Goal: Transaction & Acquisition: Purchase product/service

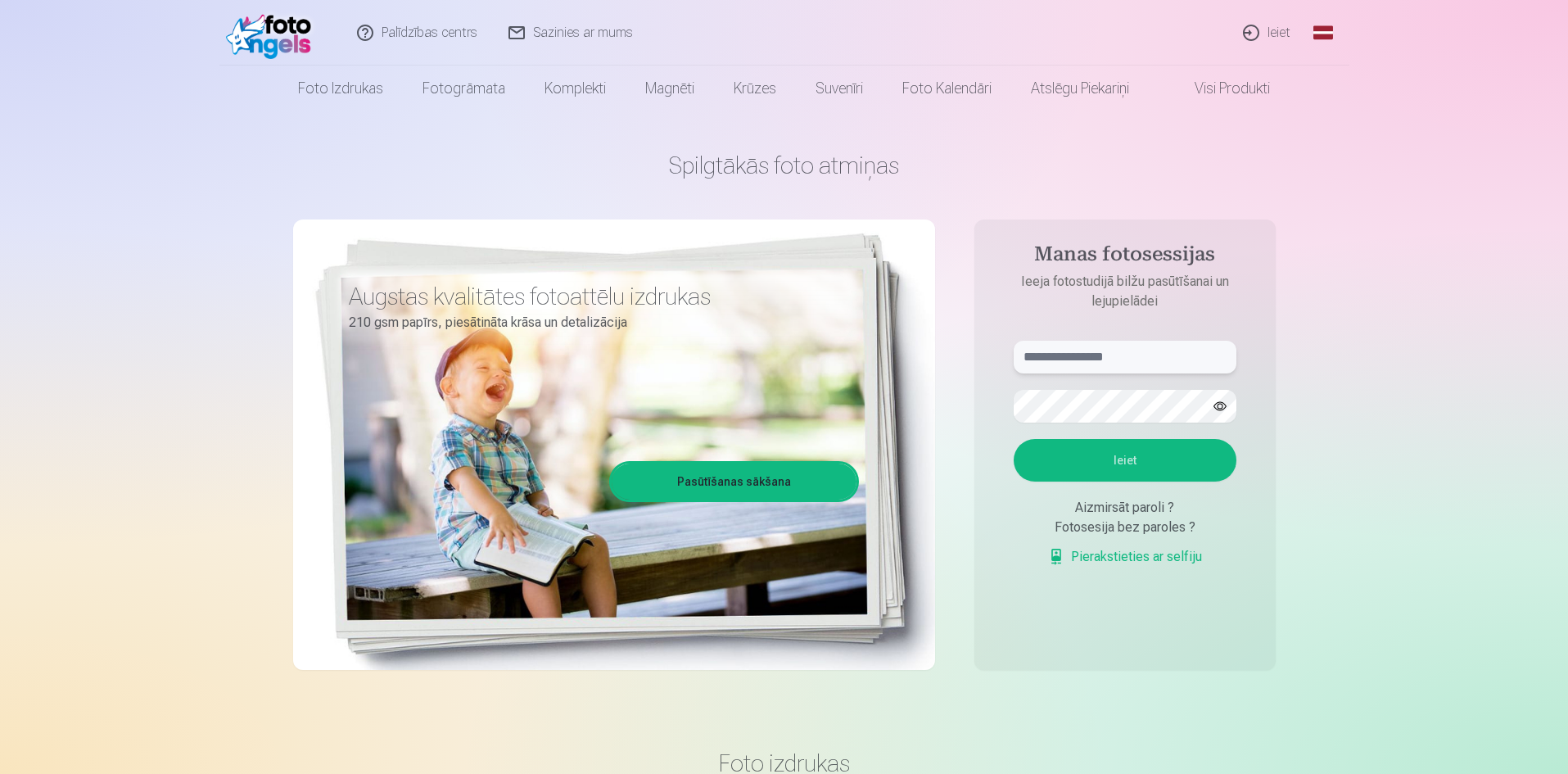
click at [1169, 351] on input "text" at bounding box center [1124, 357] width 223 height 33
type input "**********"
click at [1013, 439] on button "Ieiet" at bounding box center [1124, 460] width 223 height 42
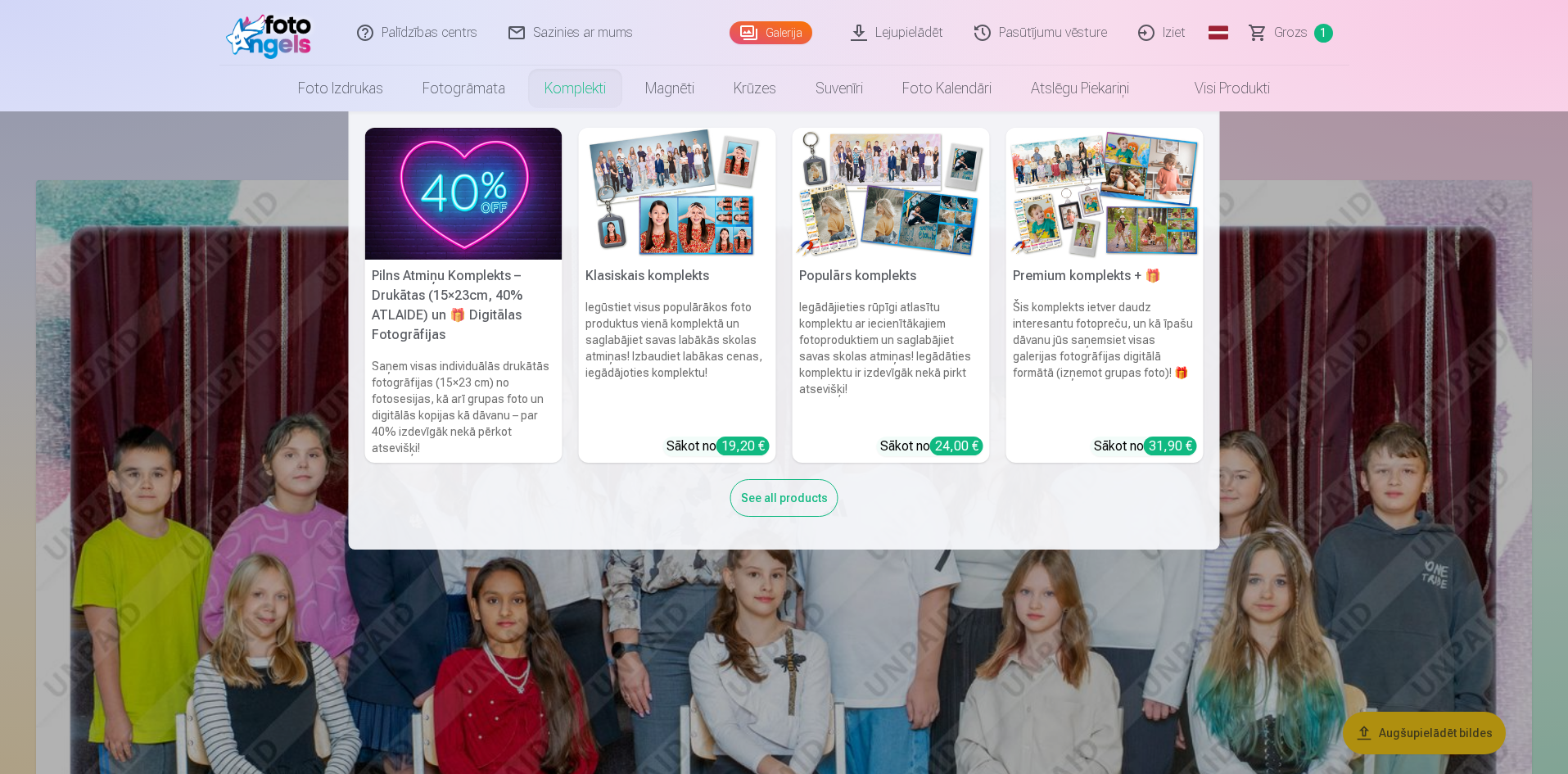
click at [584, 81] on link "Komplekti" at bounding box center [575, 88] width 101 height 46
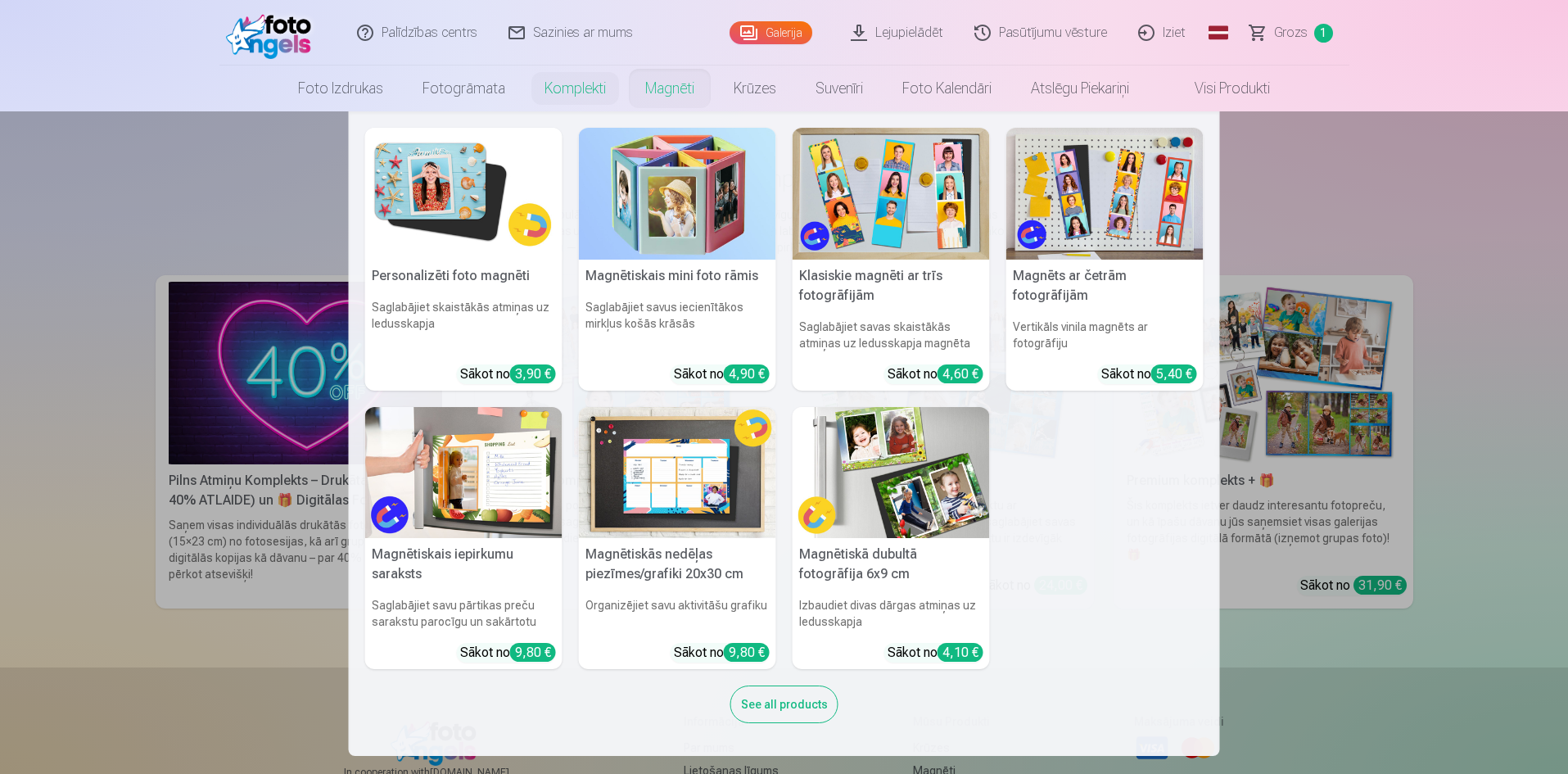
click at [1337, 214] on nav "Personalizēti foto magnēti Saglabājiet skaistākās atmiņas uz ledusskapja Sākot …" at bounding box center [784, 433] width 1568 height 644
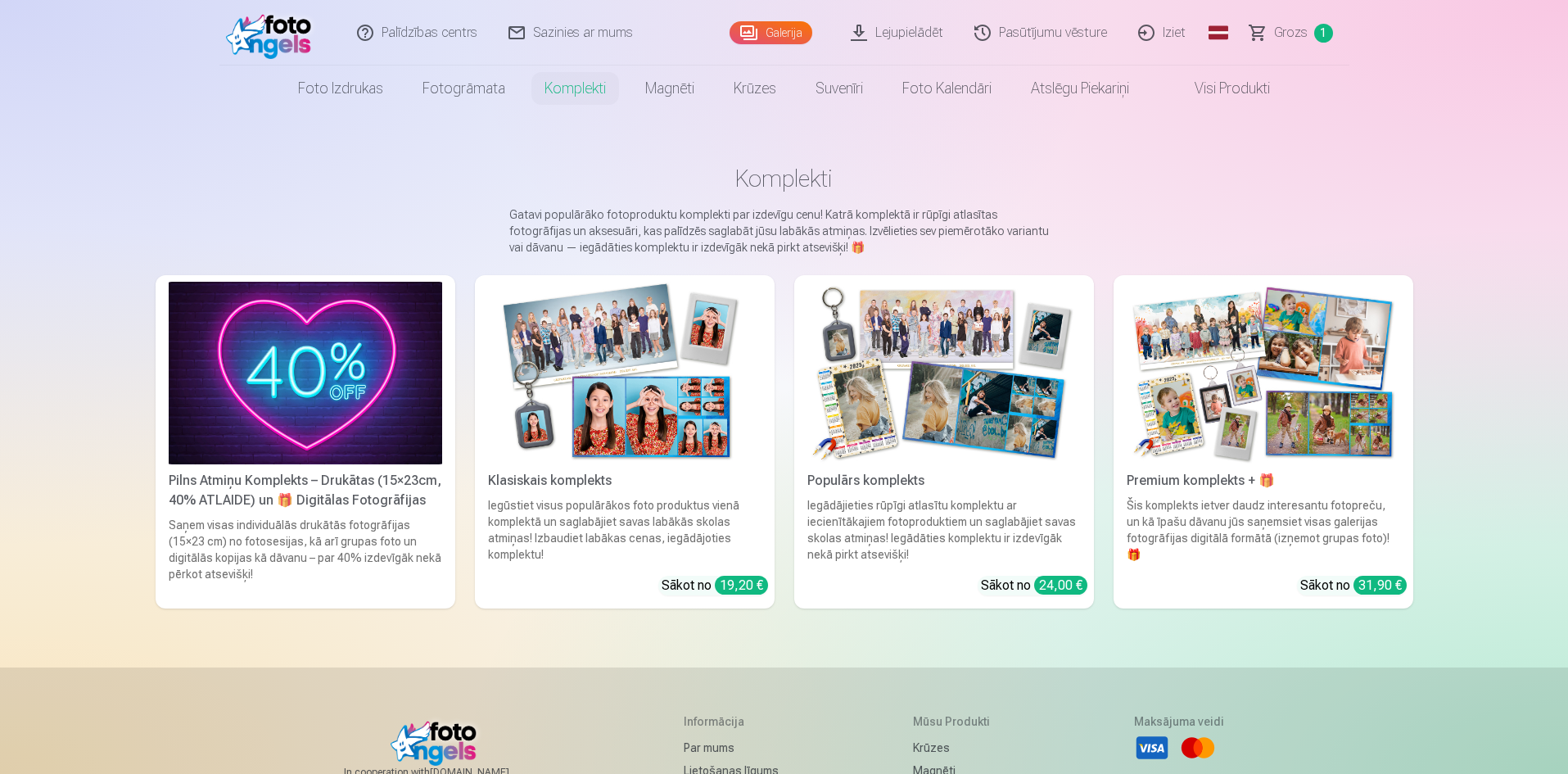
click at [1294, 377] on img at bounding box center [1262, 373] width 273 height 183
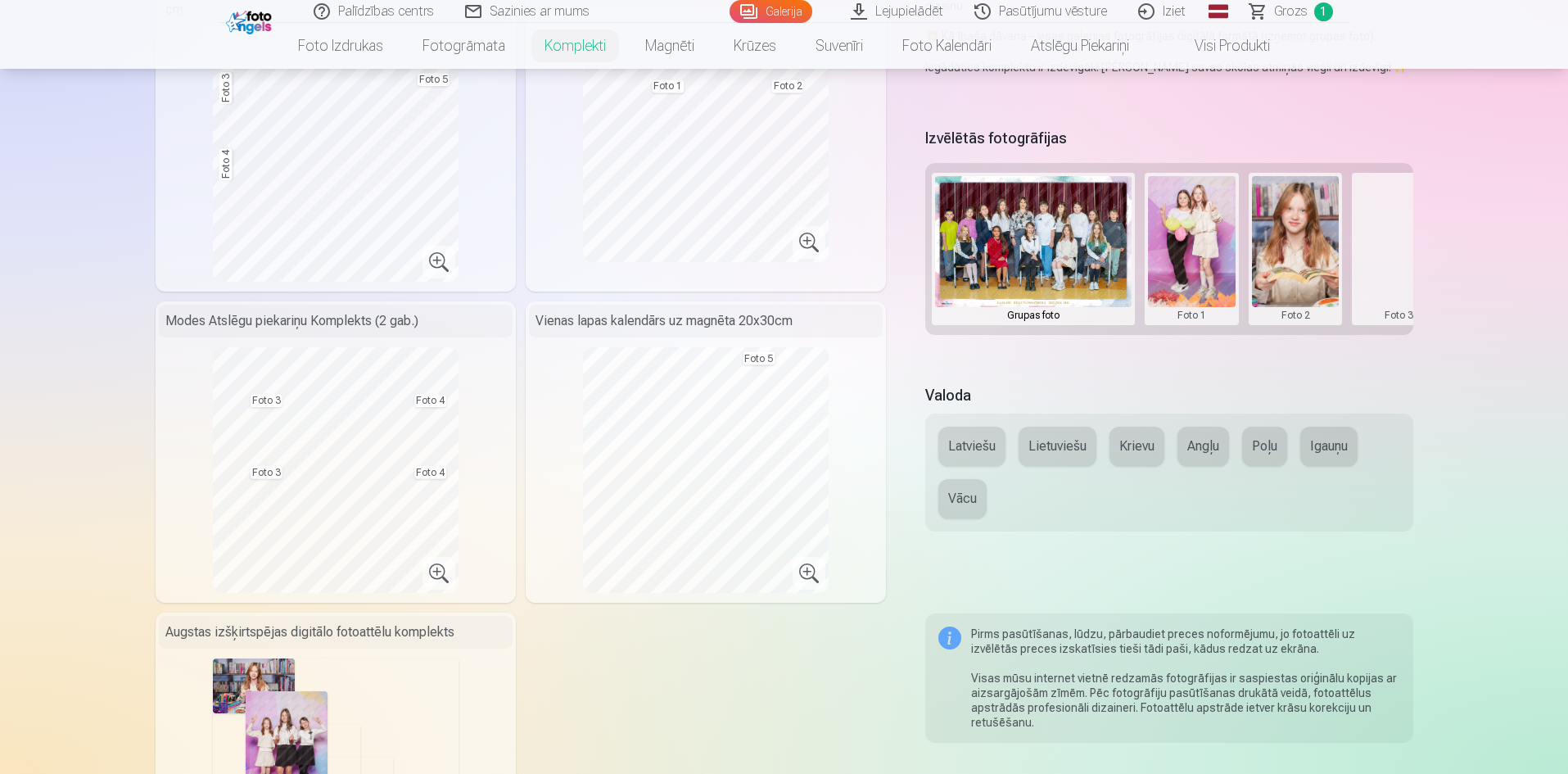
scroll to position [82, 0]
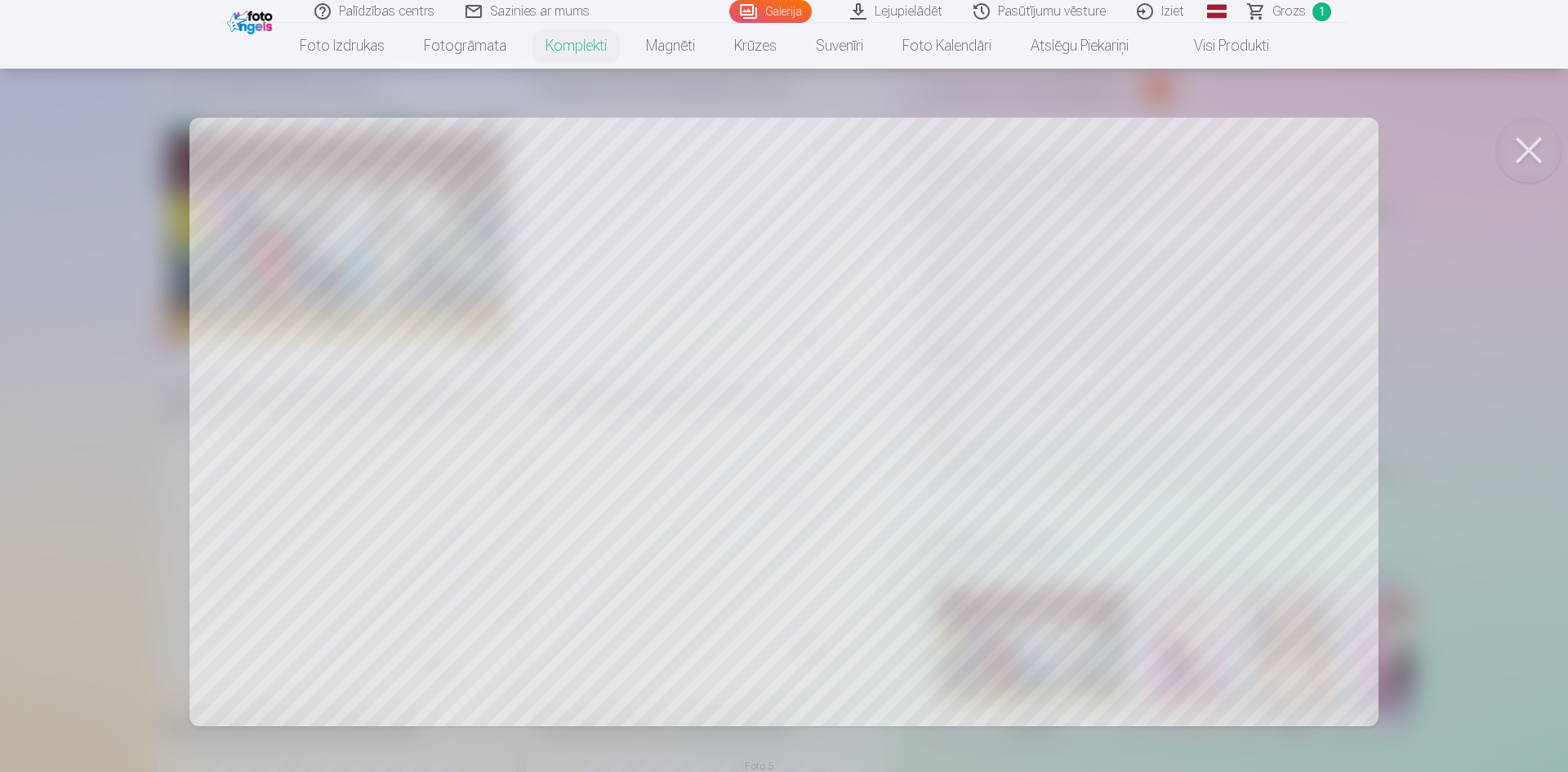
click at [488, 274] on div at bounding box center [784, 386] width 1568 height 772
click at [1533, 151] on button at bounding box center [1528, 150] width 65 height 65
click at [1211, 302] on div at bounding box center [784, 386] width 1568 height 772
drag, startPoint x: 574, startPoint y: 250, endPoint x: 206, endPoint y: 220, distance: 369.2
click at [206, 220] on div at bounding box center [784, 386] width 1568 height 772
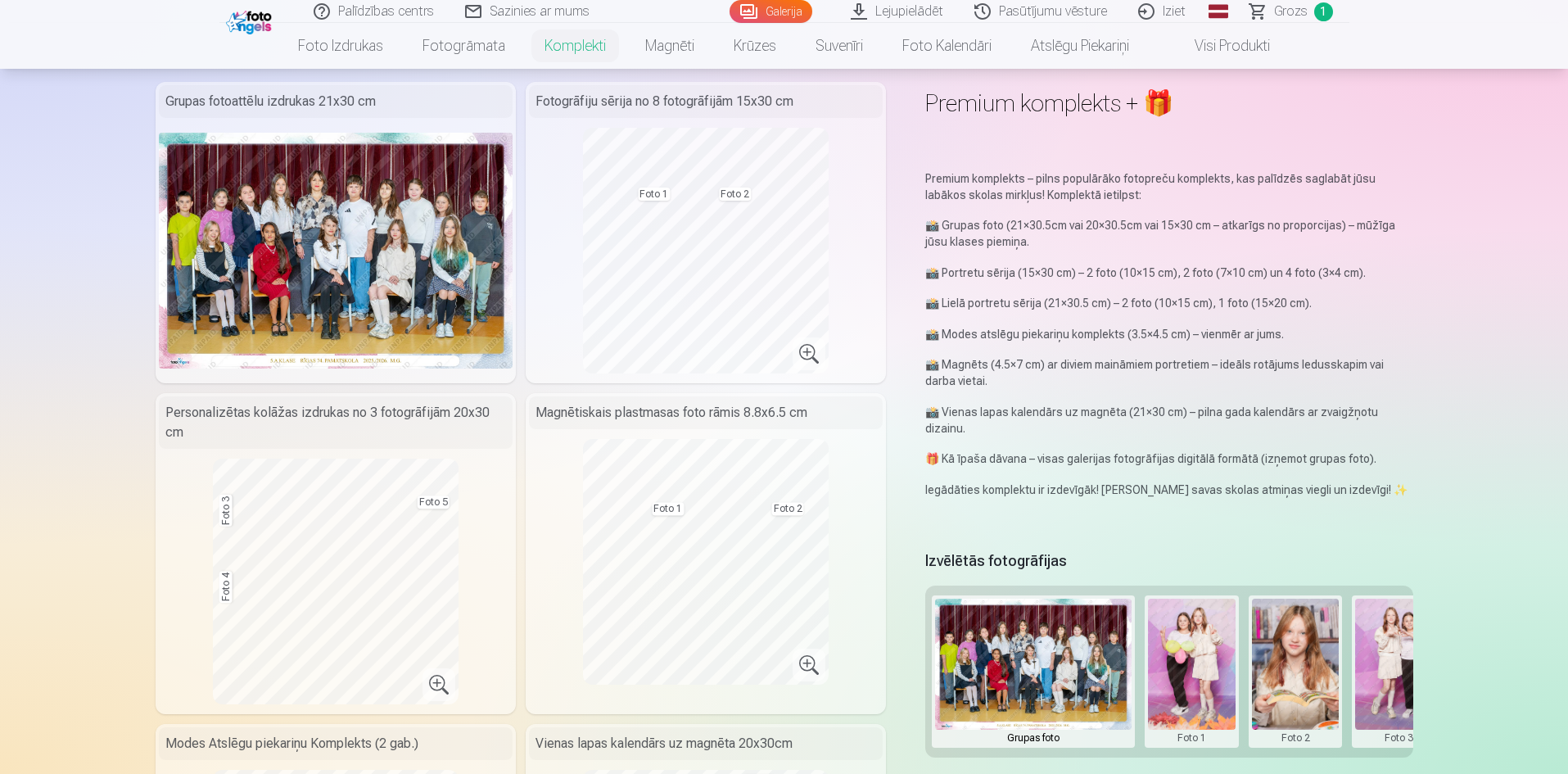
scroll to position [0, 0]
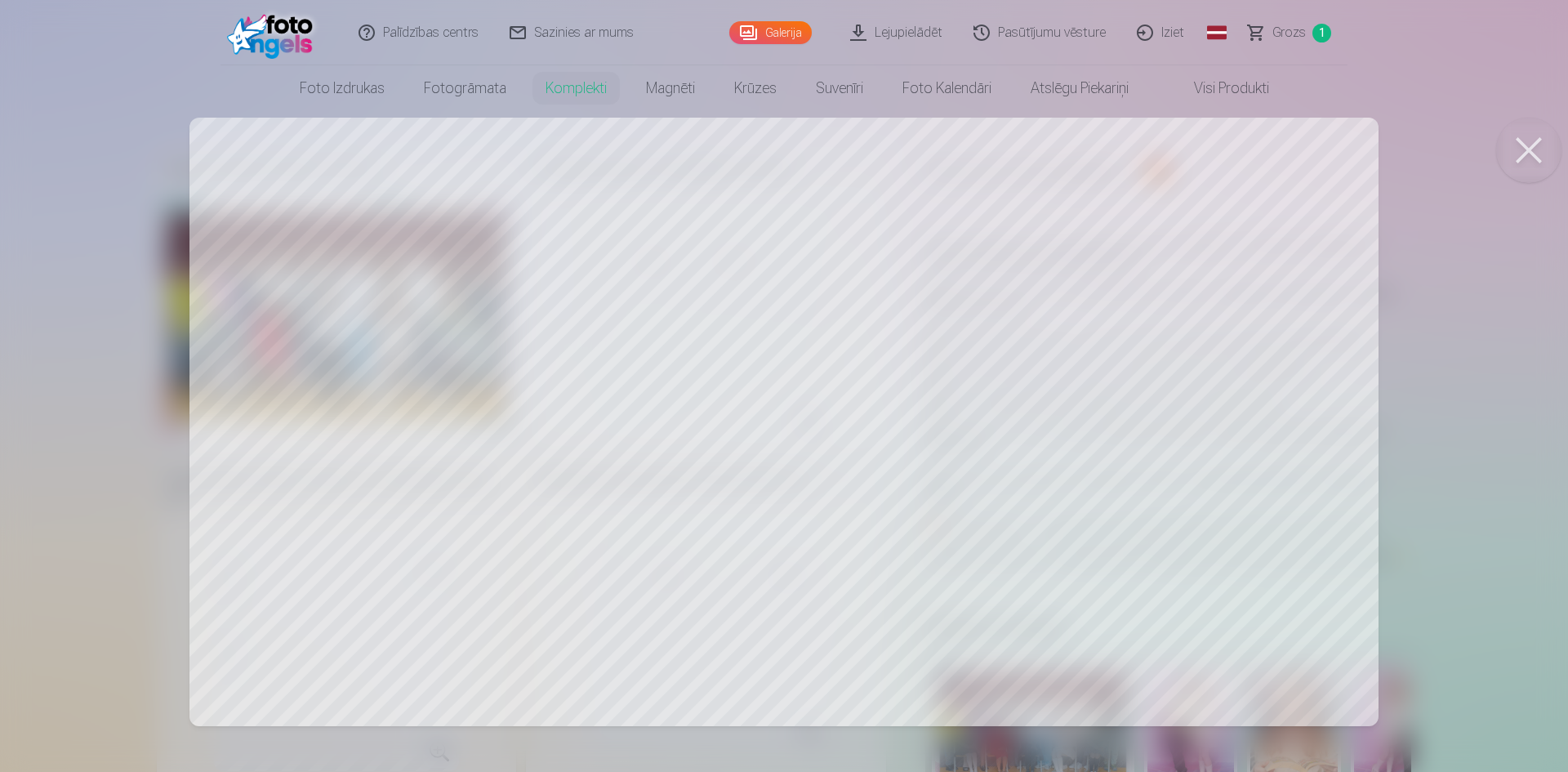
click at [1409, 241] on div at bounding box center [784, 386] width 1568 height 772
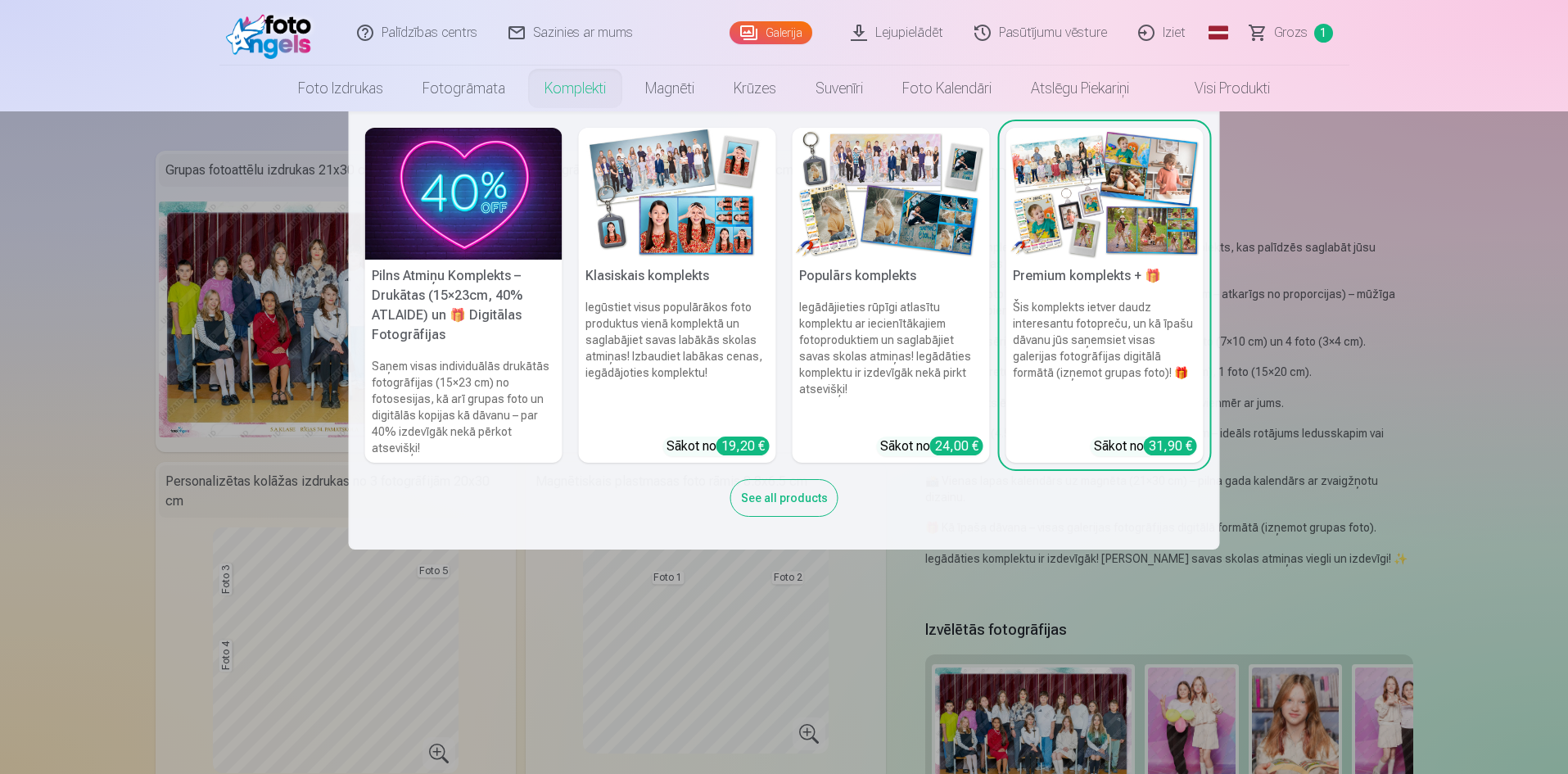
click at [804, 501] on div "See all products" at bounding box center [784, 498] width 108 height 37
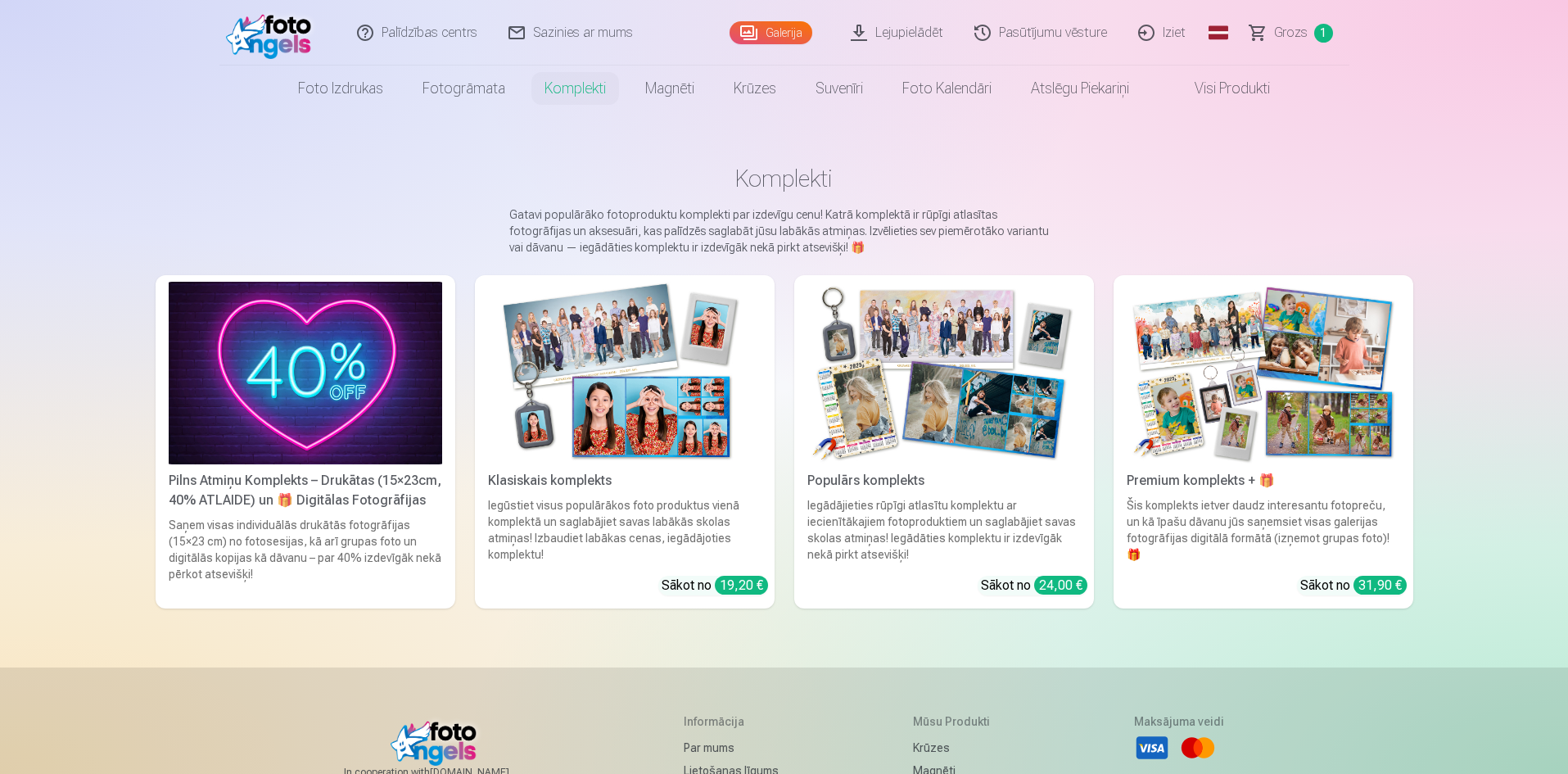
click at [1379, 591] on div "31,90 €" at bounding box center [1379, 585] width 53 height 19
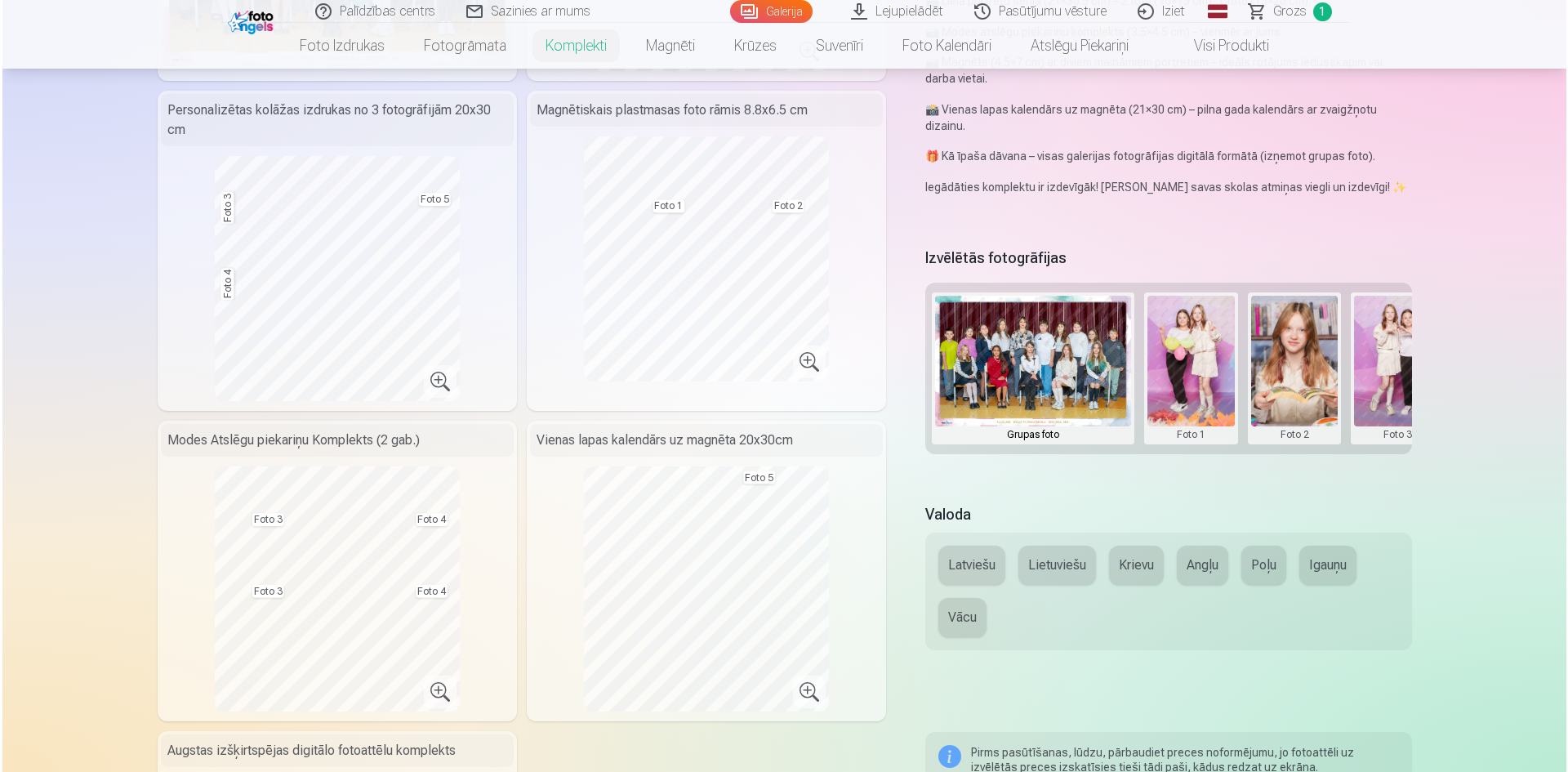
scroll to position [408, 0]
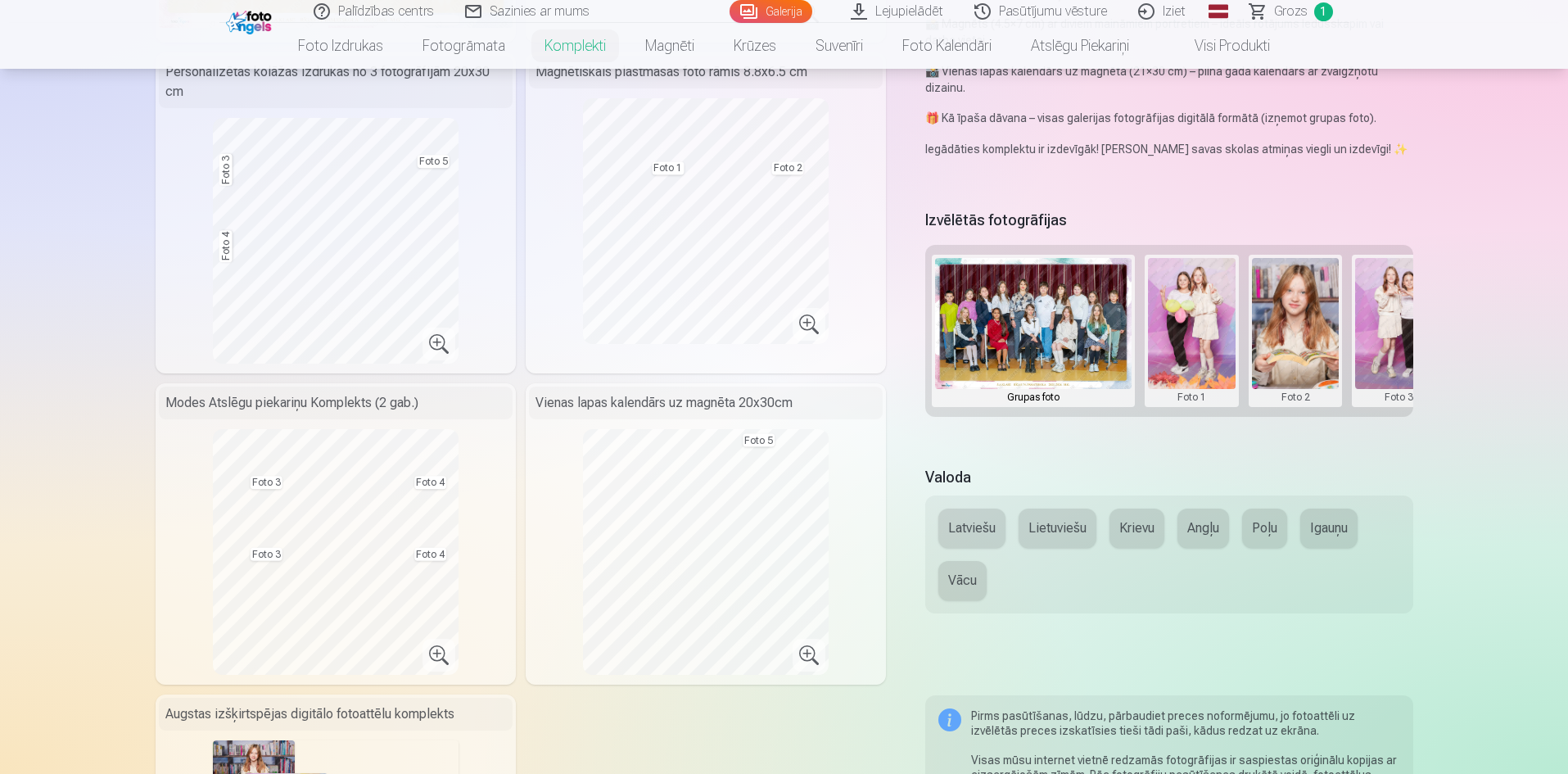
click at [1212, 362] on button at bounding box center [1191, 331] width 87 height 146
click at [1212, 336] on button "Nomainiet foto" at bounding box center [1190, 330] width 134 height 46
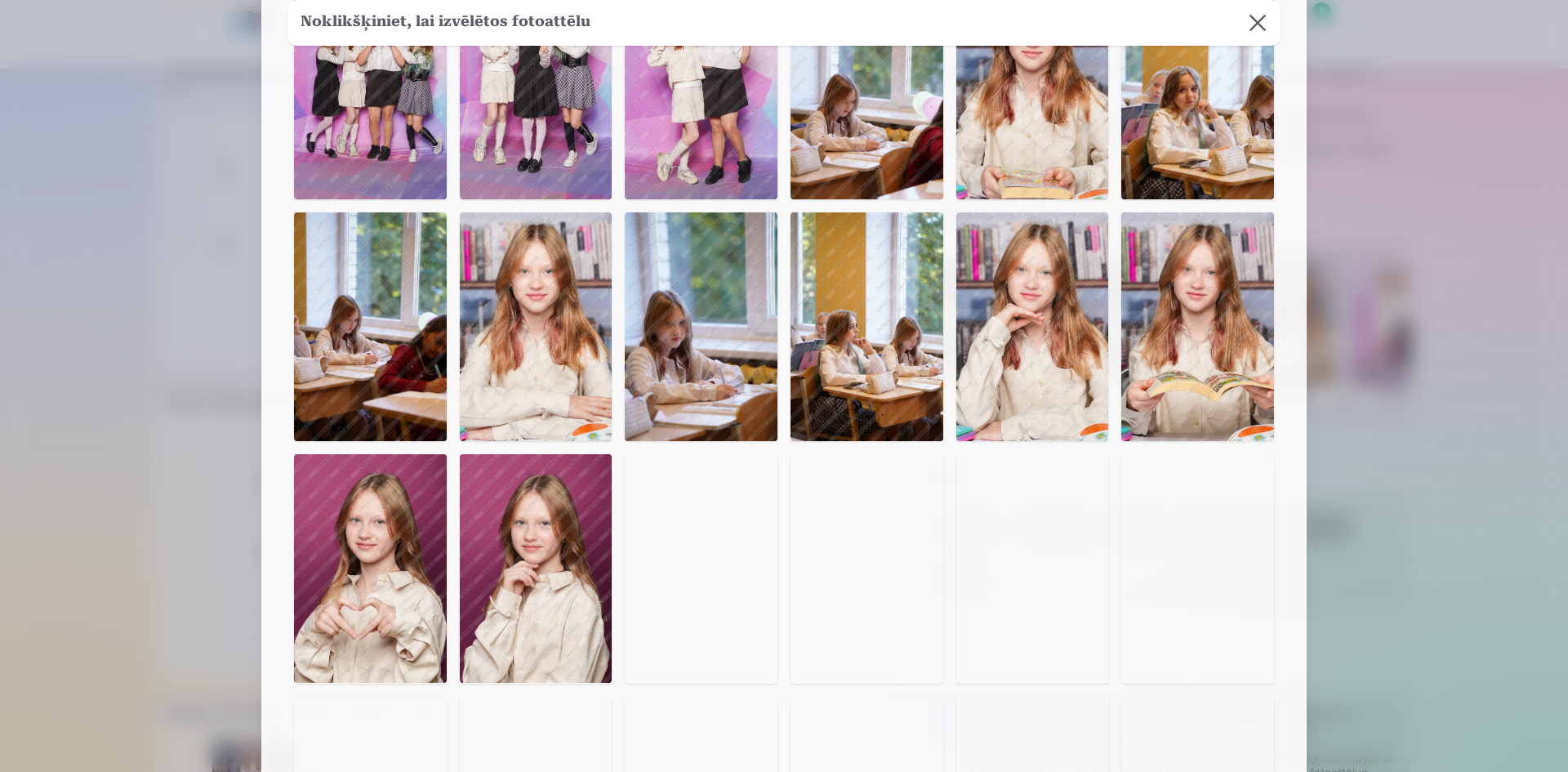
scroll to position [960, 0]
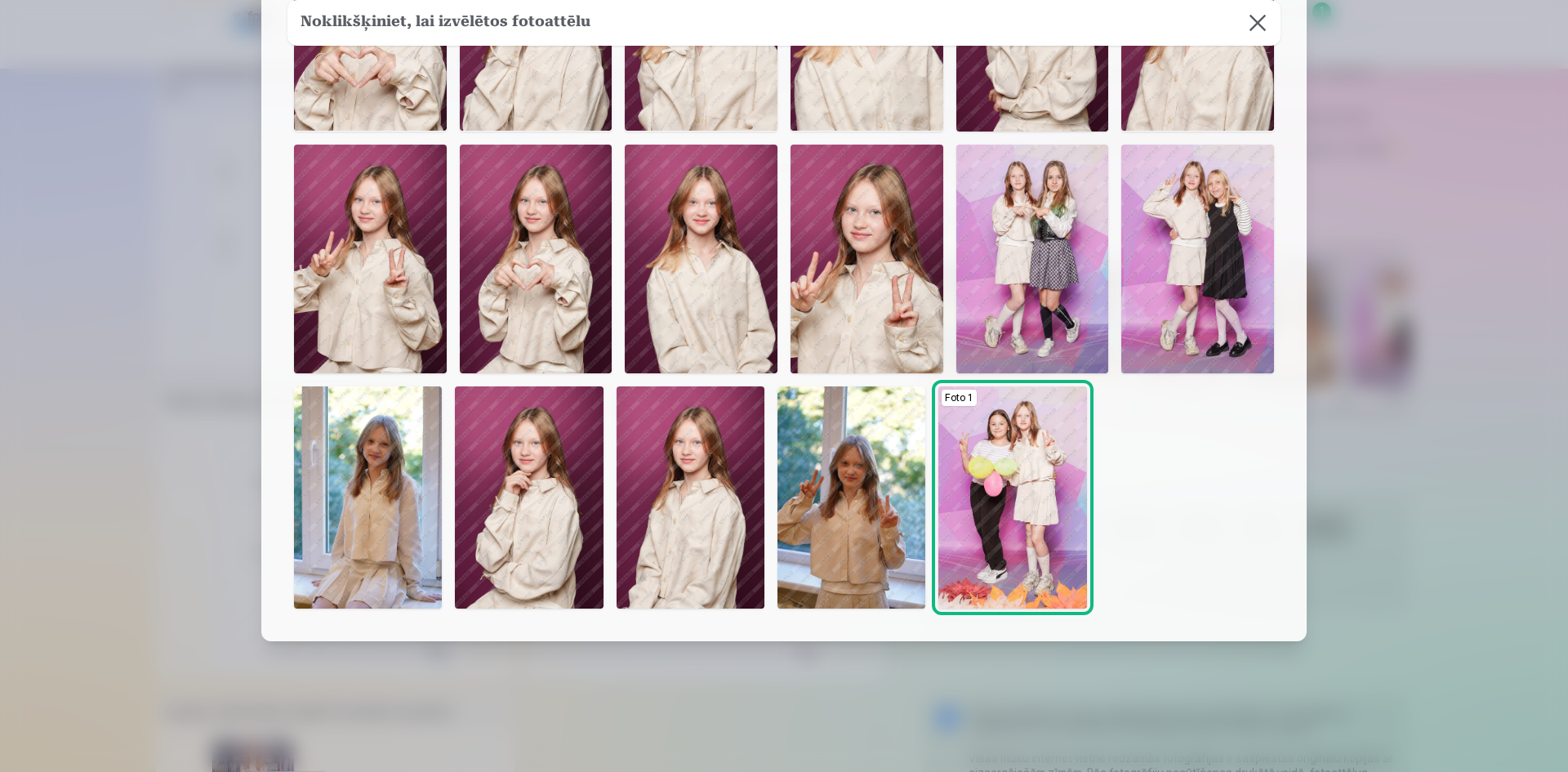
click at [406, 504] on img at bounding box center [368, 497] width 148 height 222
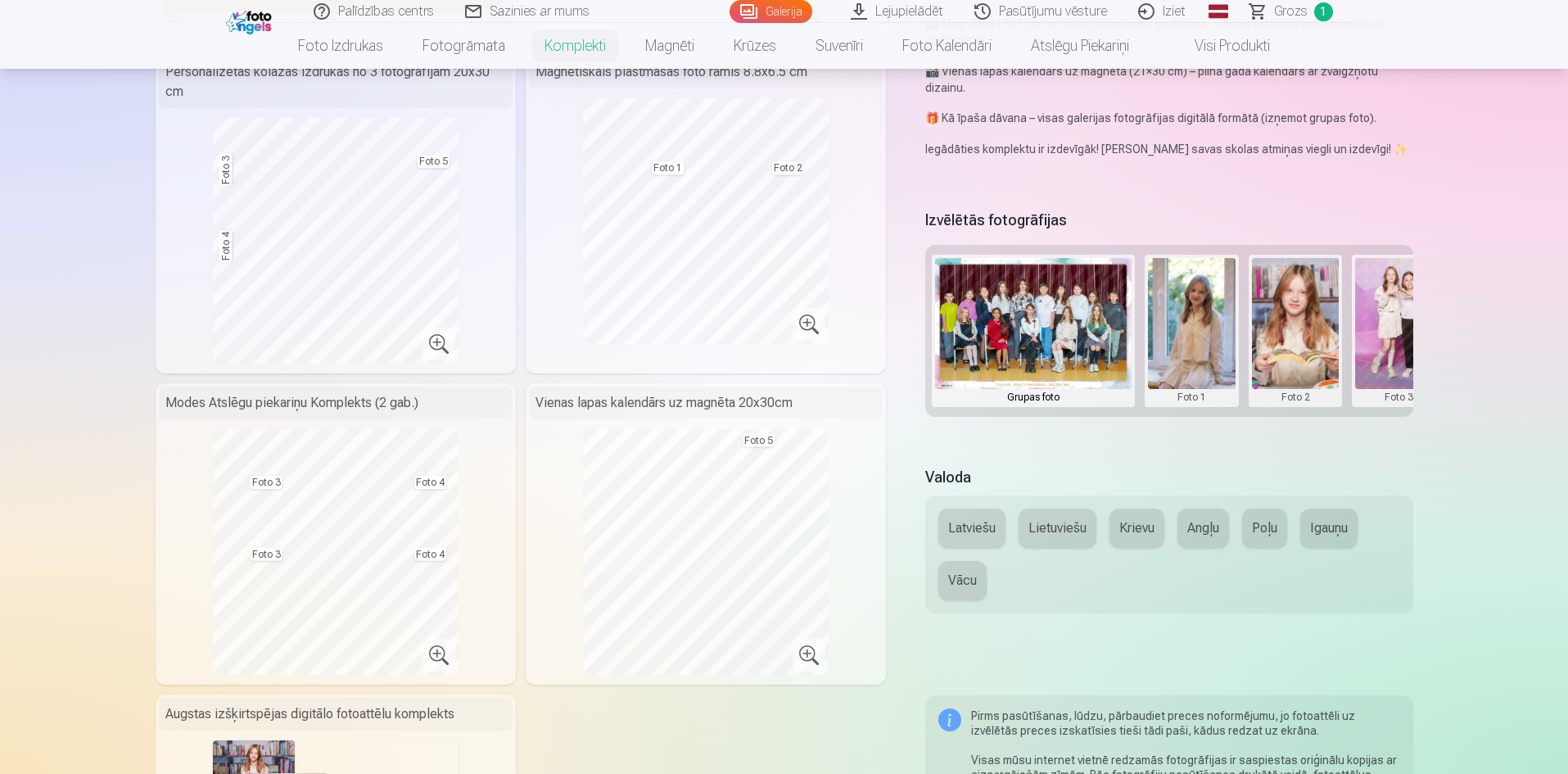
click at [1293, 334] on button at bounding box center [1295, 331] width 87 height 146
click at [1295, 332] on button "Nomainiet foto" at bounding box center [1295, 330] width 134 height 46
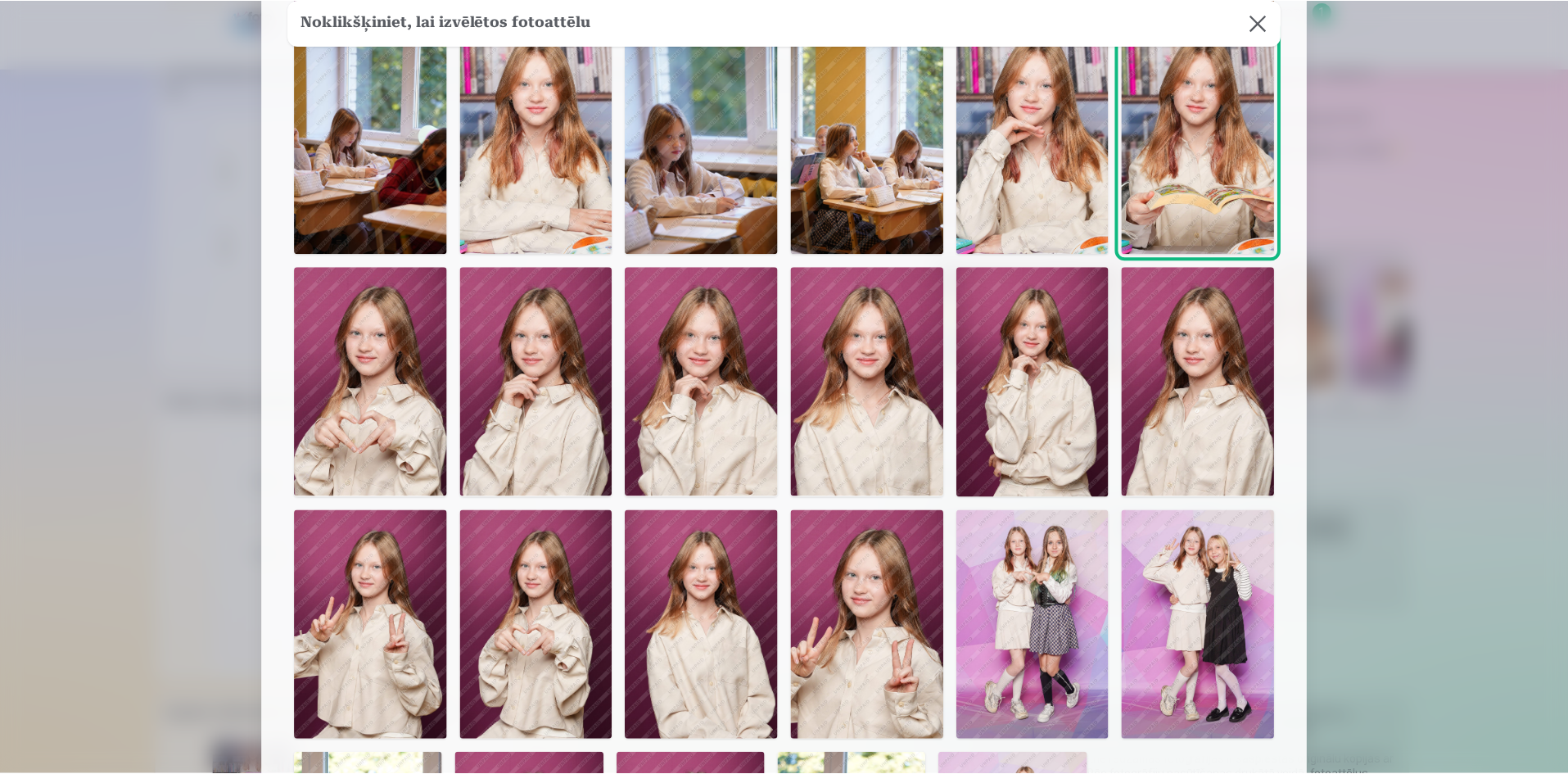
scroll to position [573, 0]
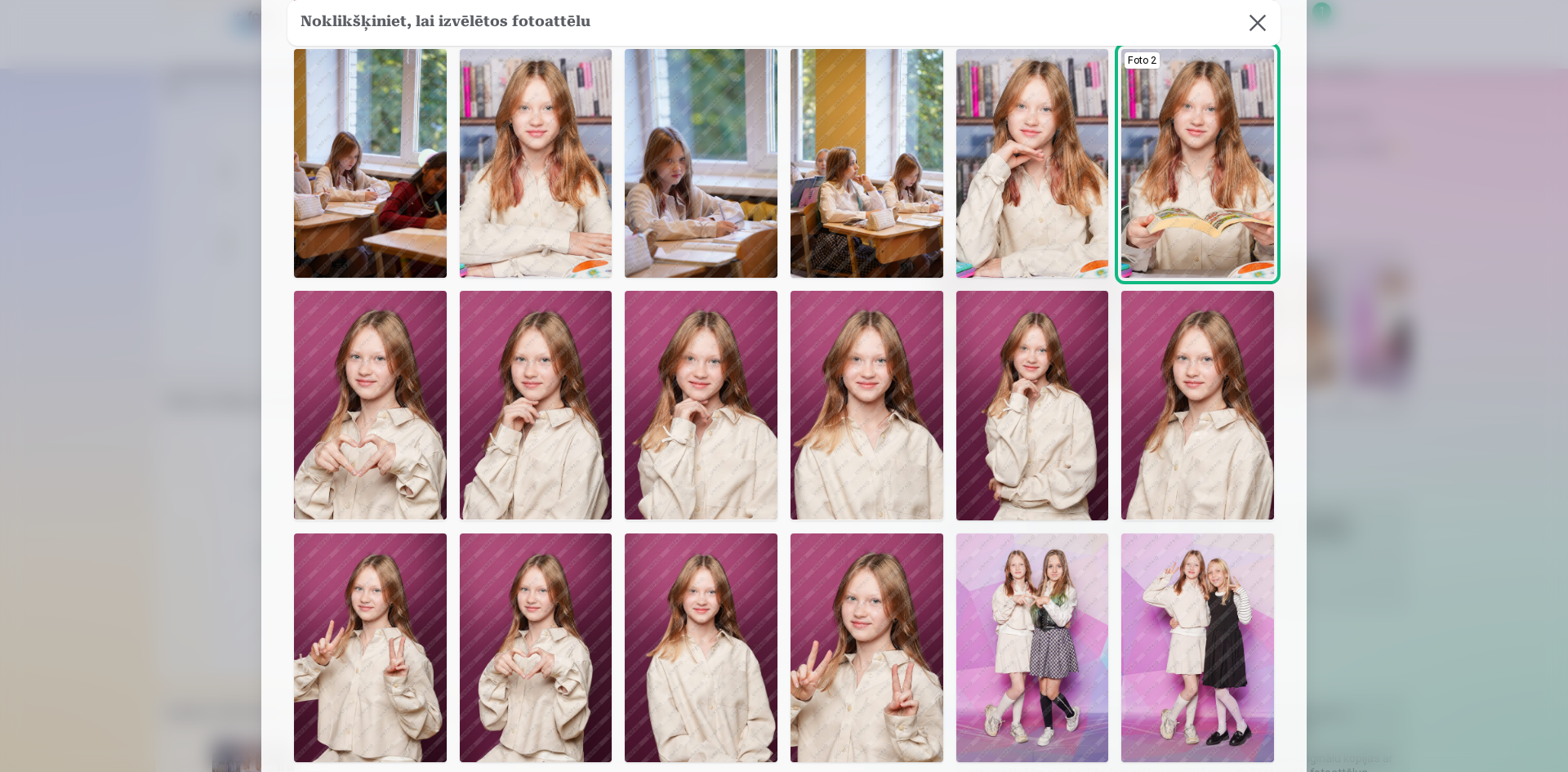
click at [576, 200] on img at bounding box center [536, 163] width 153 height 229
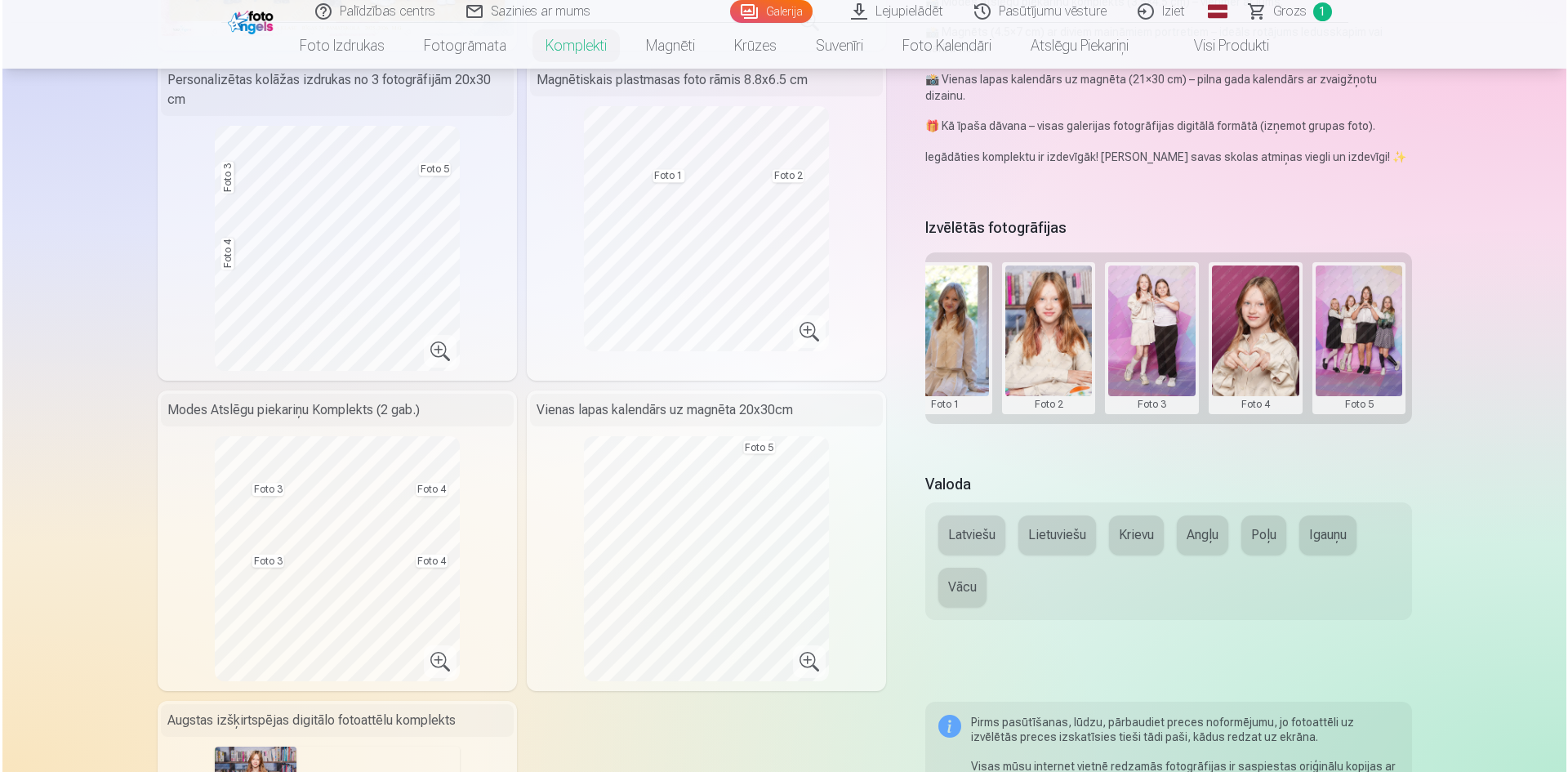
scroll to position [408, 0]
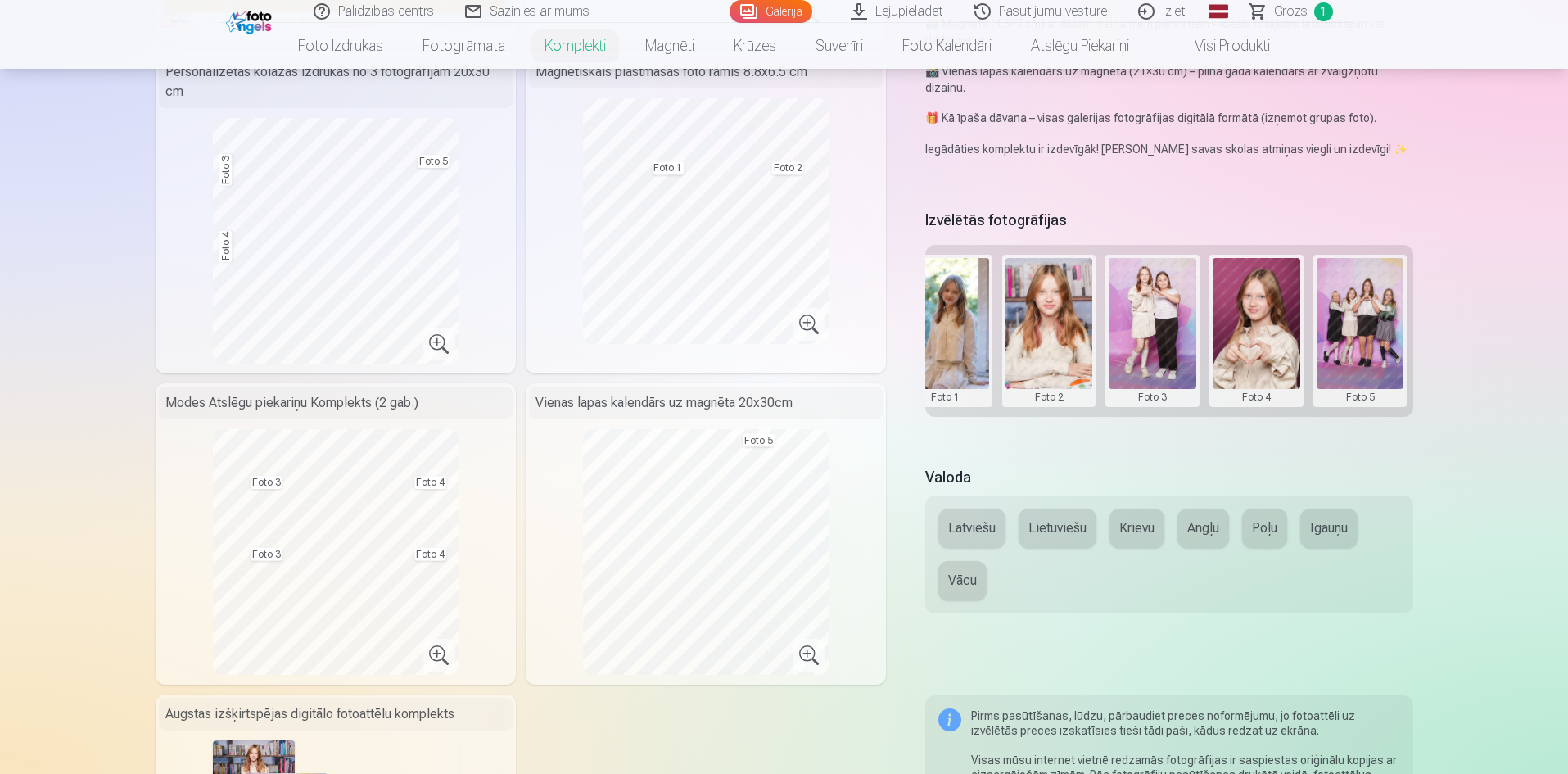
click at [1172, 394] on button at bounding box center [1151, 331] width 87 height 146
click at [1164, 342] on button "Nomainiet foto" at bounding box center [1152, 330] width 134 height 46
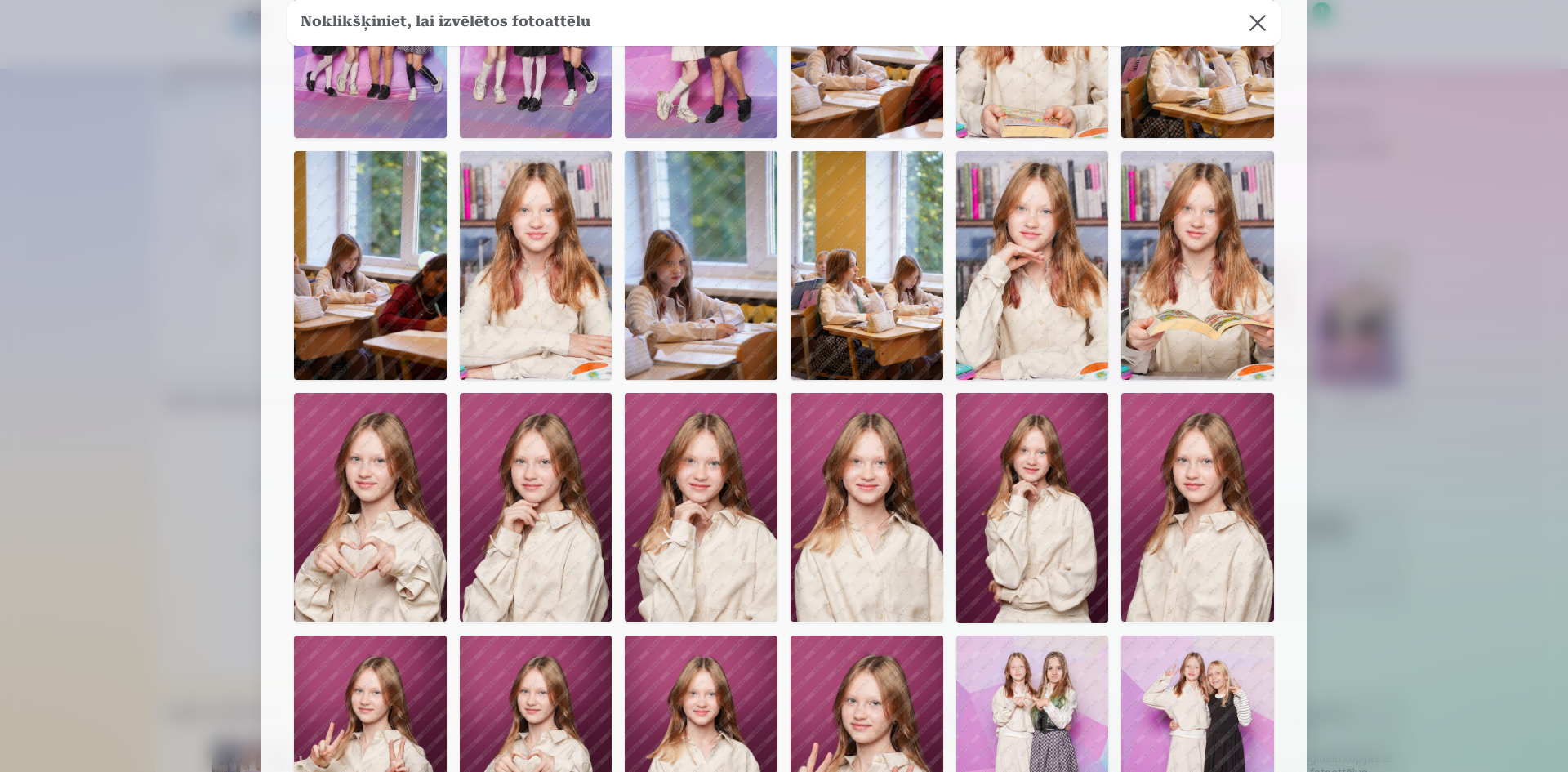
scroll to position [490, 0]
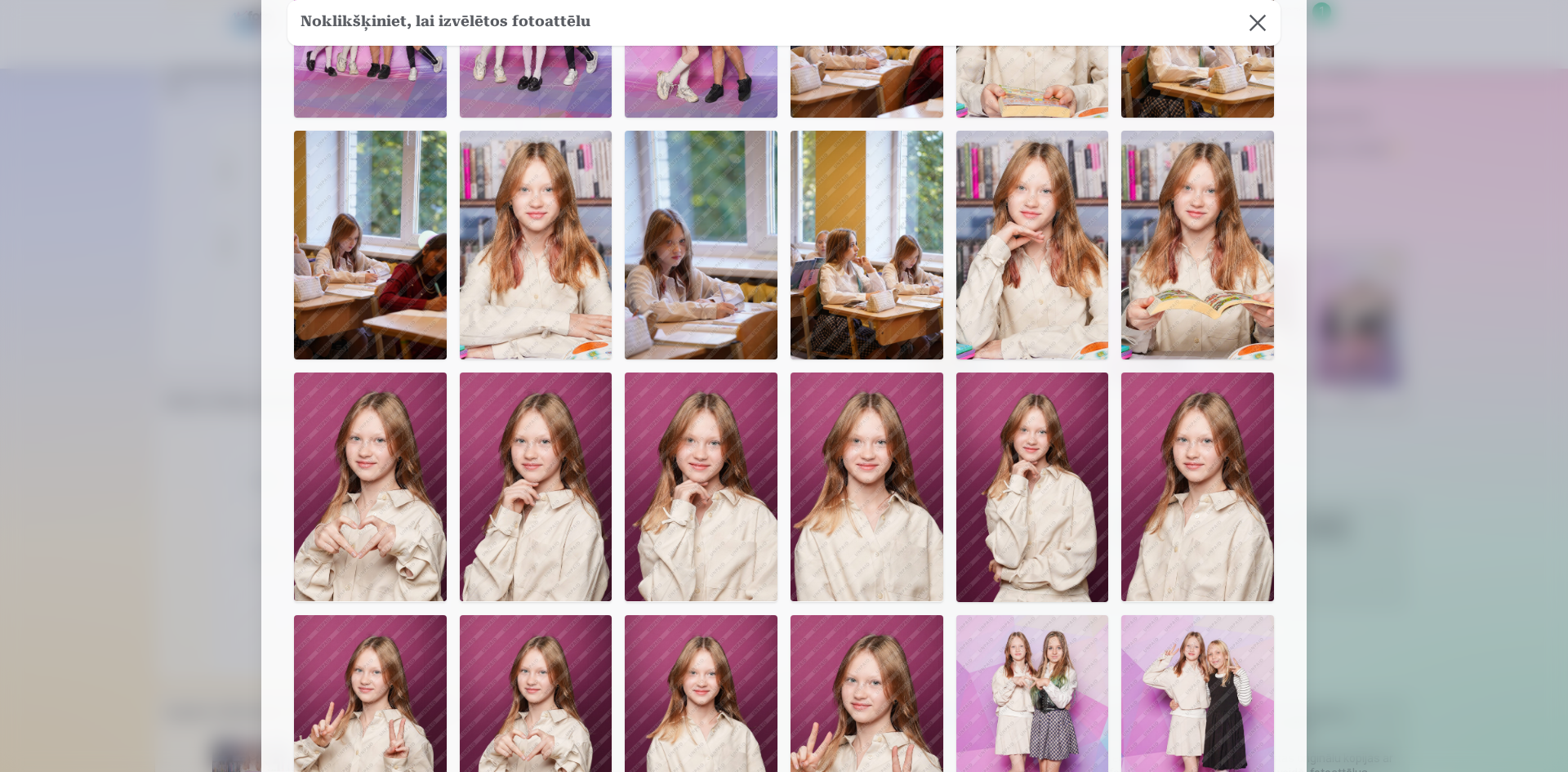
click at [1163, 427] on img at bounding box center [1197, 487] width 153 height 229
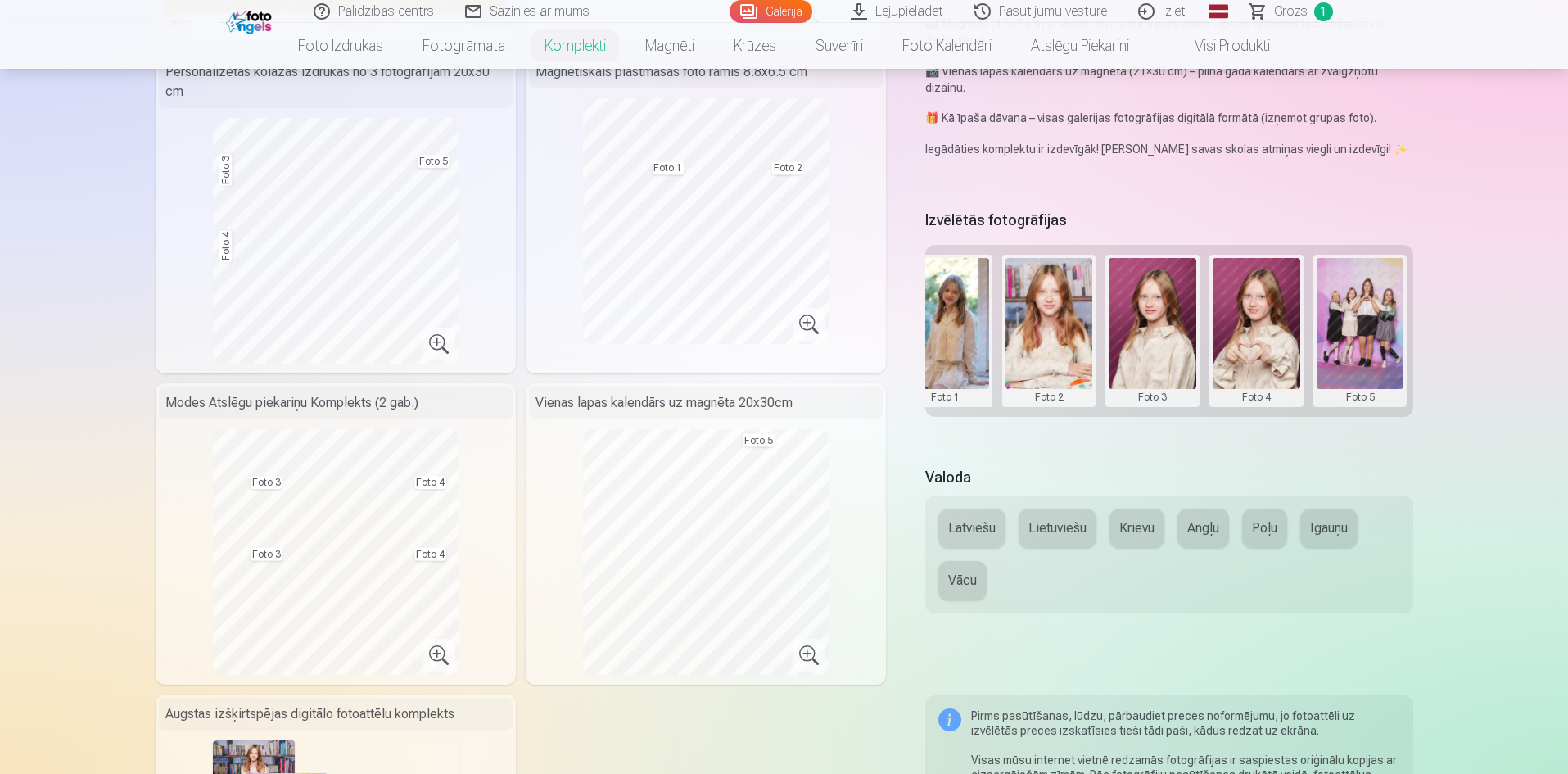
click at [1267, 403] on div "Foto 4" at bounding box center [1256, 396] width 87 height 16
click at [1273, 357] on button at bounding box center [1256, 331] width 87 height 146
click at [1275, 340] on button "Nomainiet foto" at bounding box center [1256, 330] width 134 height 46
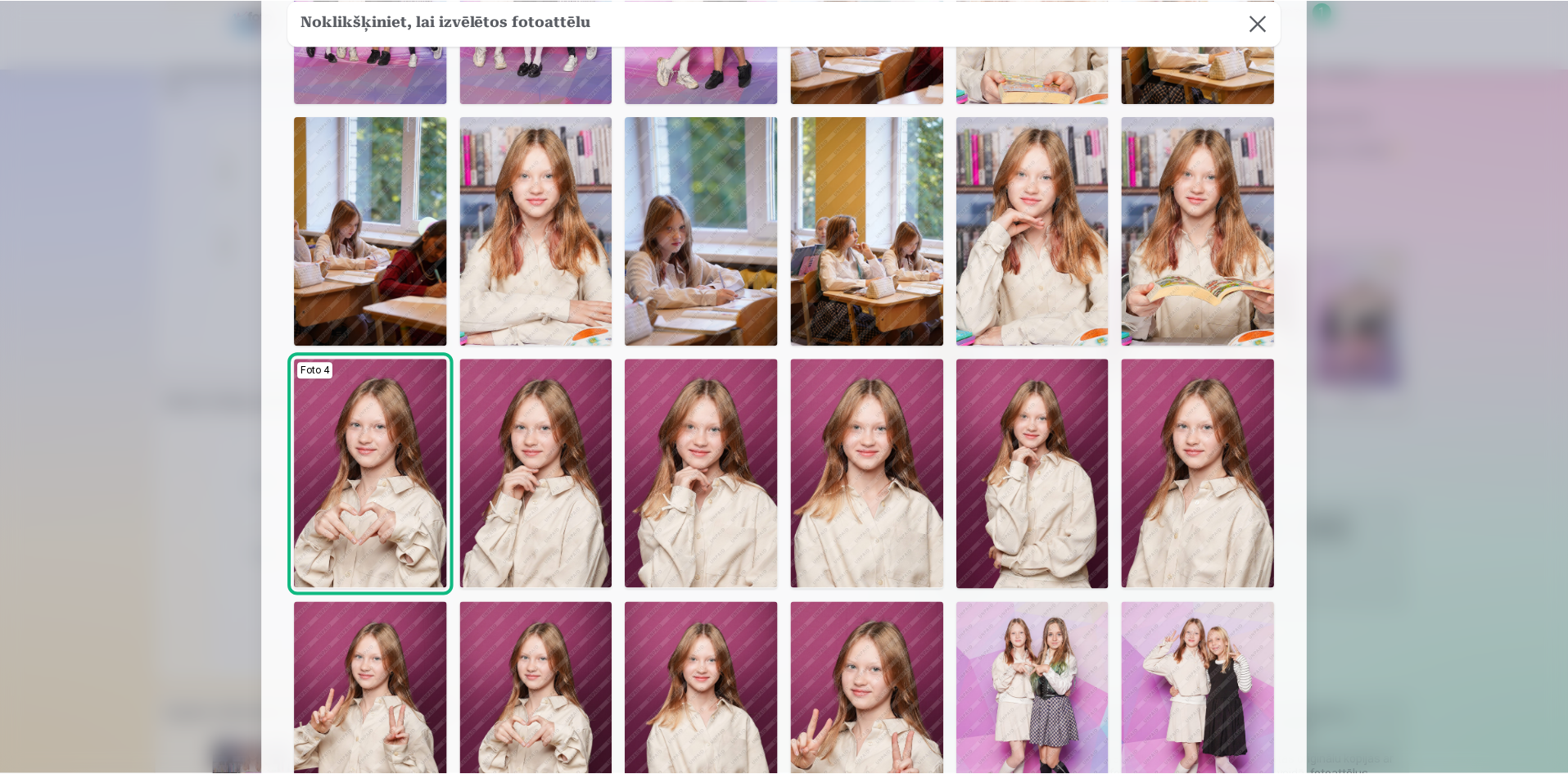
scroll to position [573, 0]
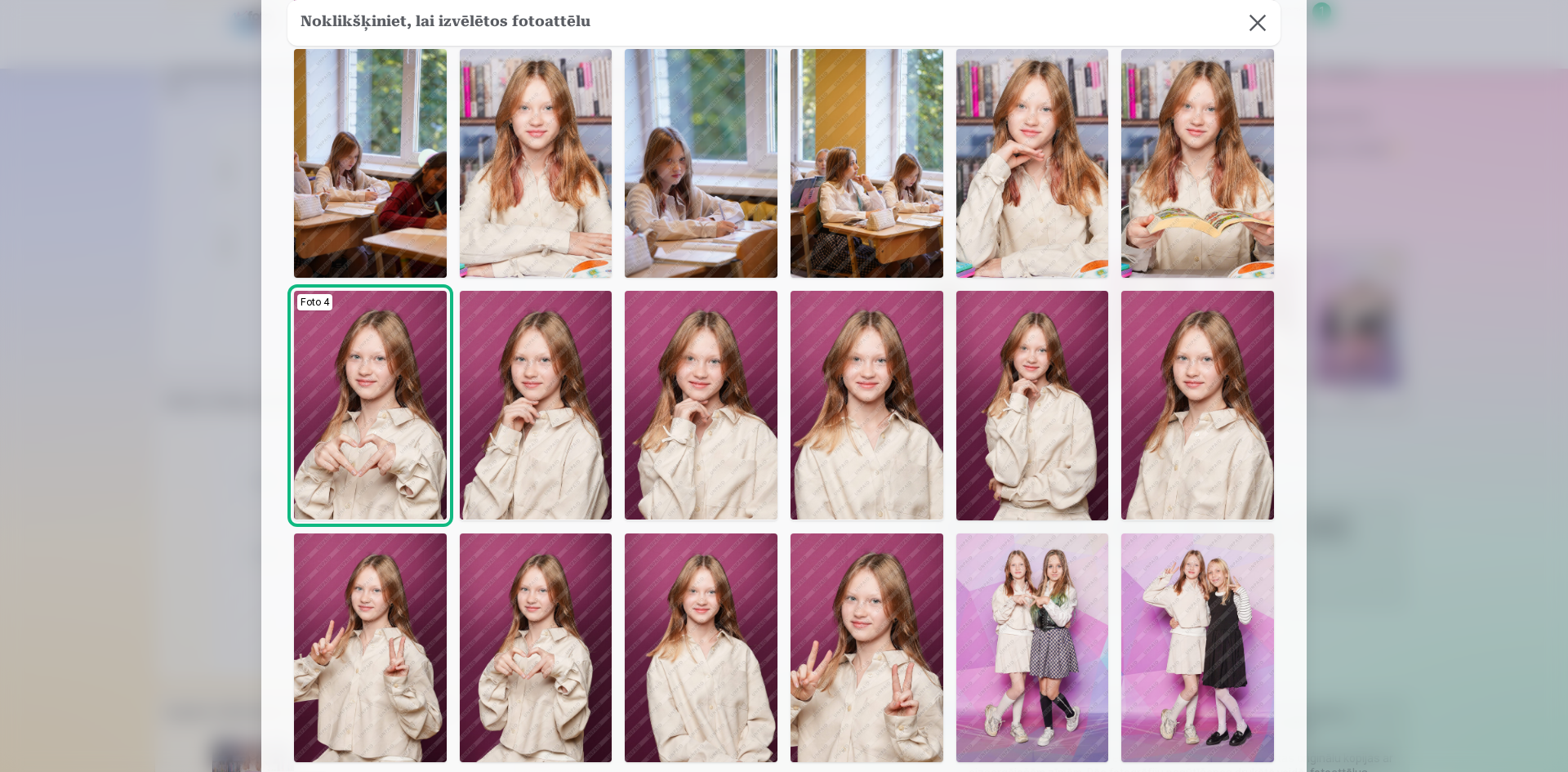
click at [913, 445] on img at bounding box center [867, 405] width 153 height 229
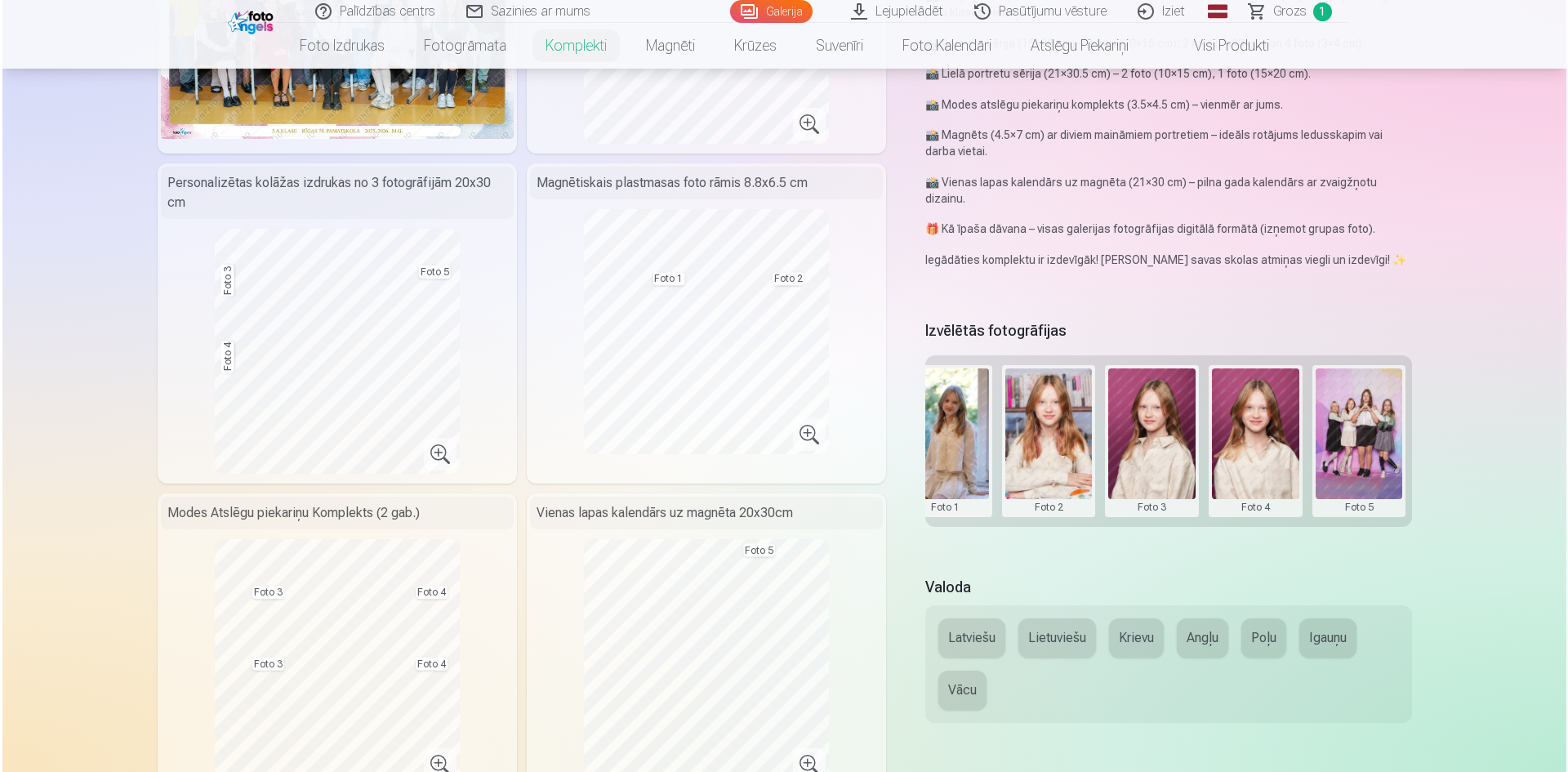
scroll to position [327, 0]
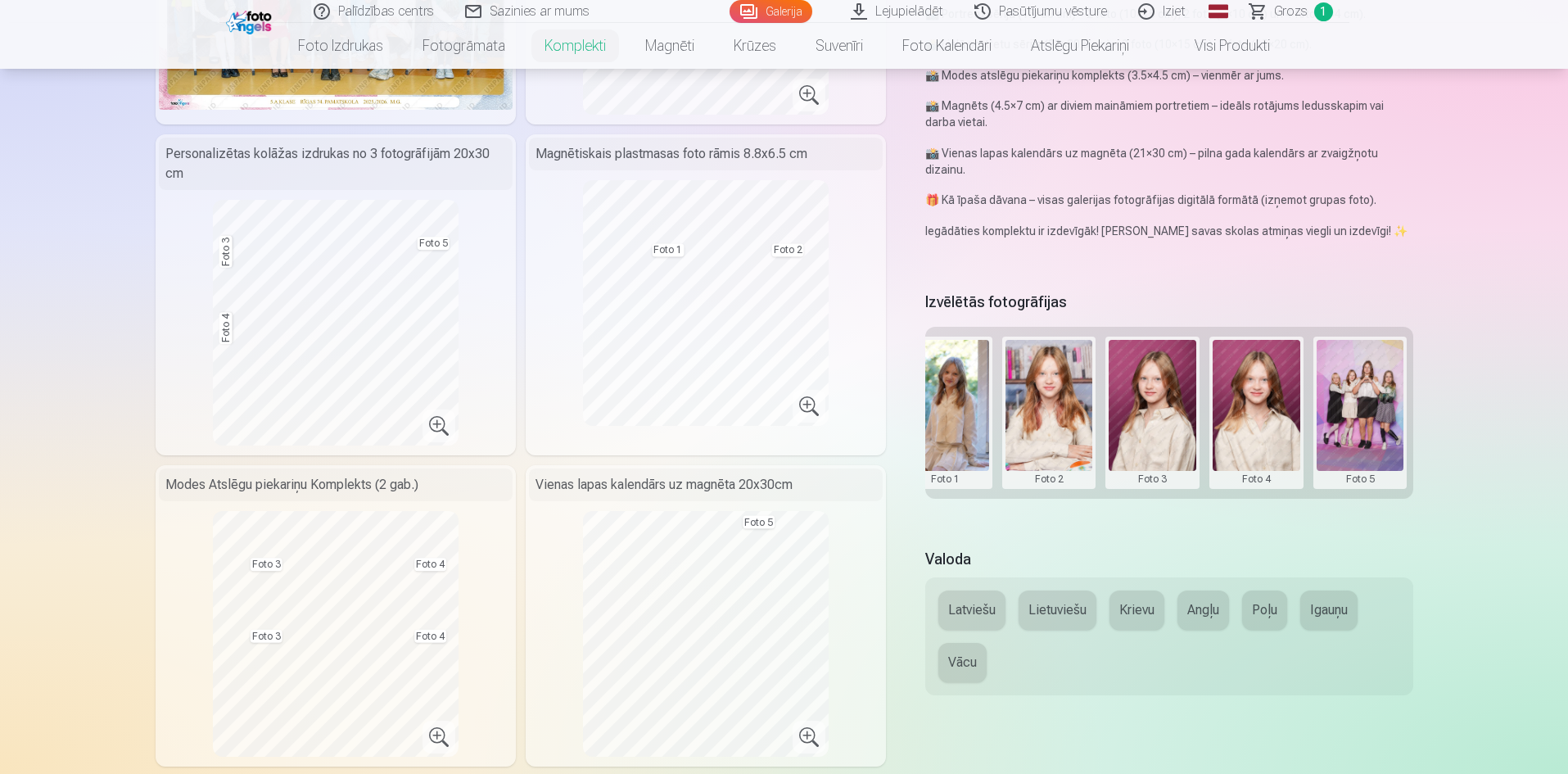
click at [1359, 462] on button at bounding box center [1360, 412] width 87 height 146
click at [1341, 415] on button "Nomainiet foto" at bounding box center [1360, 412] width 134 height 46
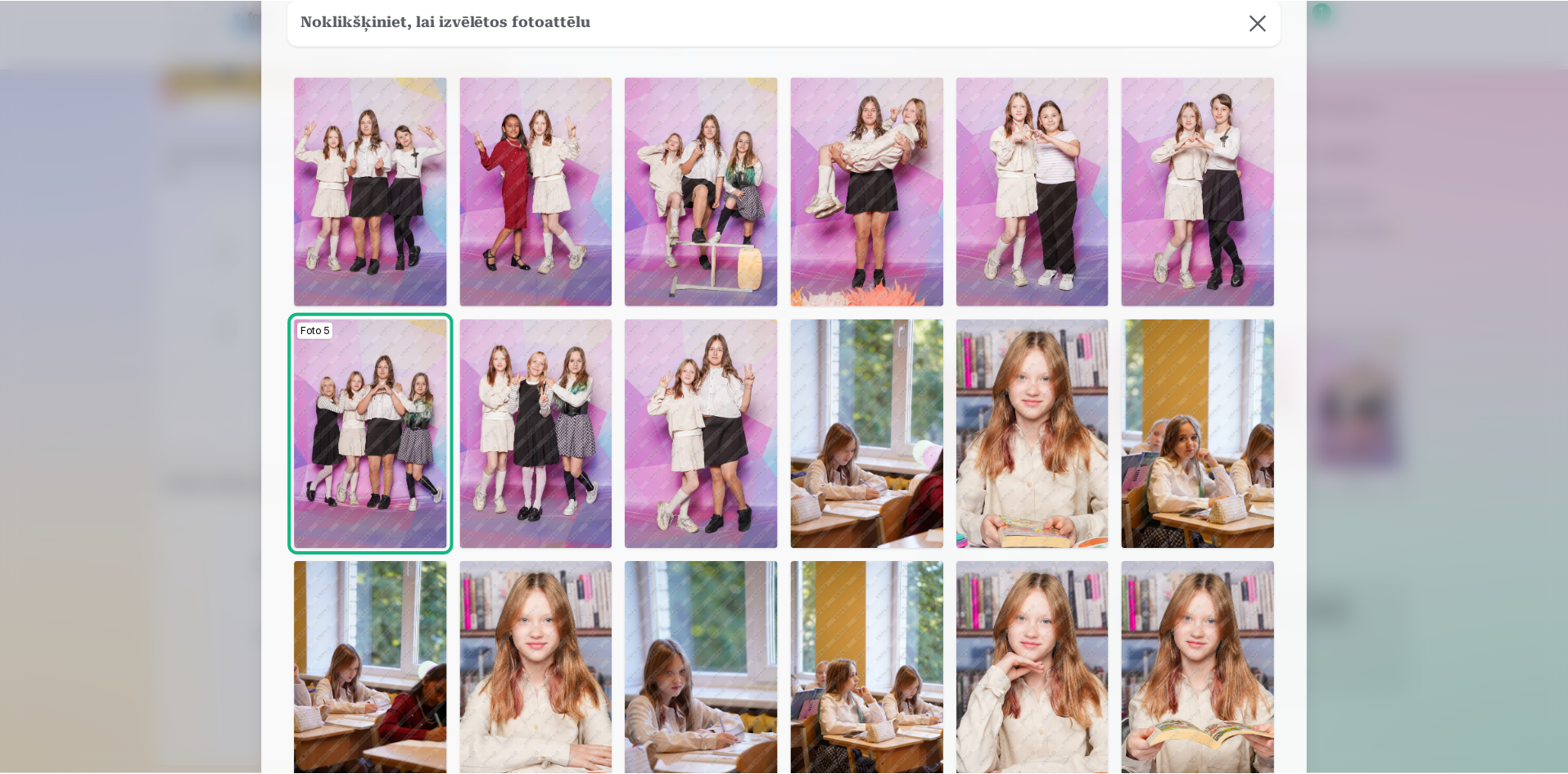
scroll to position [0, 0]
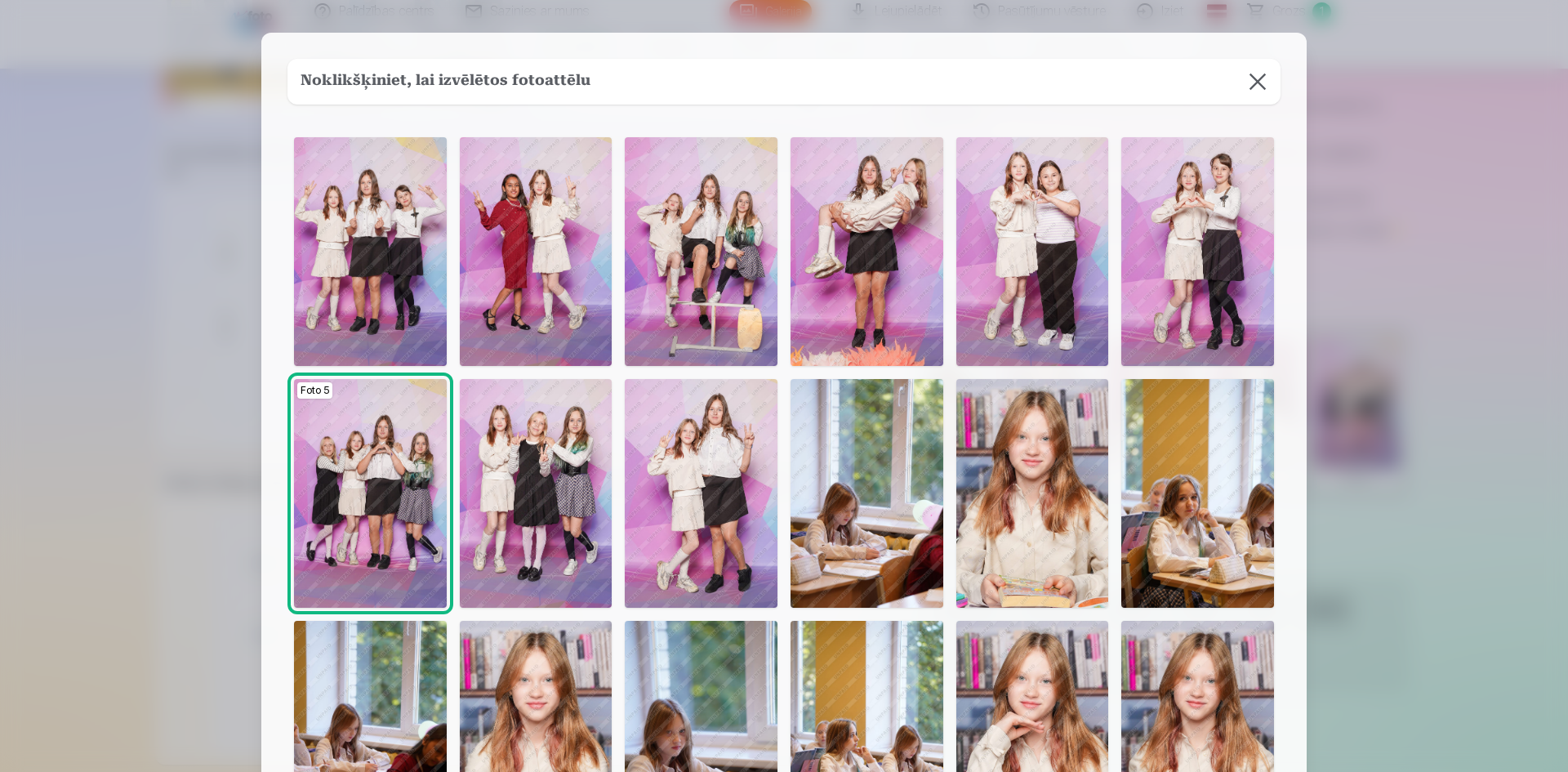
click at [1256, 83] on button at bounding box center [1258, 82] width 46 height 46
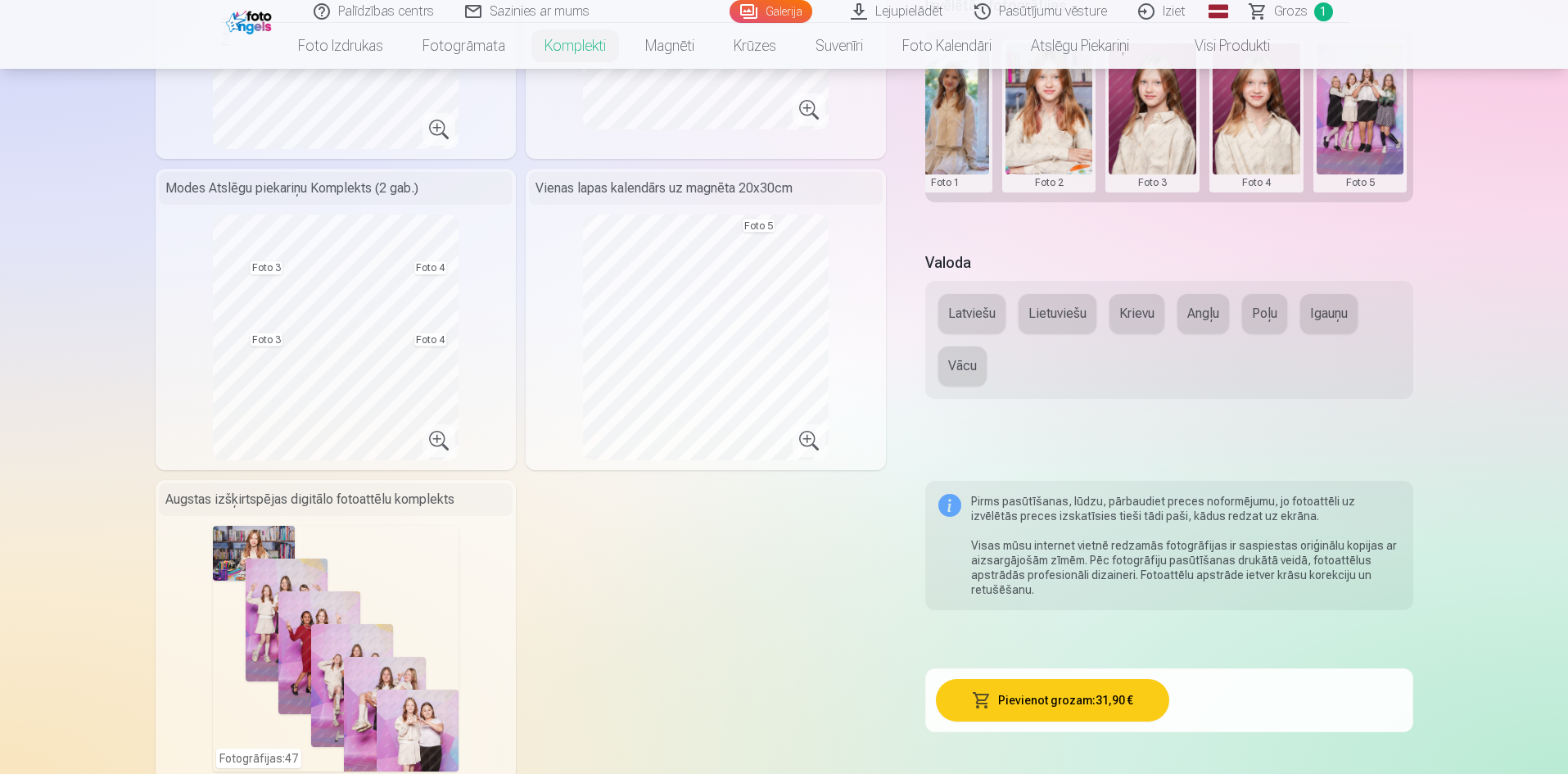
scroll to position [655, 0]
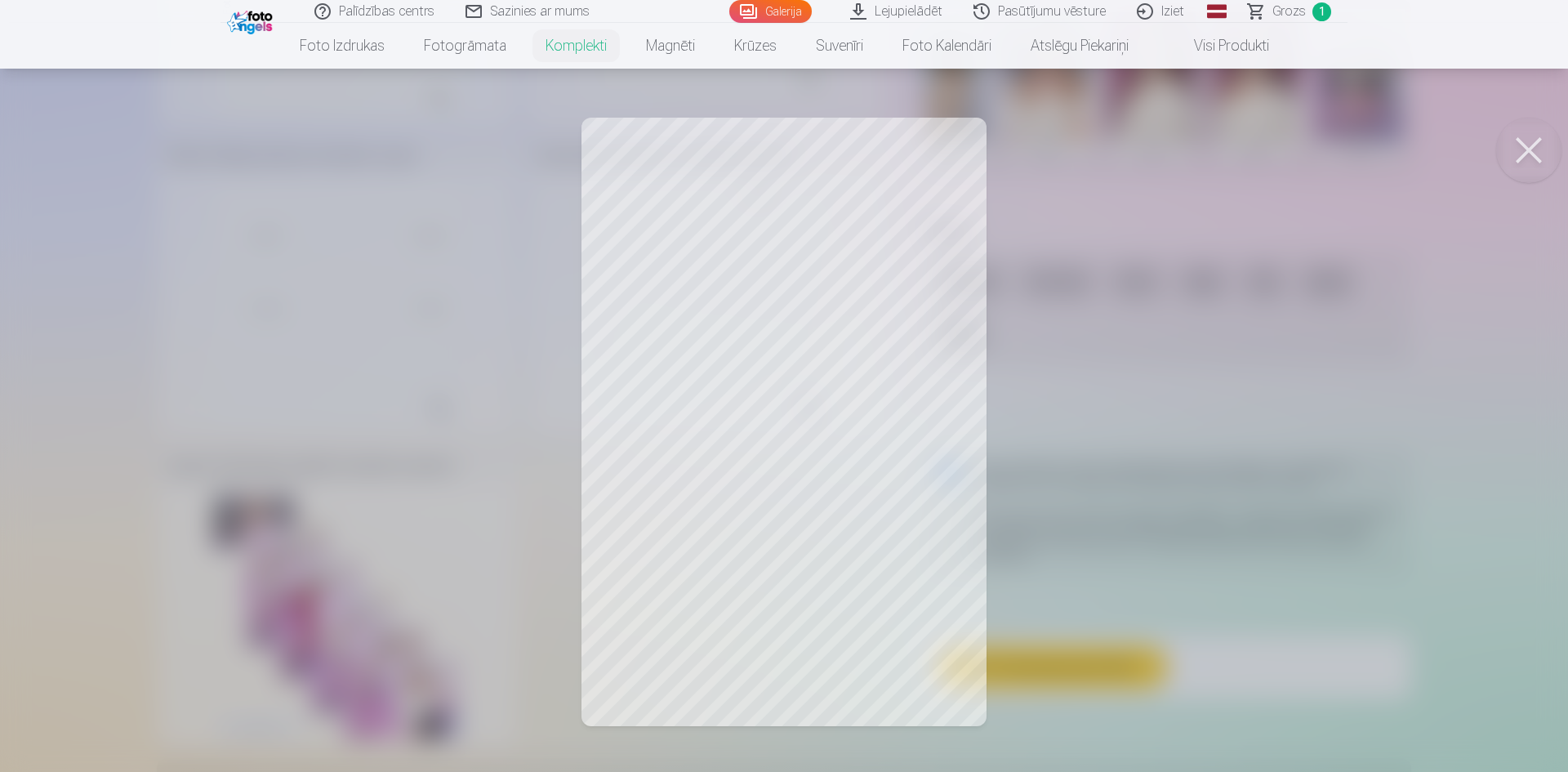
click at [1189, 253] on div at bounding box center [784, 386] width 1568 height 772
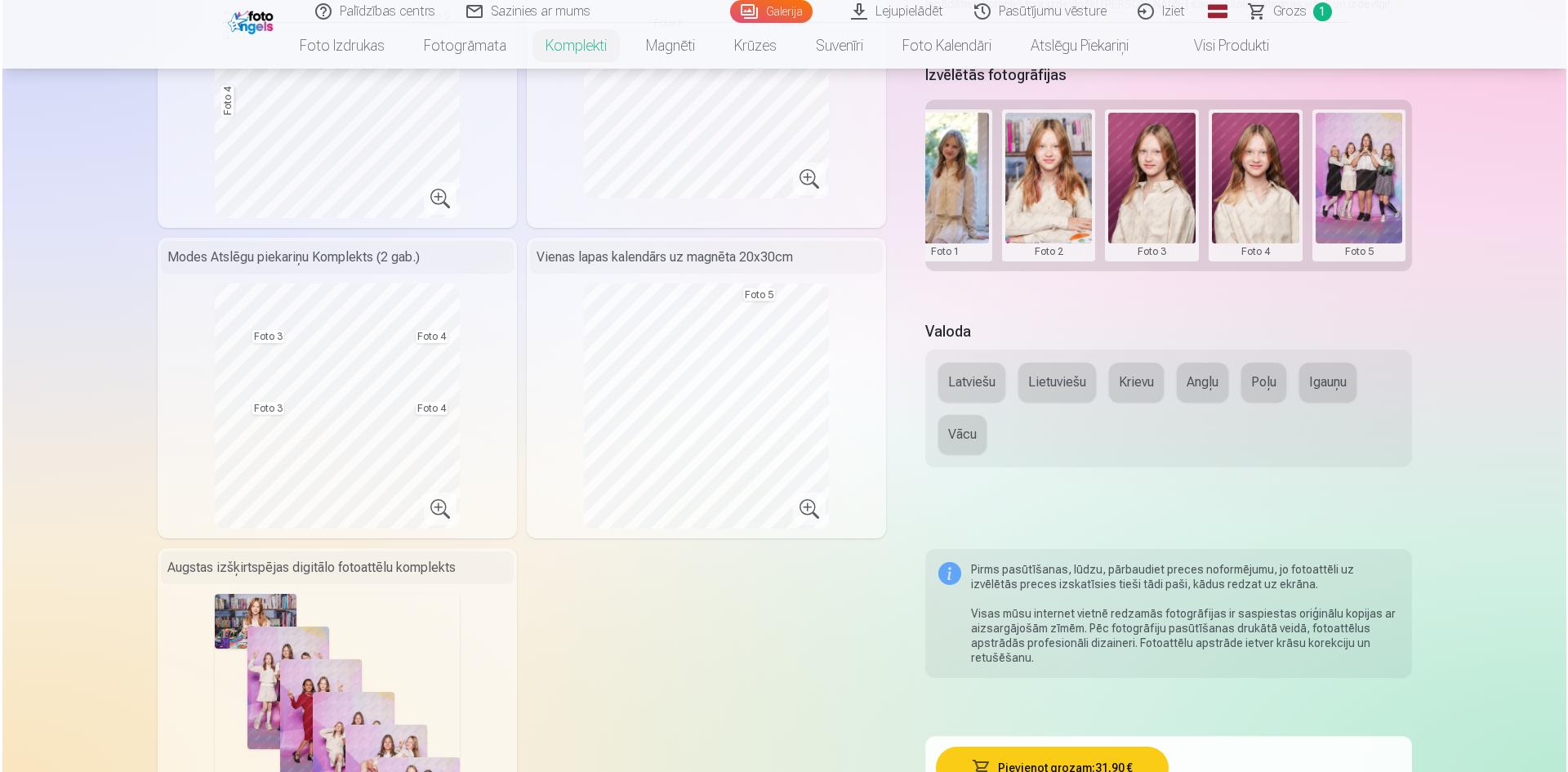
scroll to position [408, 0]
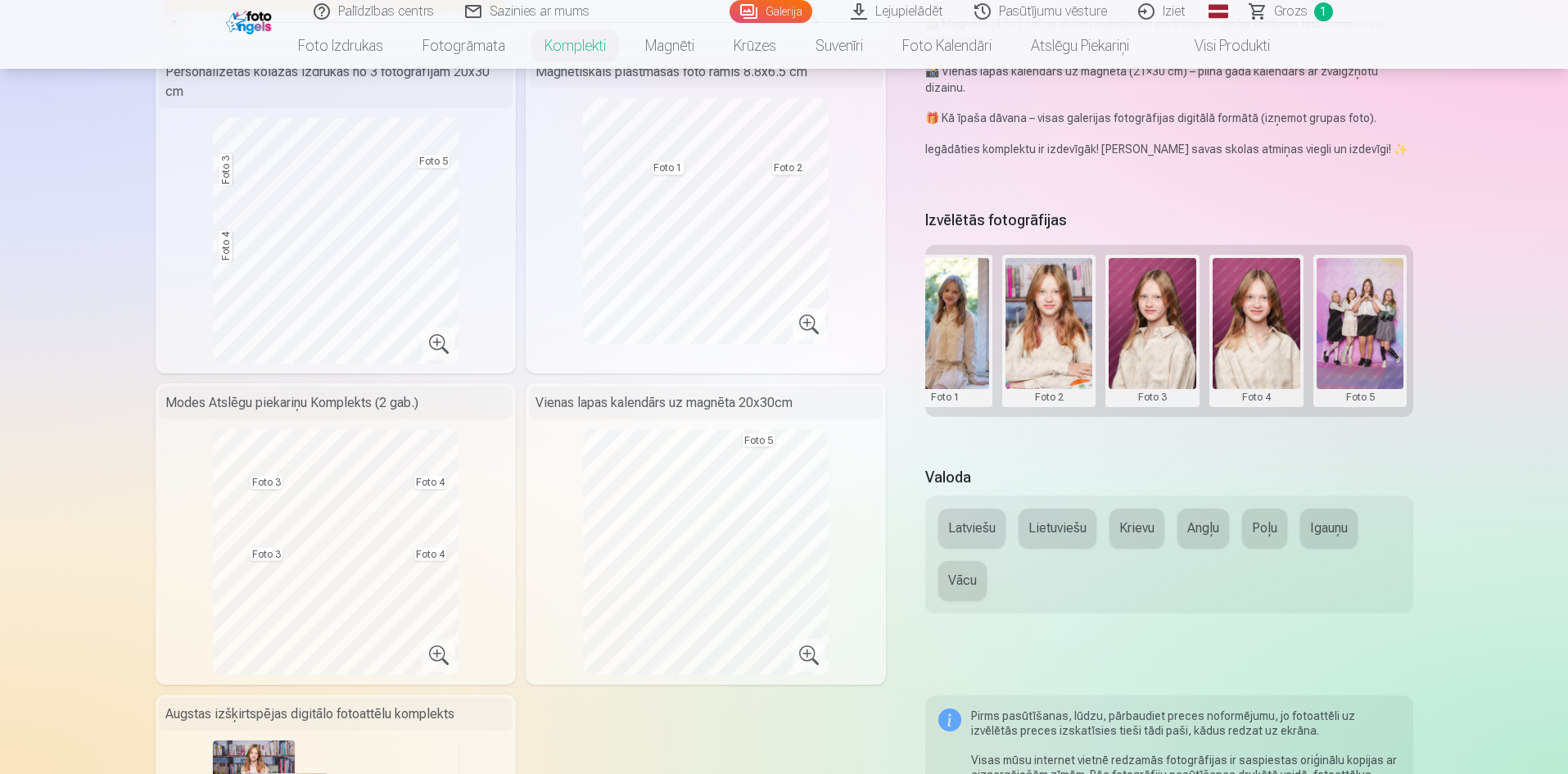
click at [1365, 332] on button at bounding box center [1360, 331] width 87 height 146
click at [1365, 332] on button "Nomainiet foto" at bounding box center [1360, 330] width 134 height 46
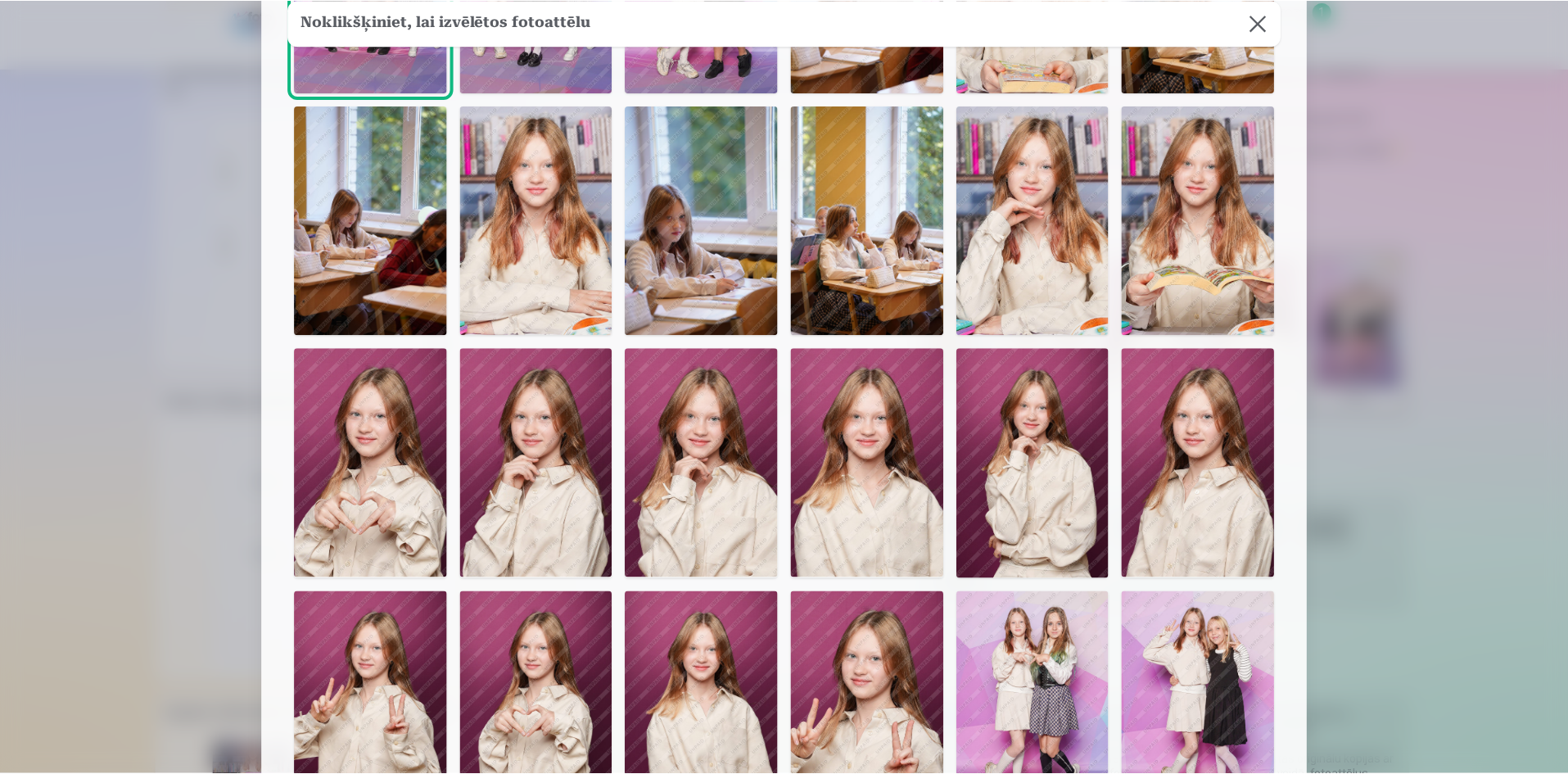
scroll to position [655, 0]
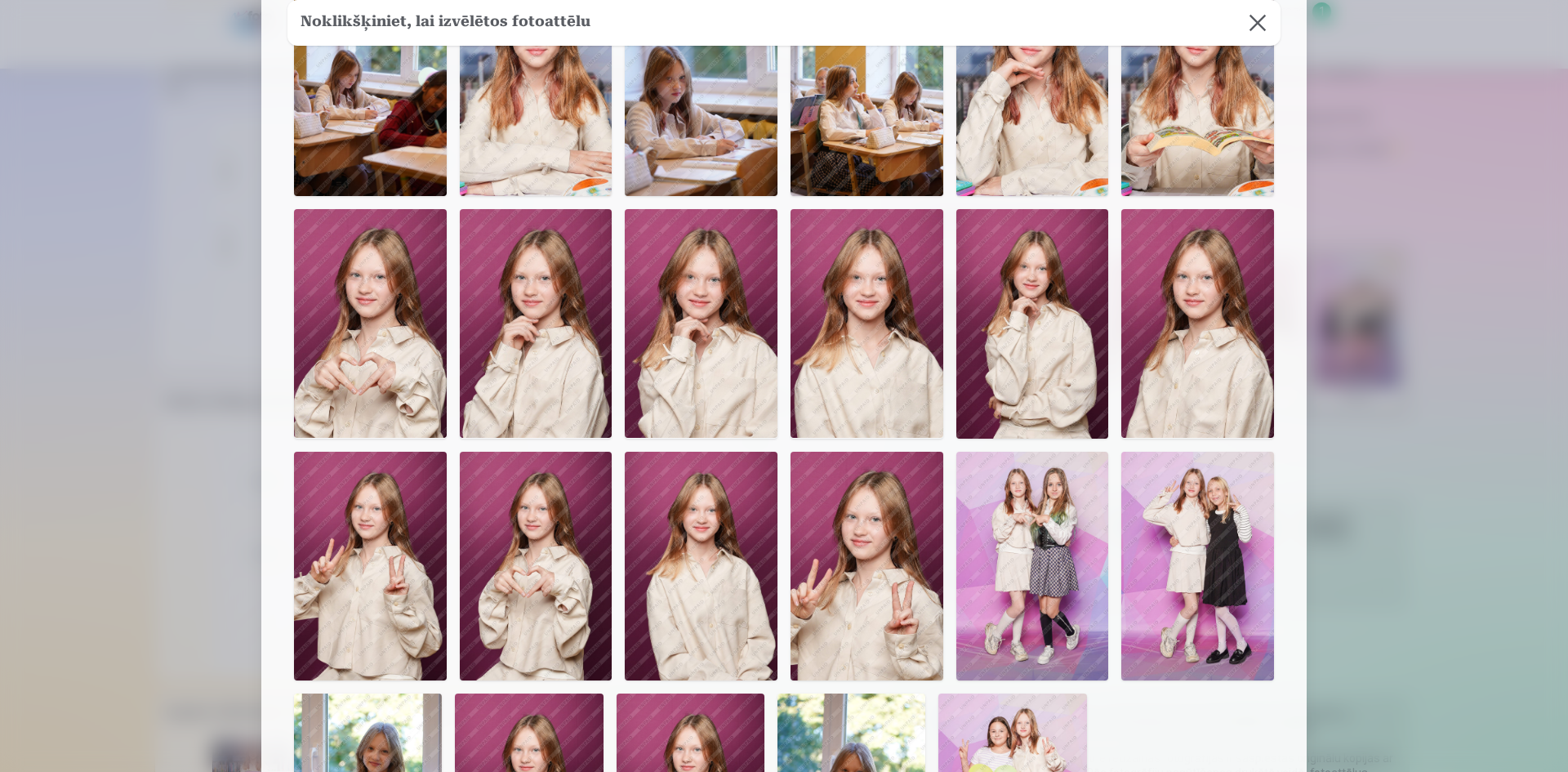
click at [1231, 329] on img at bounding box center [1197, 323] width 153 height 229
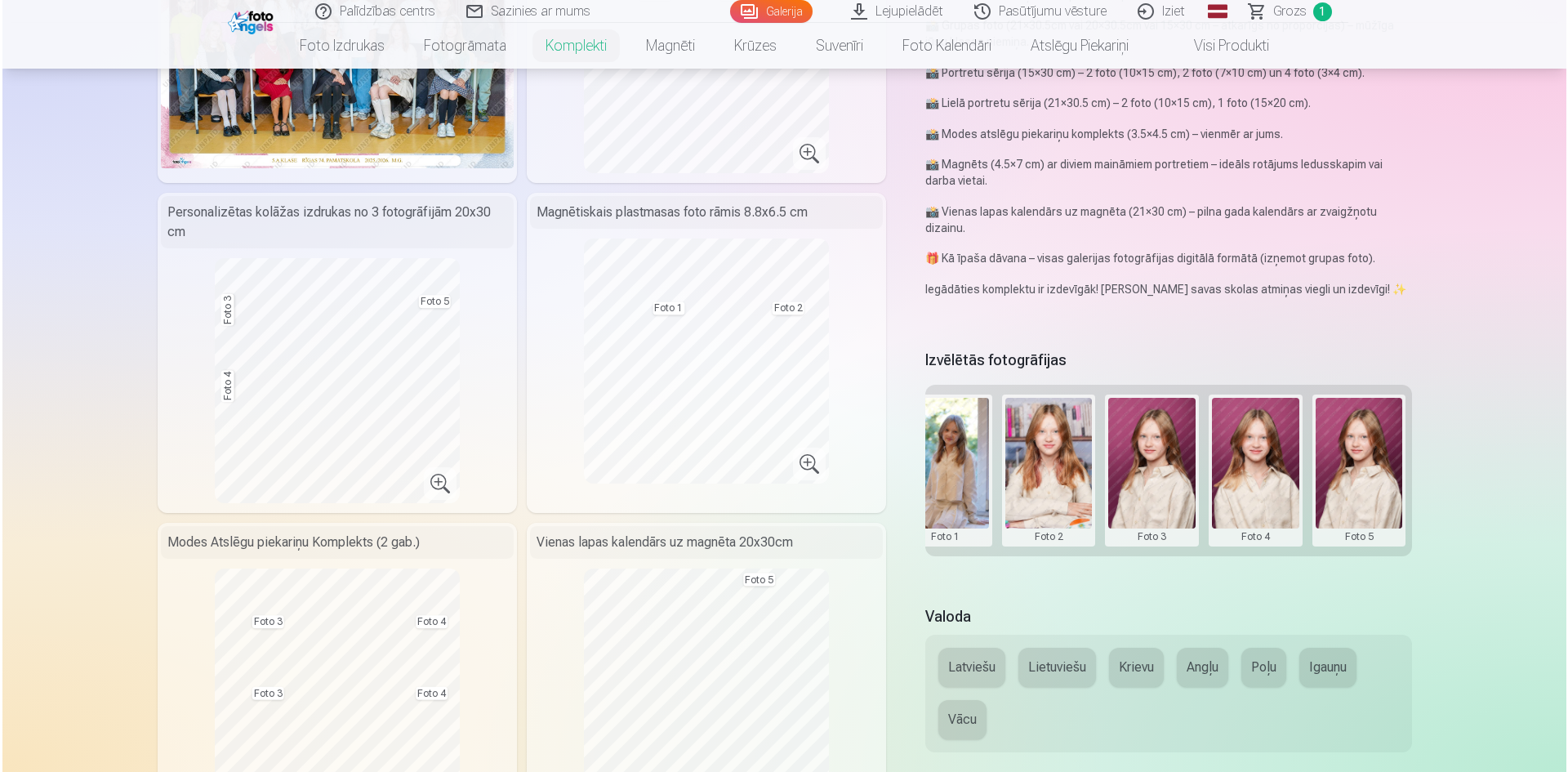
scroll to position [163, 0]
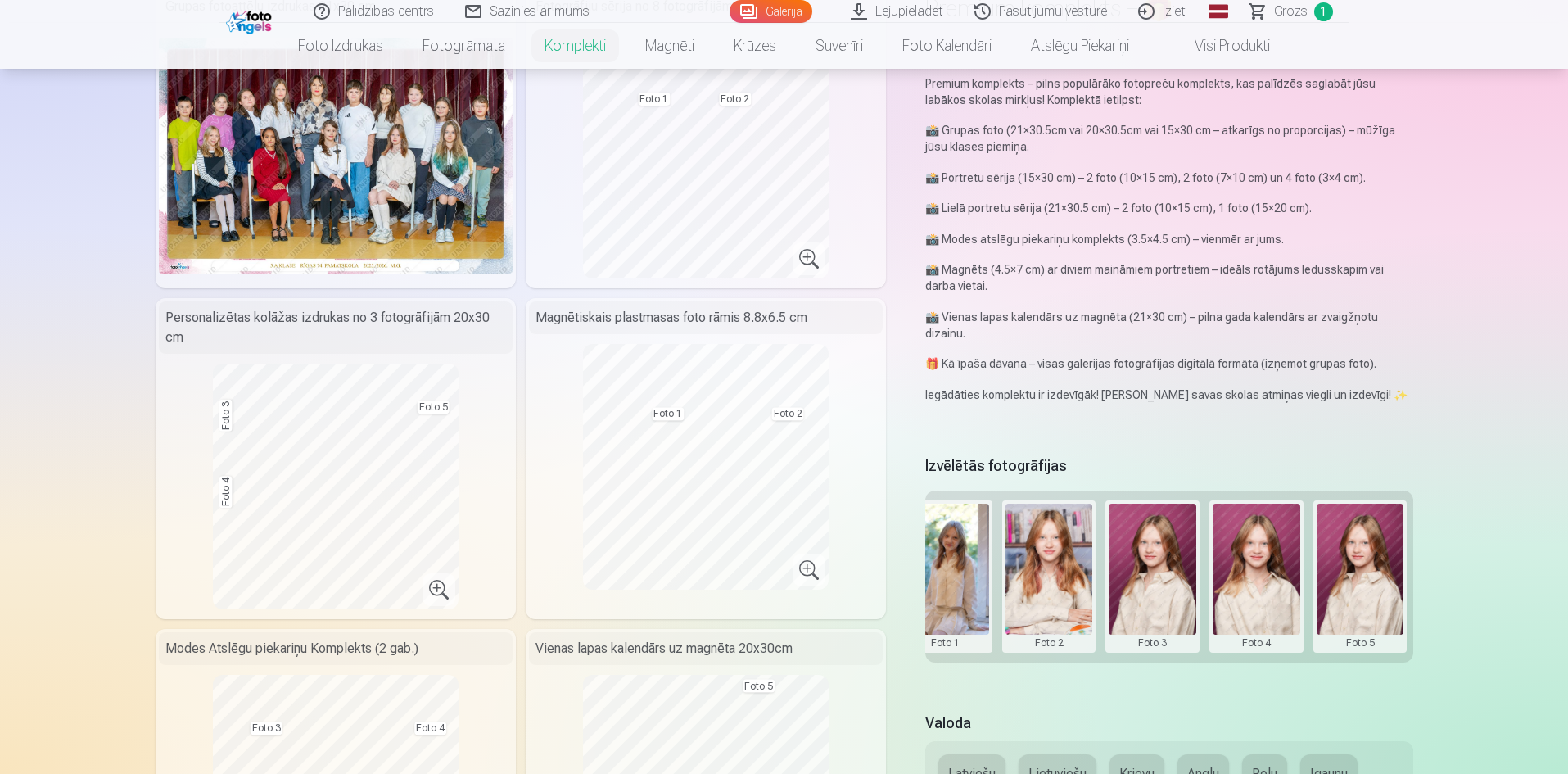
click at [1174, 611] on button at bounding box center [1151, 577] width 87 height 146
click at [1157, 580] on button "Nomainiet foto" at bounding box center [1152, 576] width 134 height 46
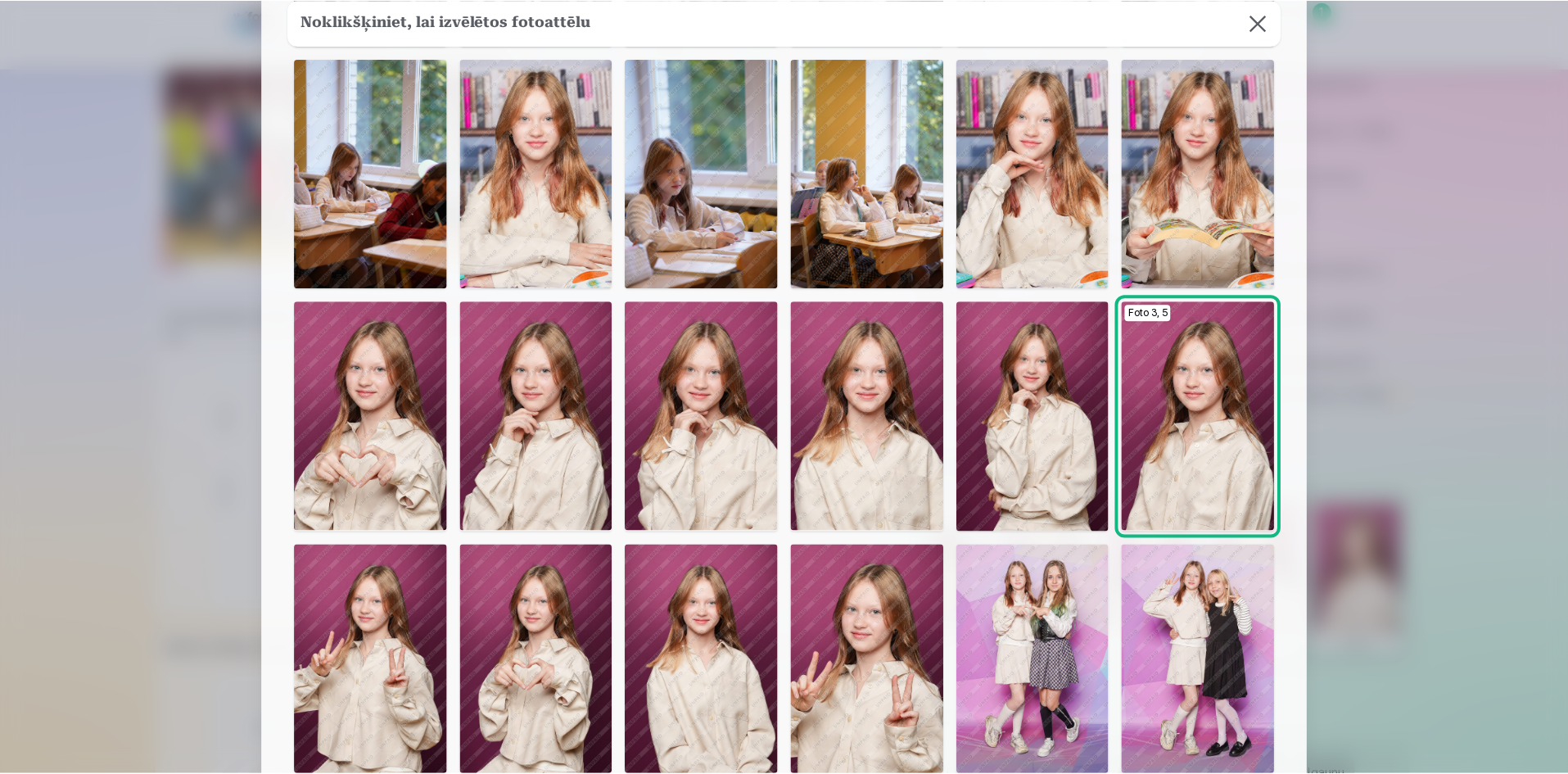
scroll to position [655, 0]
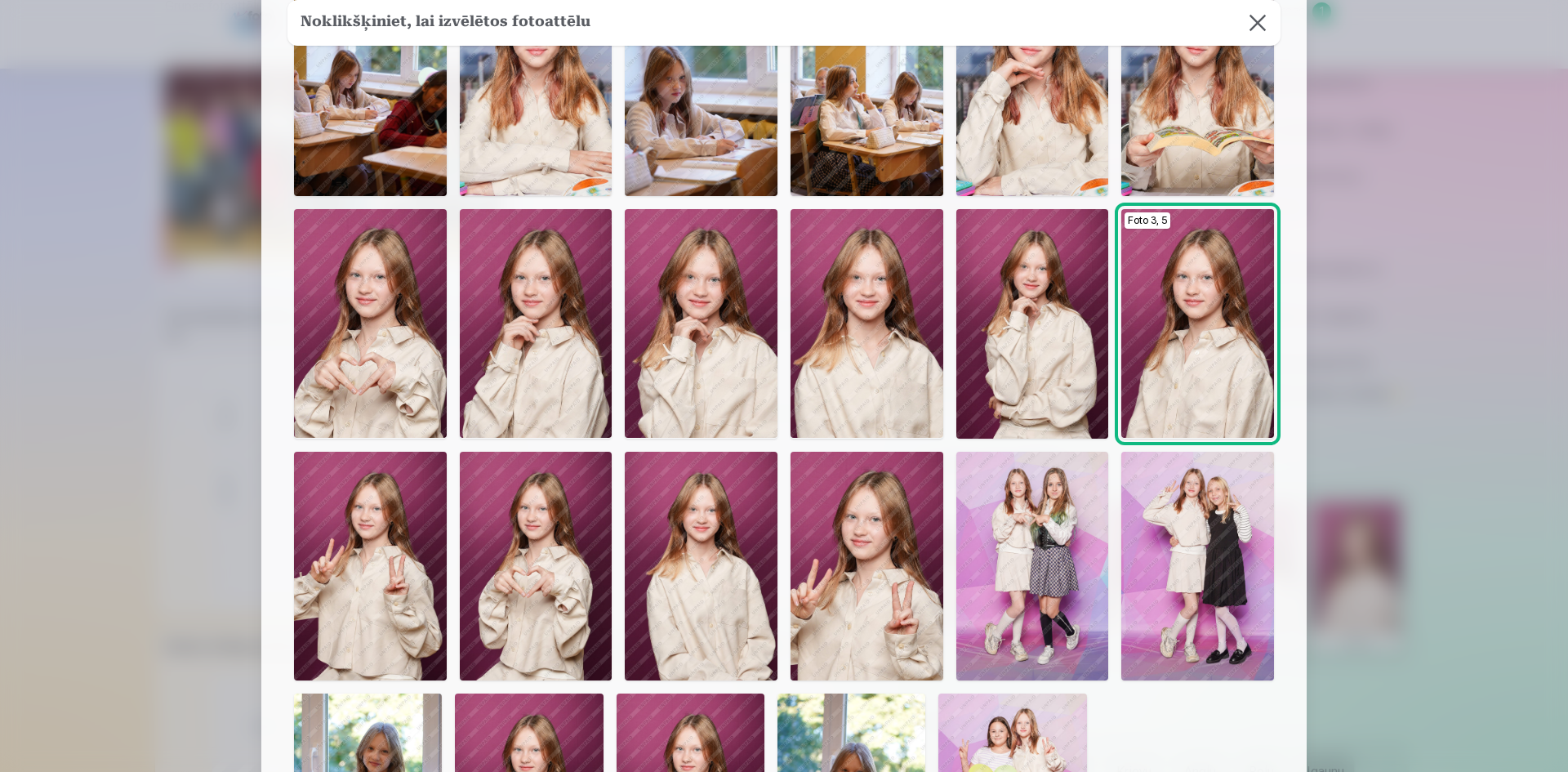
click at [679, 358] on img at bounding box center [701, 323] width 153 height 229
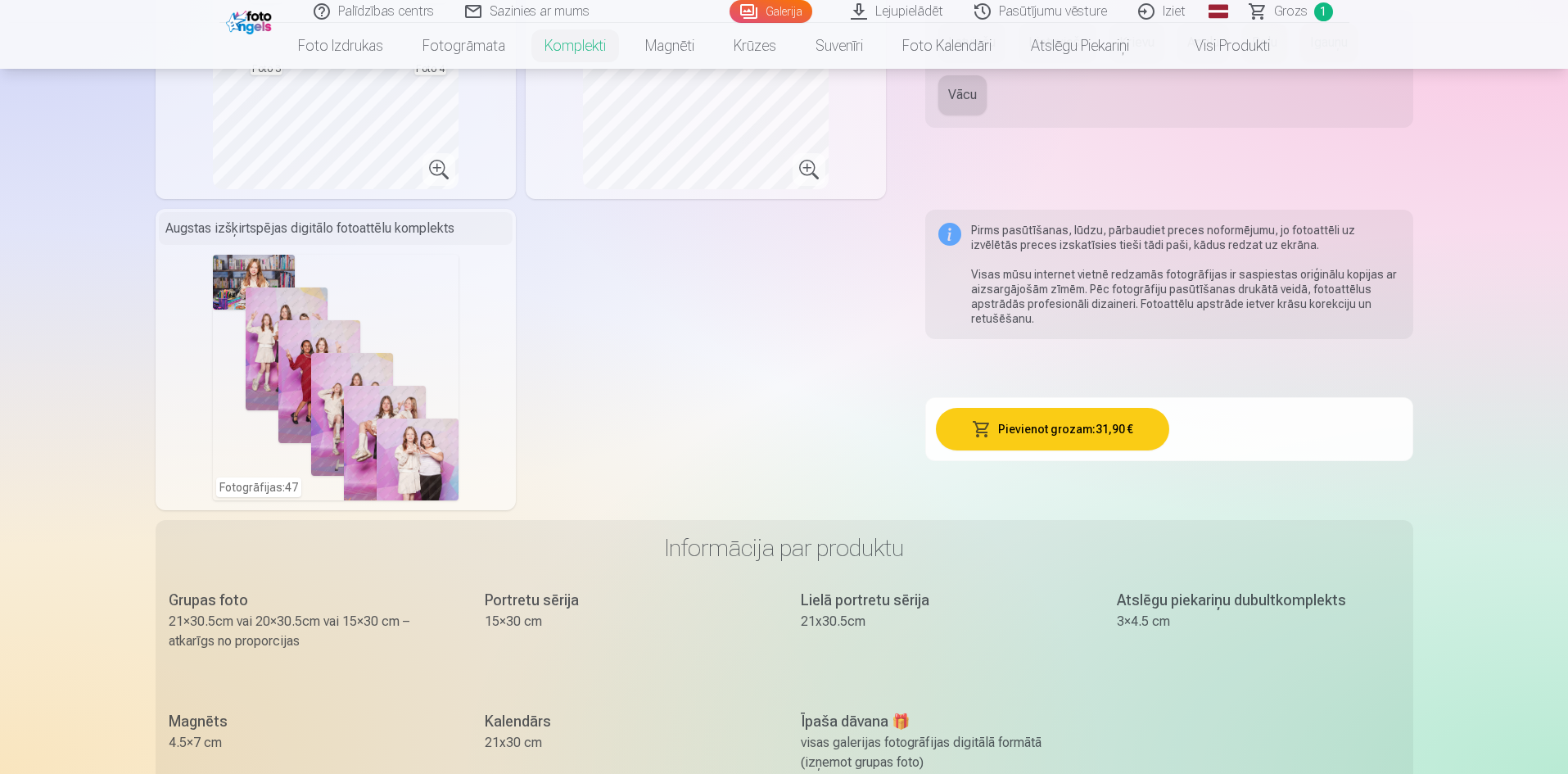
scroll to position [901, 0]
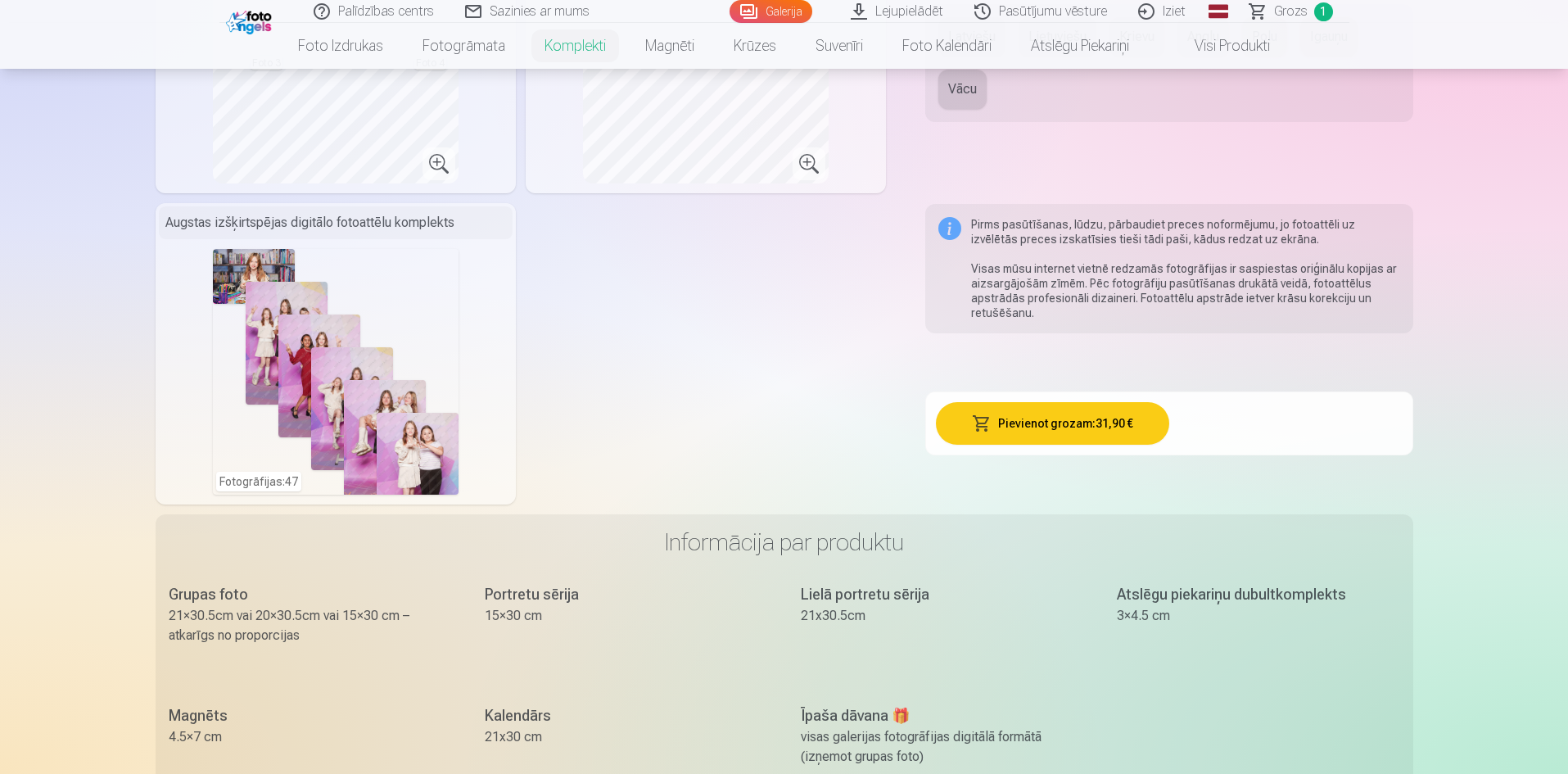
click at [1035, 430] on button "Pievienot grozam : 31,90 €" at bounding box center [1052, 423] width 234 height 42
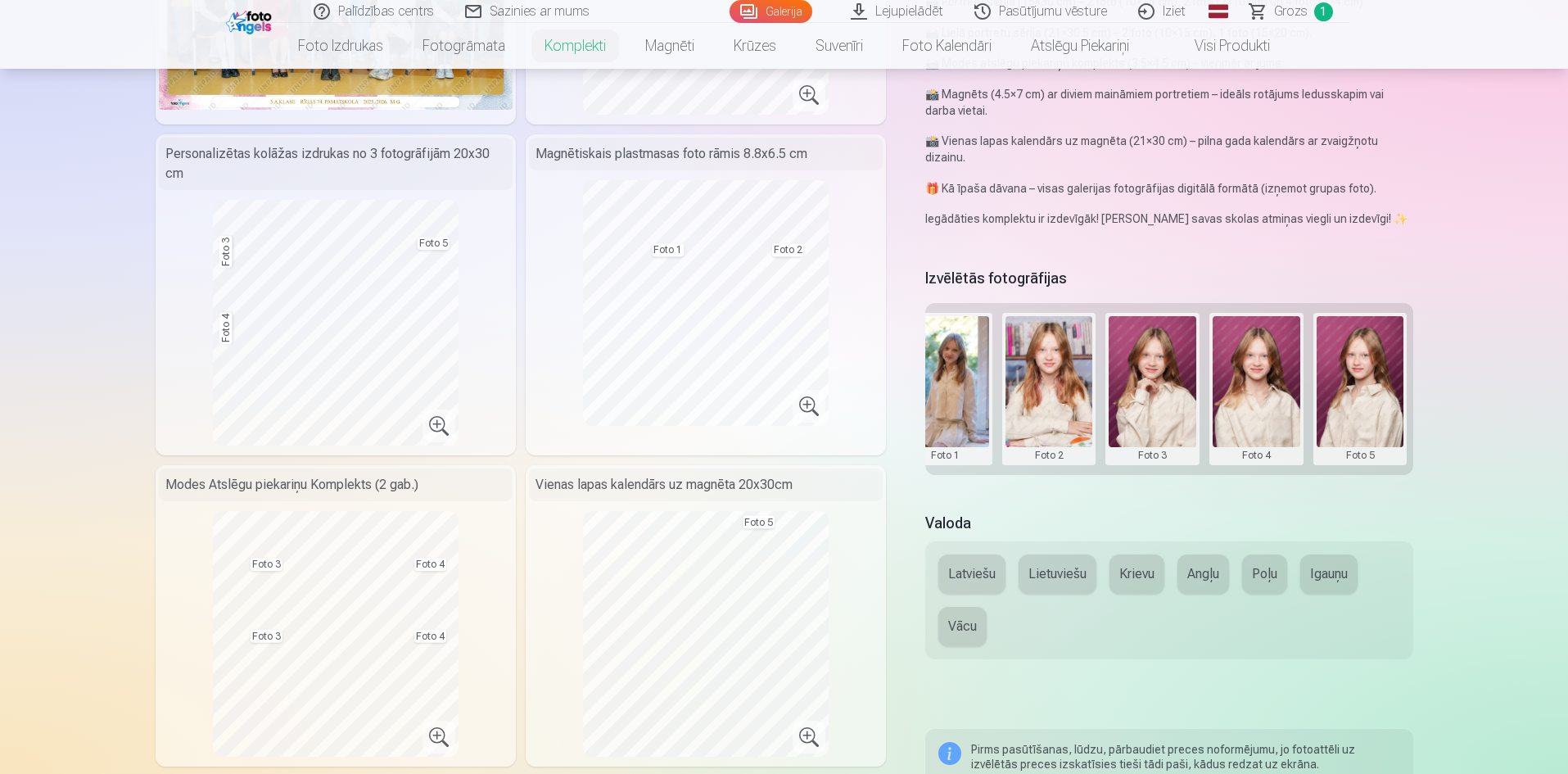
click at [979, 569] on button "Latviešu" at bounding box center [971, 574] width 67 height 39
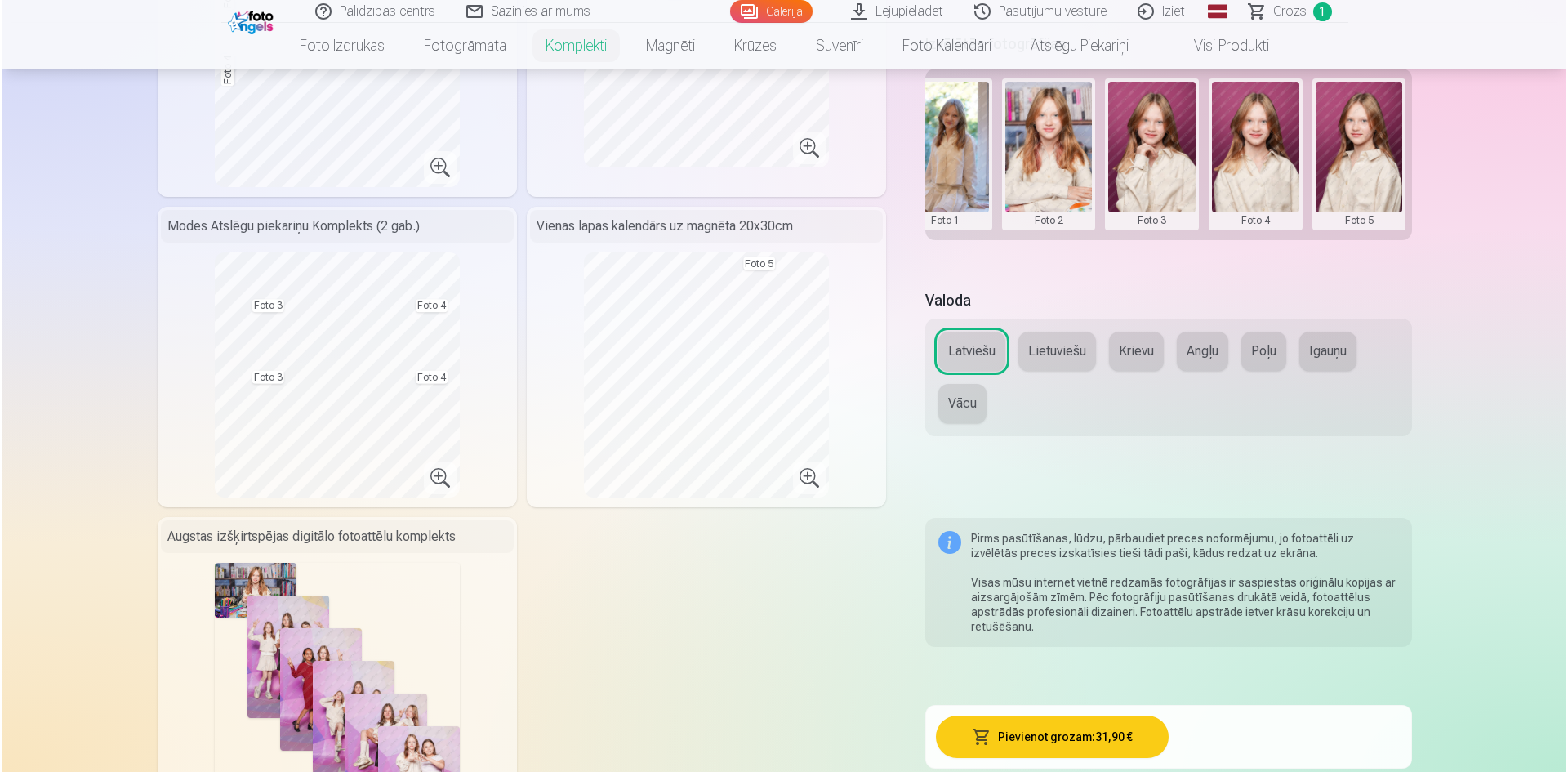
scroll to position [666, 0]
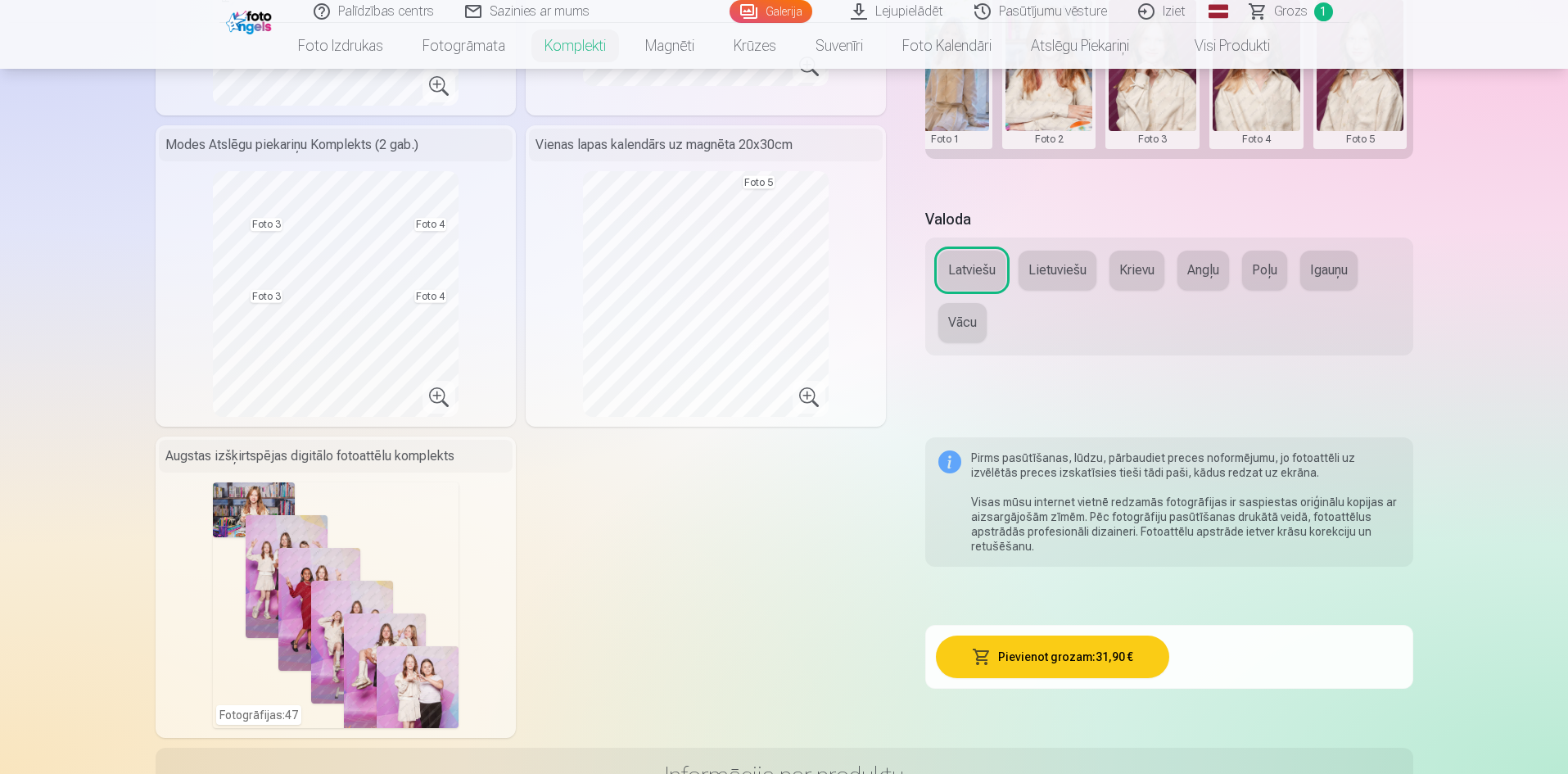
click at [1017, 664] on button "Pievienot grozam : 31,90 €" at bounding box center [1052, 656] width 234 height 42
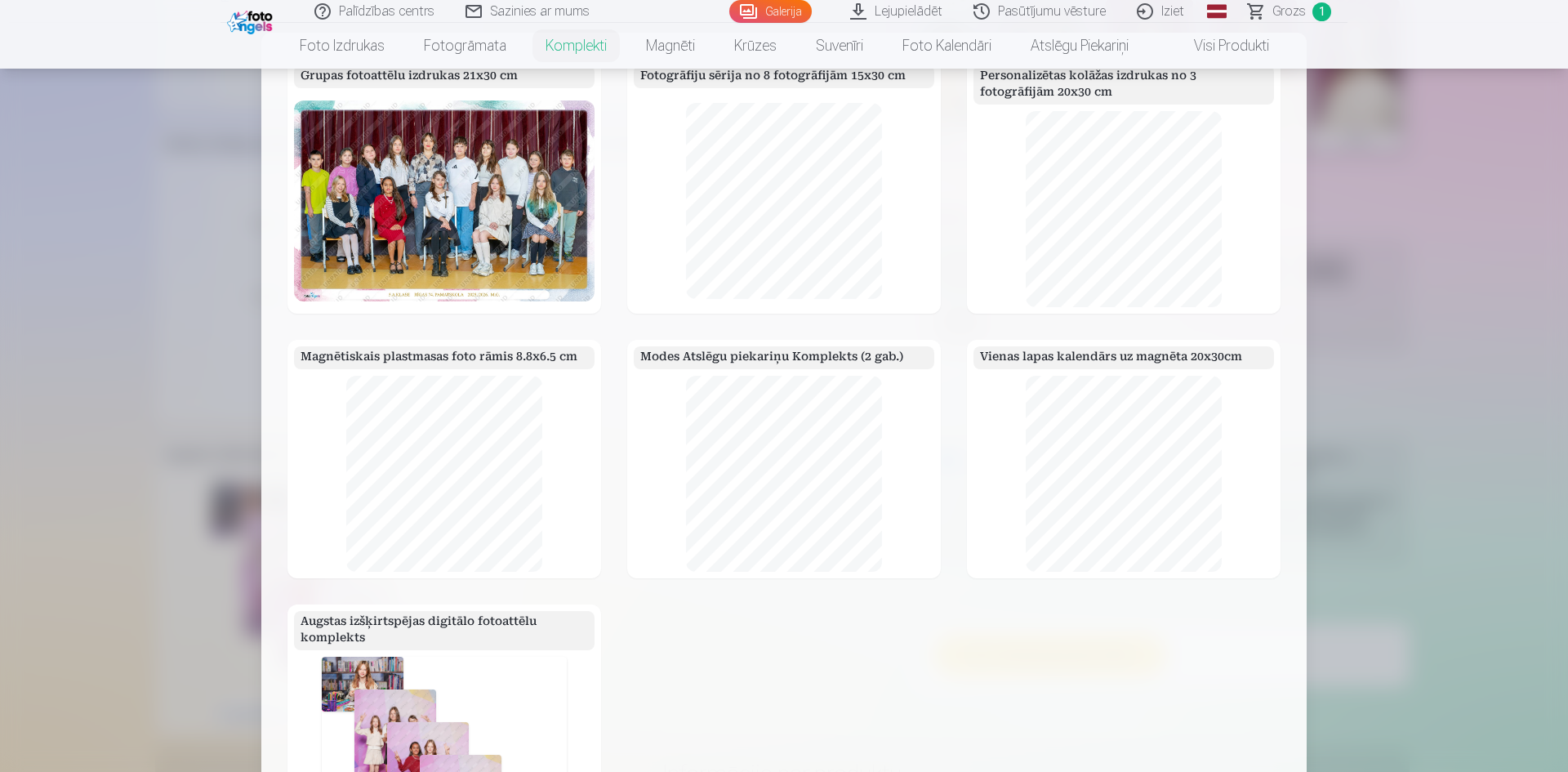
scroll to position [46, 0]
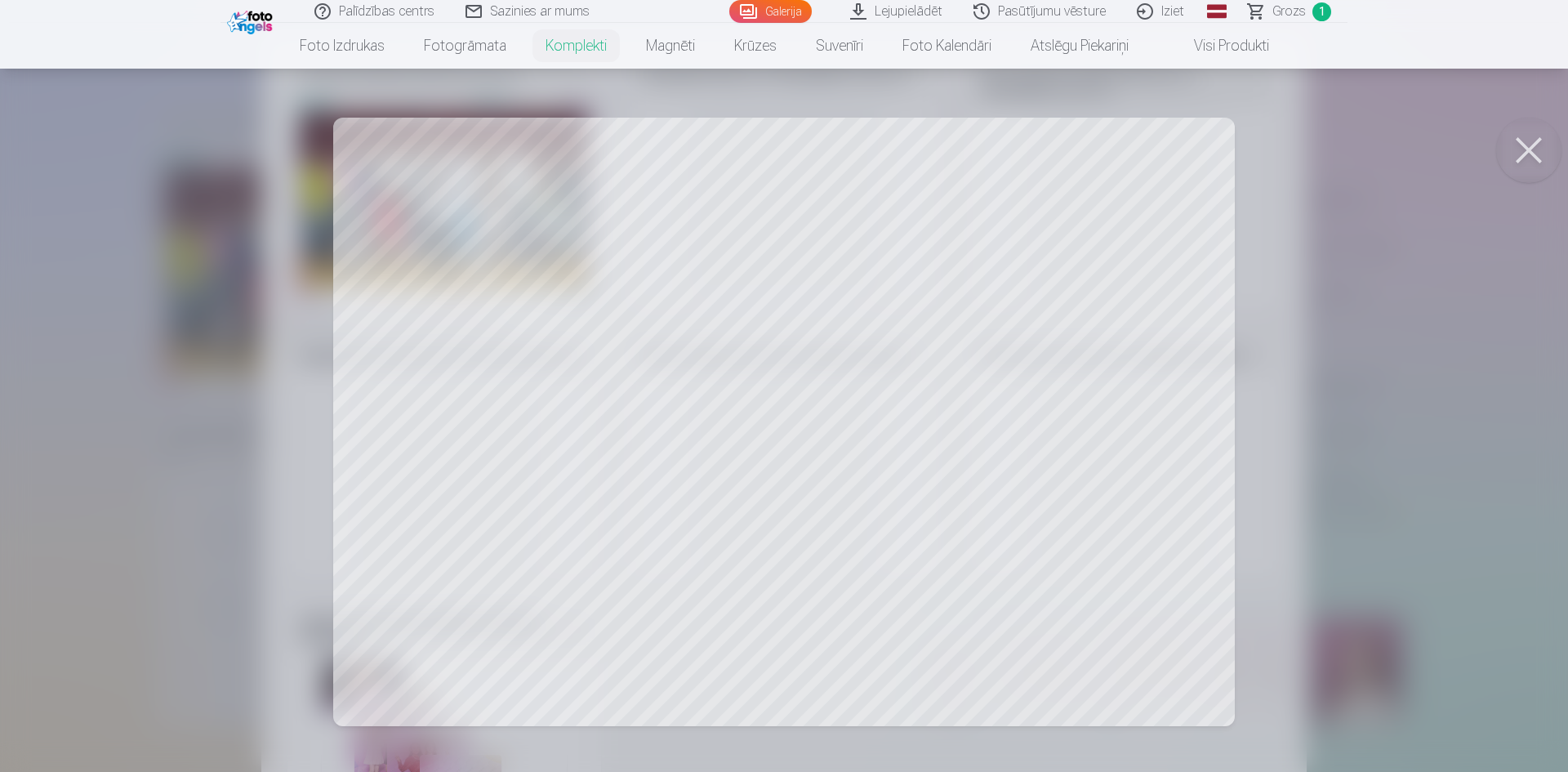
click at [1519, 154] on button at bounding box center [1528, 150] width 65 height 65
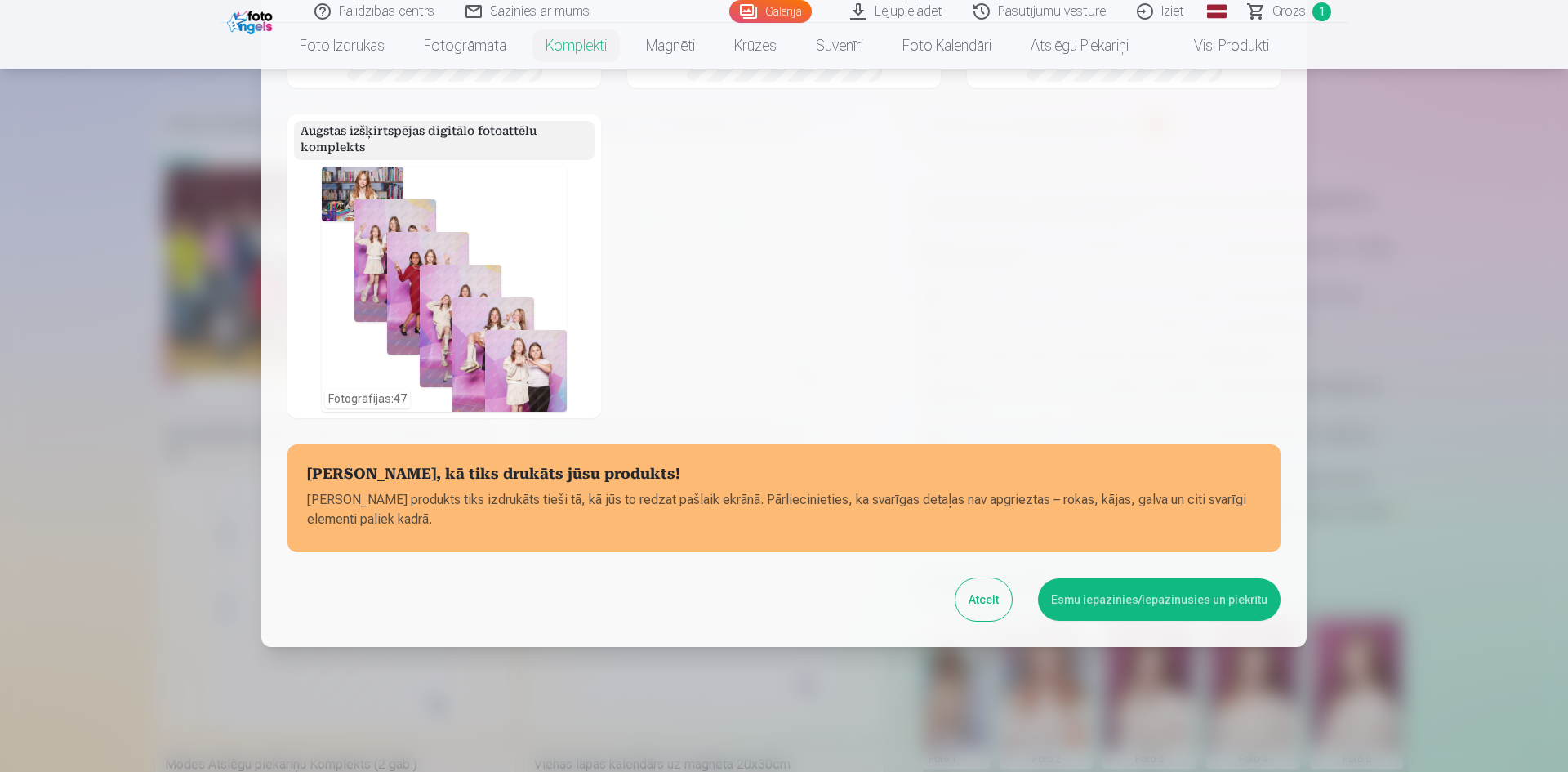
scroll to position [496, 0]
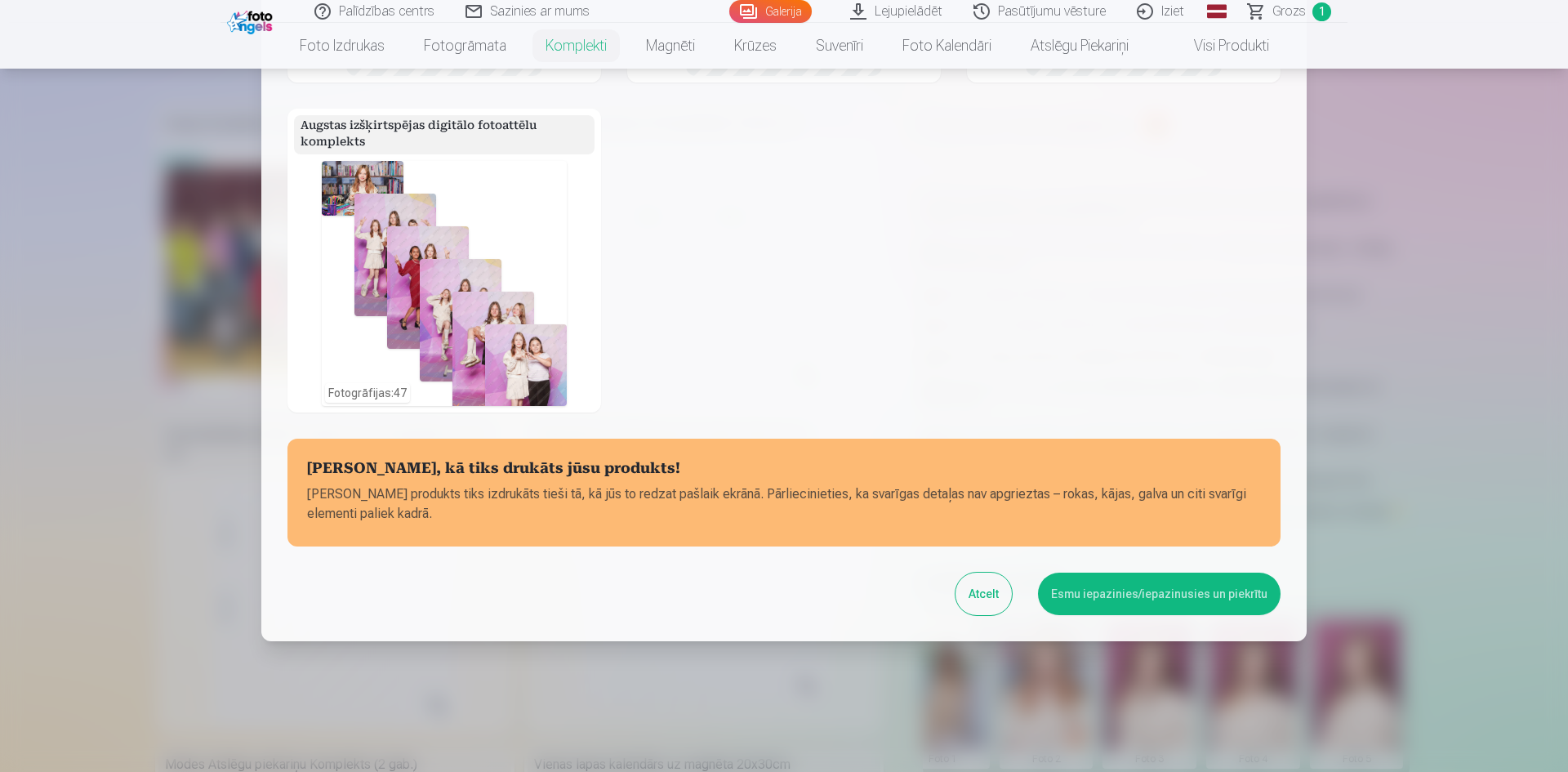
click at [1141, 591] on button "Esmu iepazinies/iepazinusies un piekrītu" at bounding box center [1159, 594] width 242 height 42
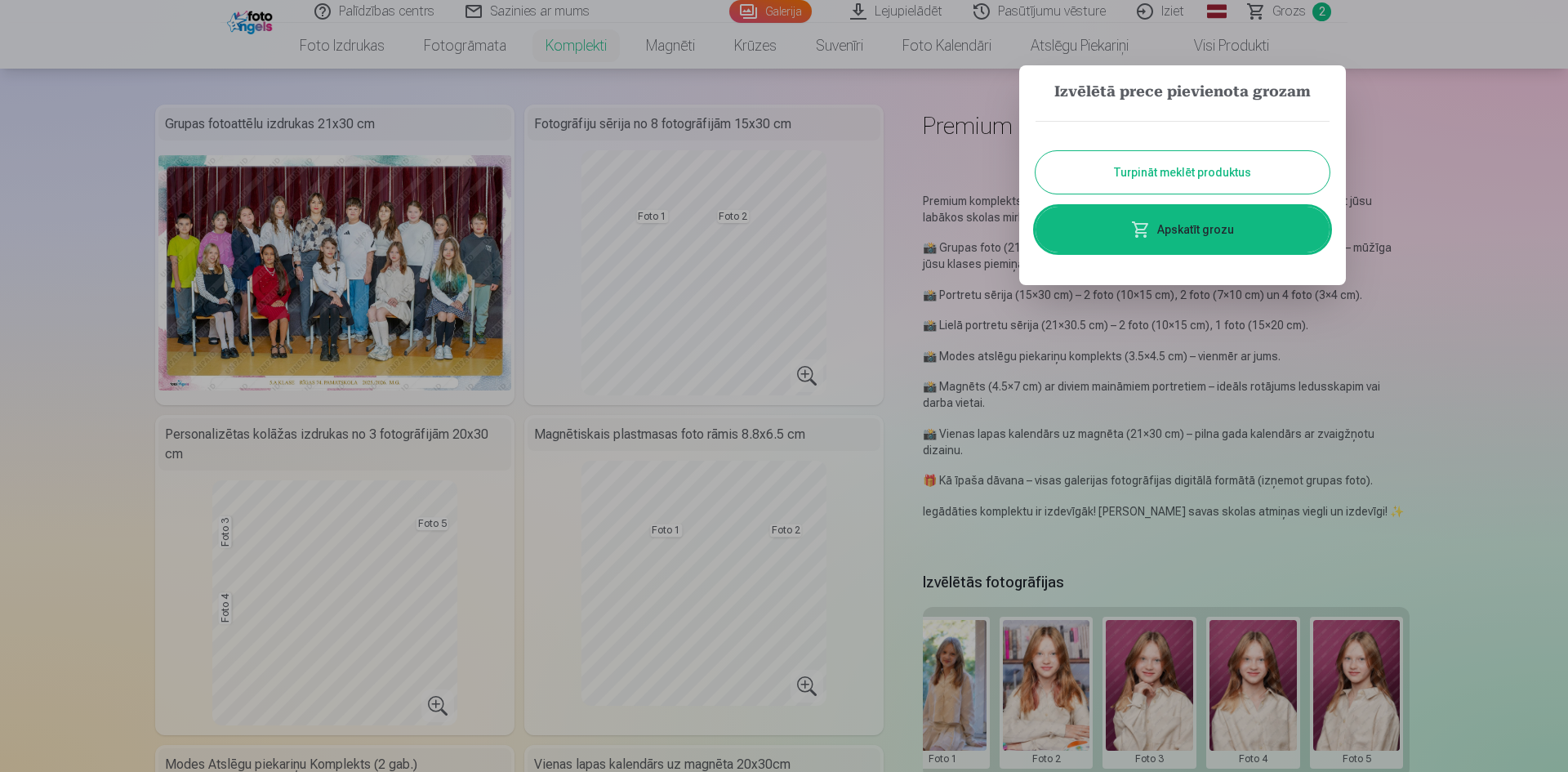
click at [1199, 226] on link "Apskatīt grozu" at bounding box center [1183, 230] width 294 height 46
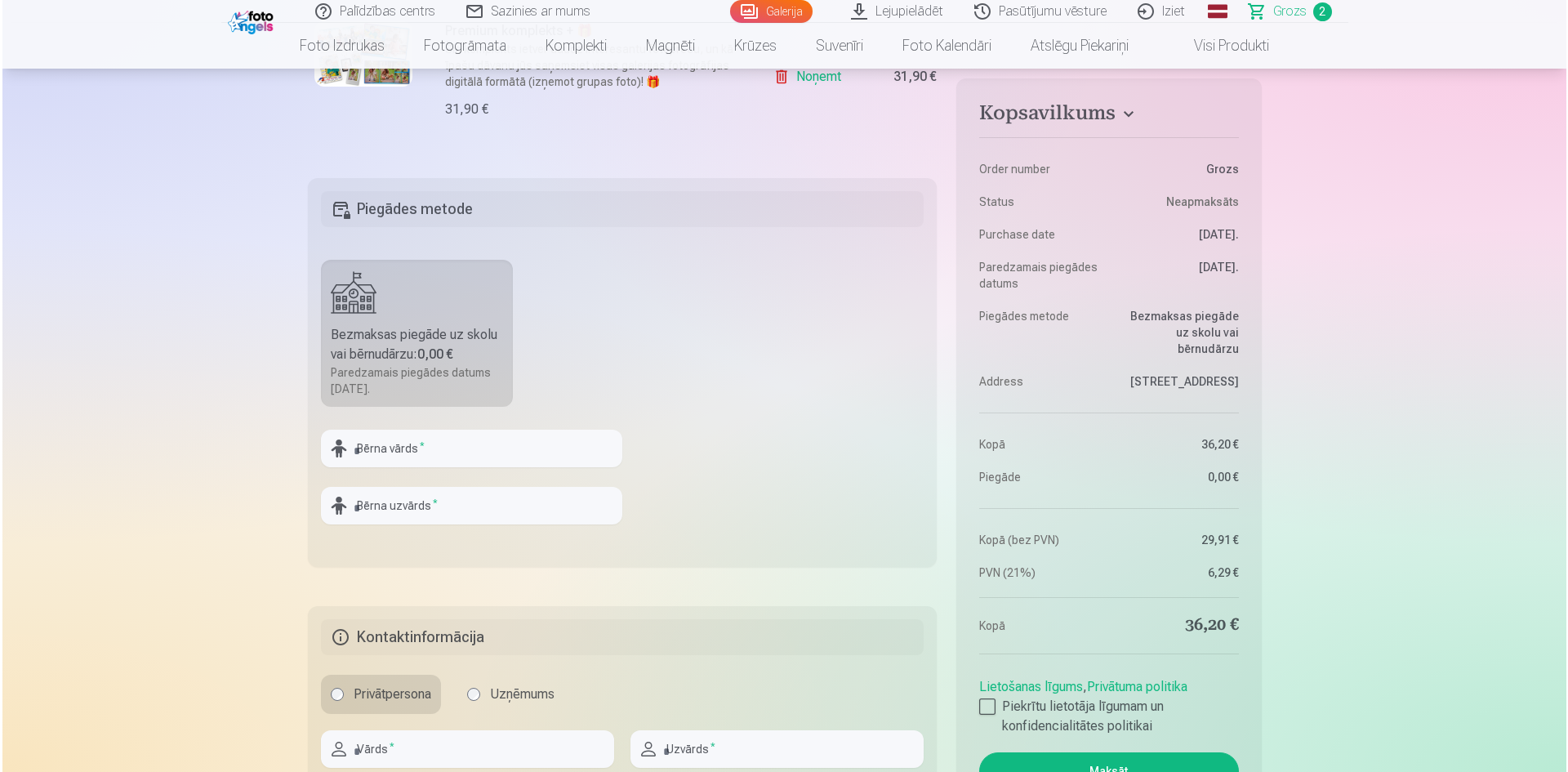
scroll to position [163, 0]
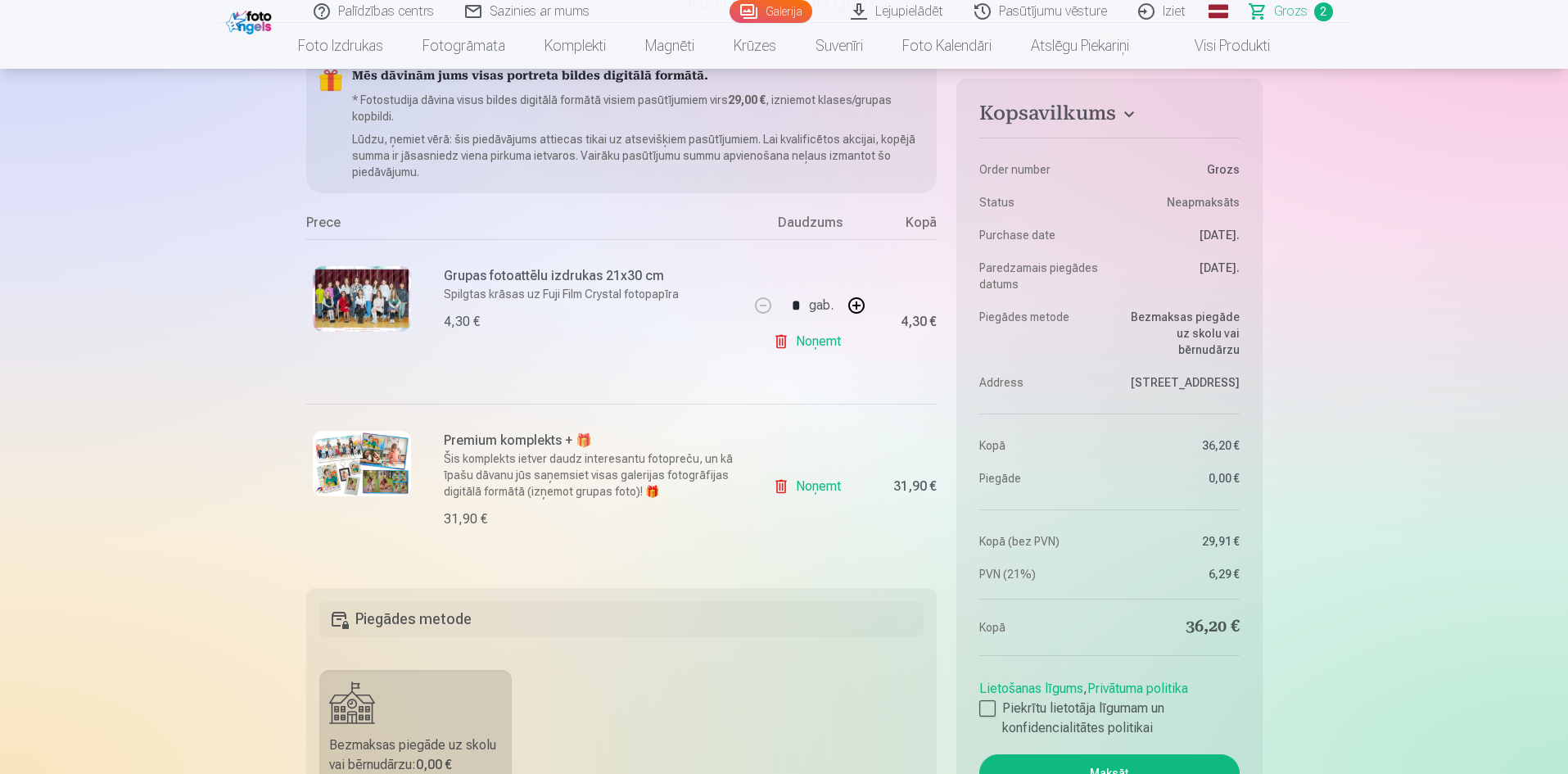
click at [810, 346] on link "Noņemt" at bounding box center [810, 341] width 75 height 33
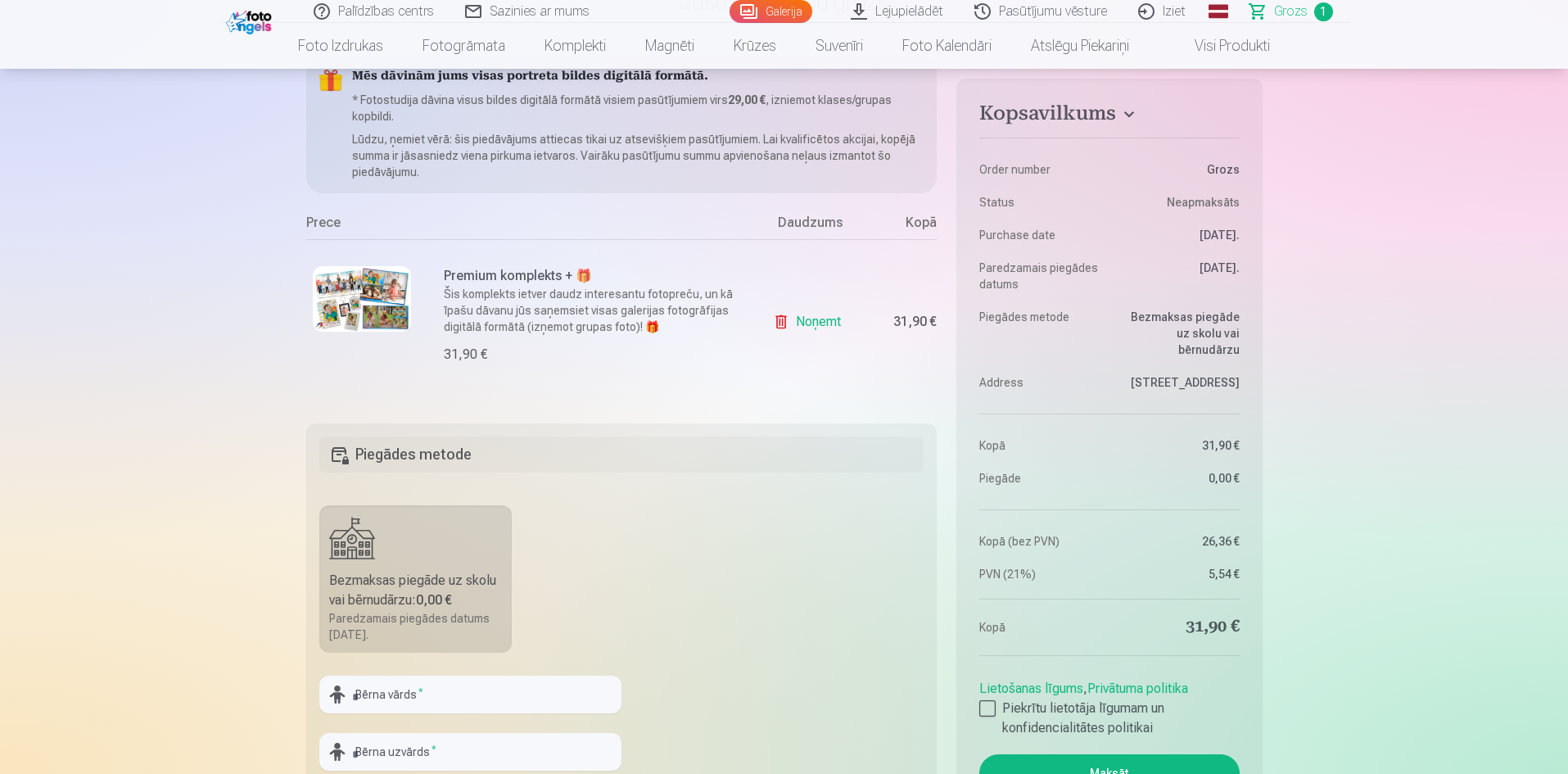
click at [494, 270] on h6 "Premium komplekts + 🎁" at bounding box center [591, 275] width 295 height 19
click at [380, 282] on img at bounding box center [362, 298] width 98 height 65
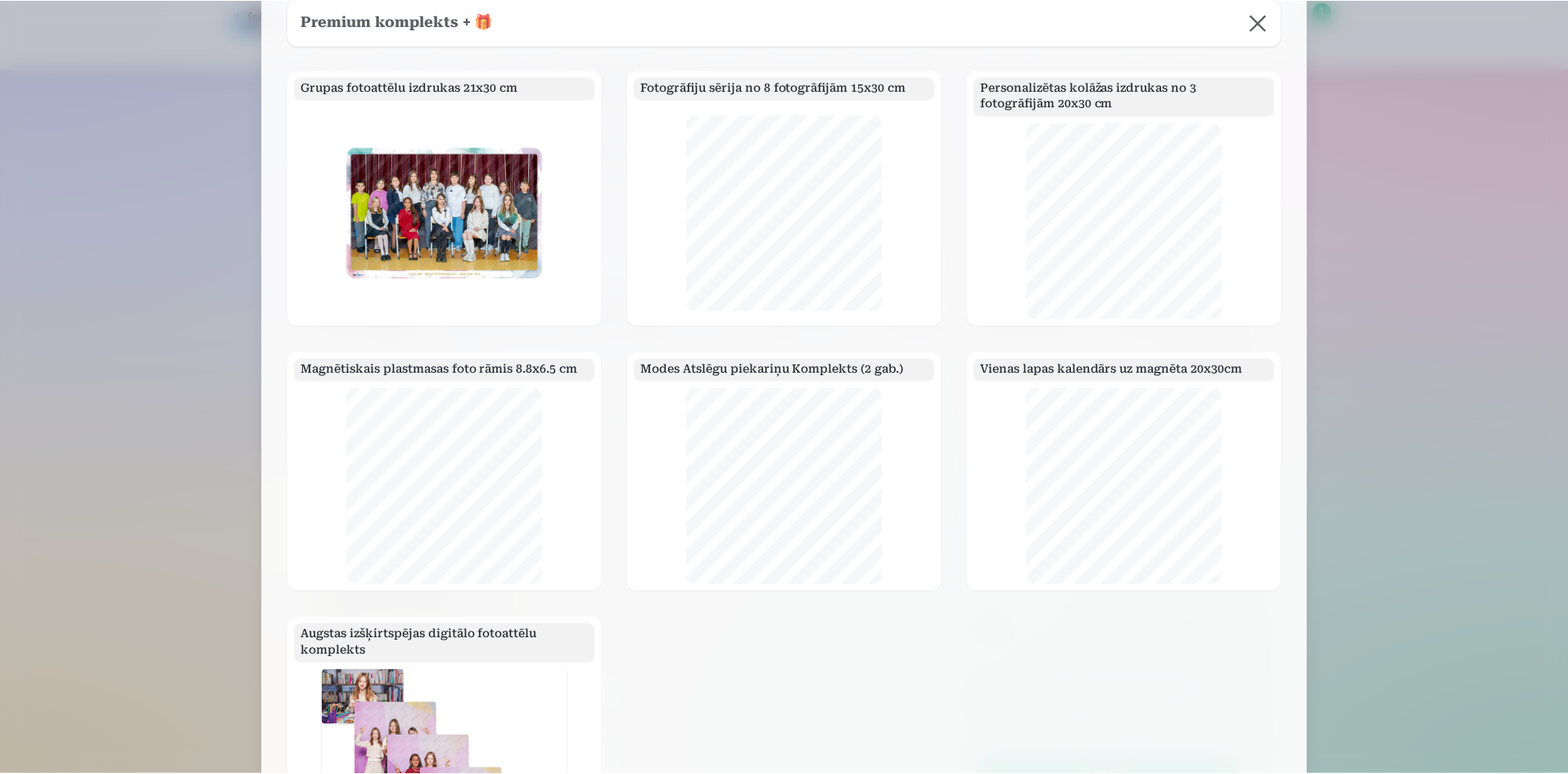
scroll to position [0, 0]
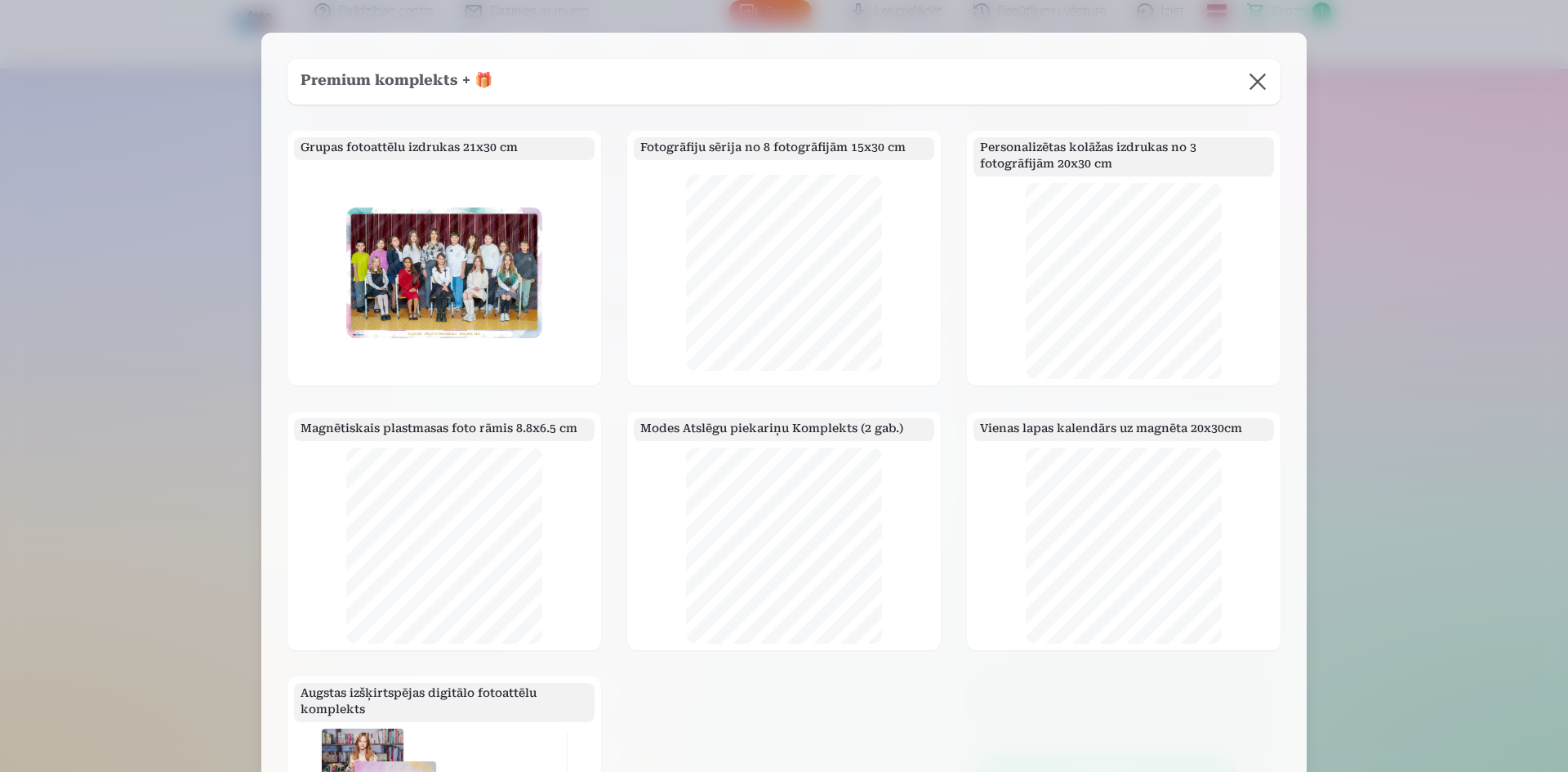
click at [1269, 83] on button at bounding box center [1258, 82] width 46 height 46
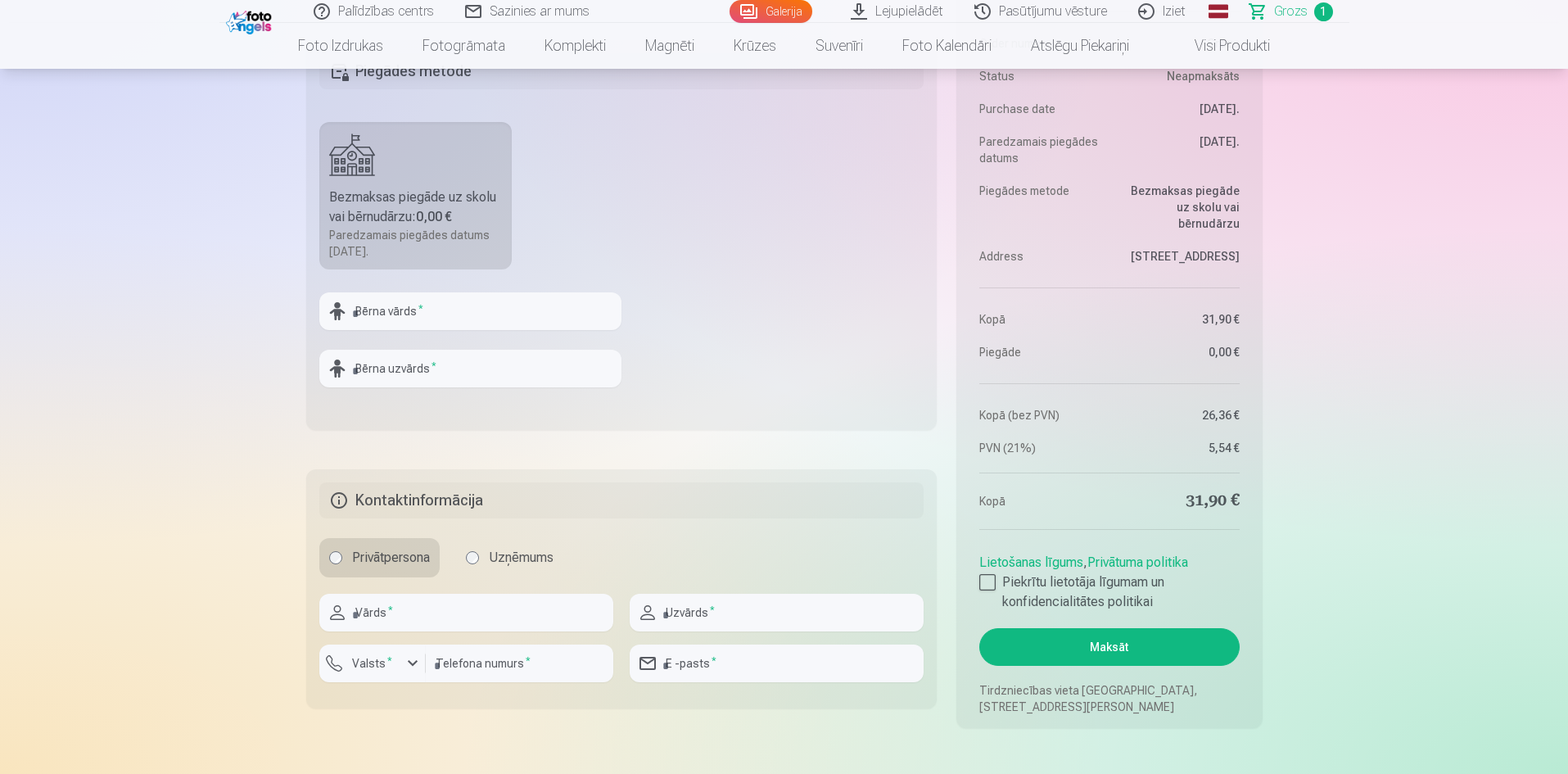
scroll to position [573, 0]
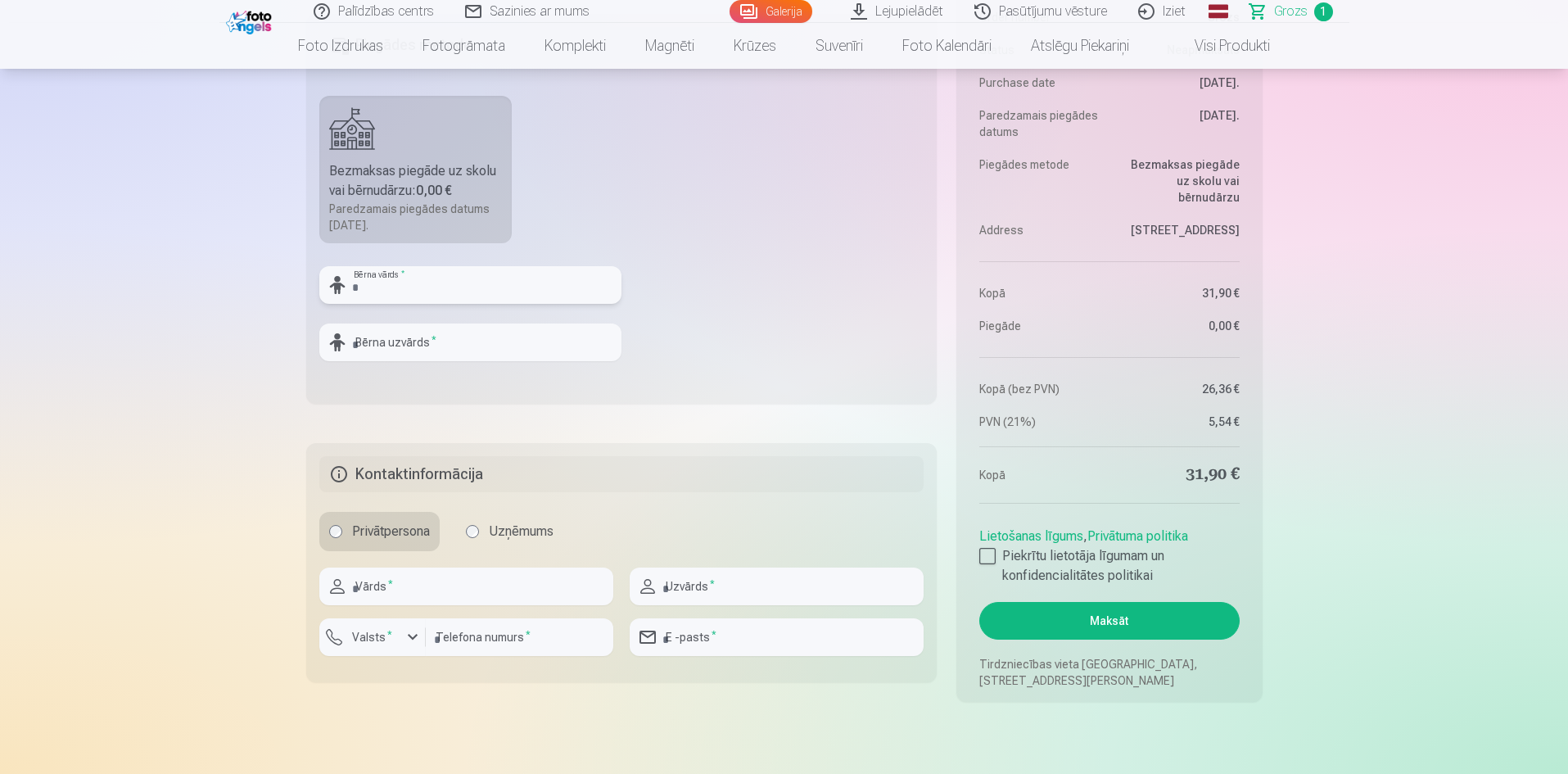
click at [406, 294] on input "text" at bounding box center [470, 285] width 302 height 37
type input "*"
type input "******"
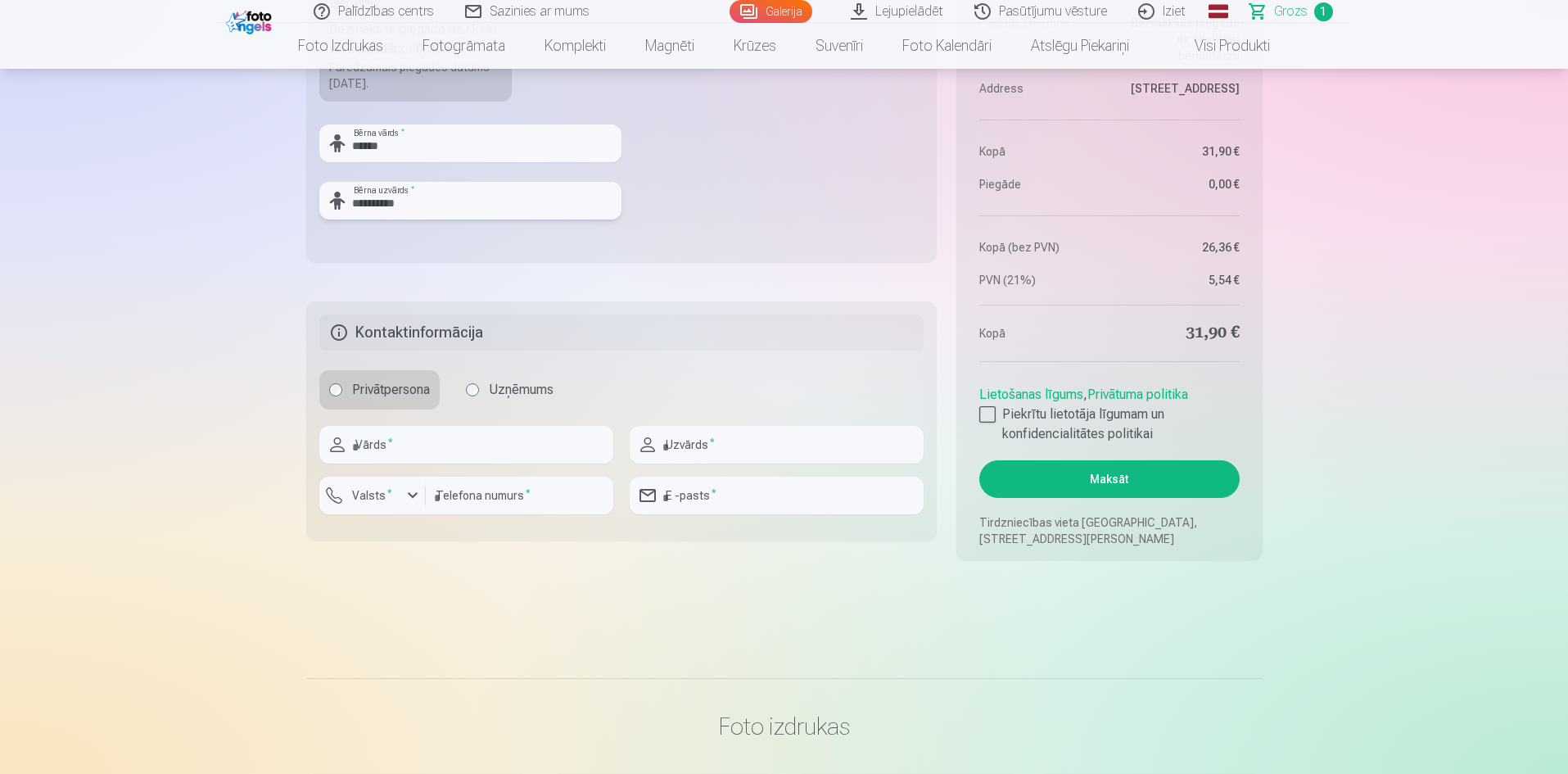
scroll to position [737, 0]
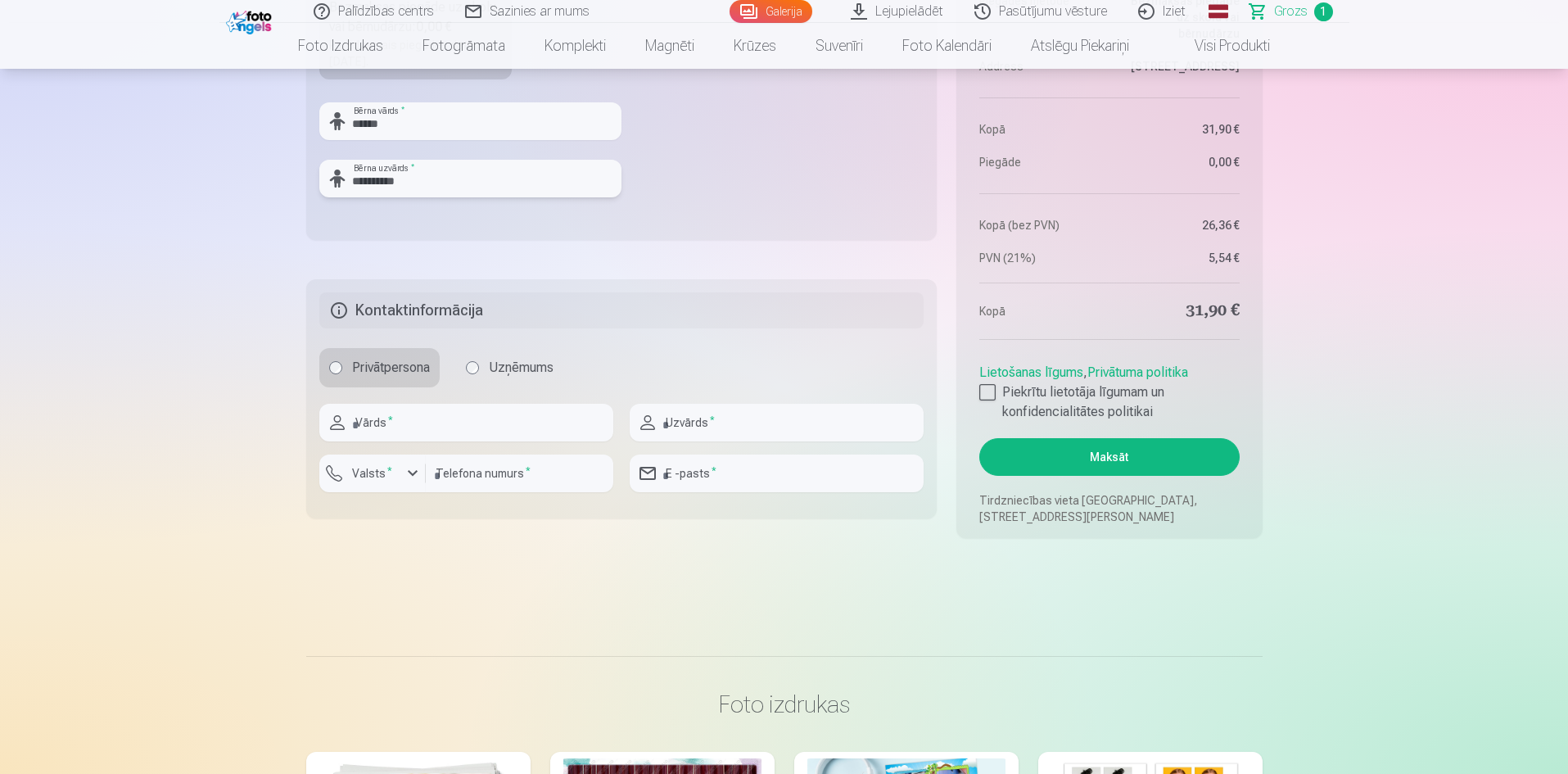
type input "**********"
click at [463, 442] on div at bounding box center [466, 447] width 294 height 13
click at [460, 434] on input "text" at bounding box center [466, 423] width 294 height 37
type input "*******"
type input "*********"
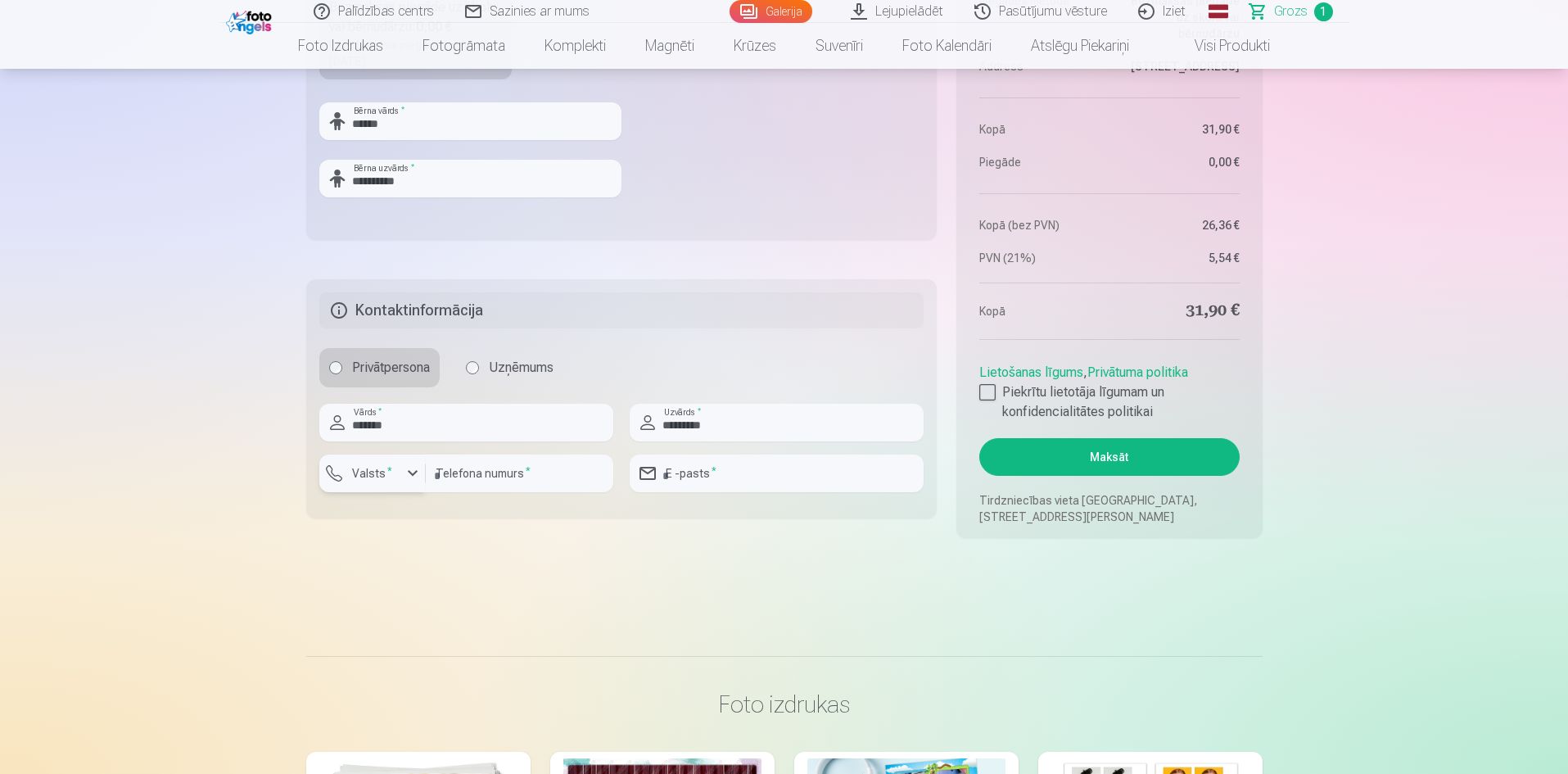
click at [398, 472] on div "button" at bounding box center [377, 475] width 49 height 16
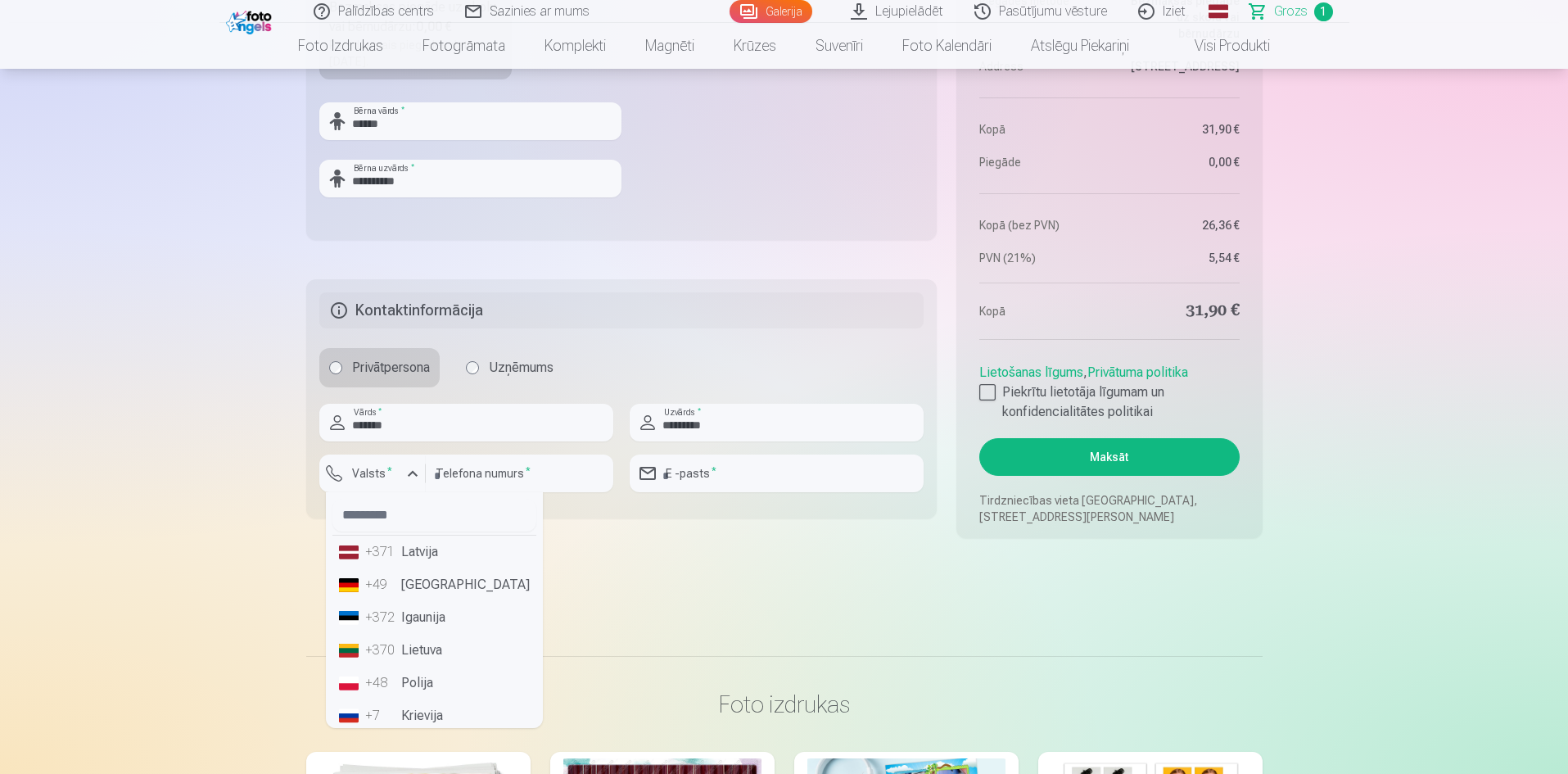
click at [432, 552] on li "+371 Latvija" at bounding box center [434, 551] width 204 height 33
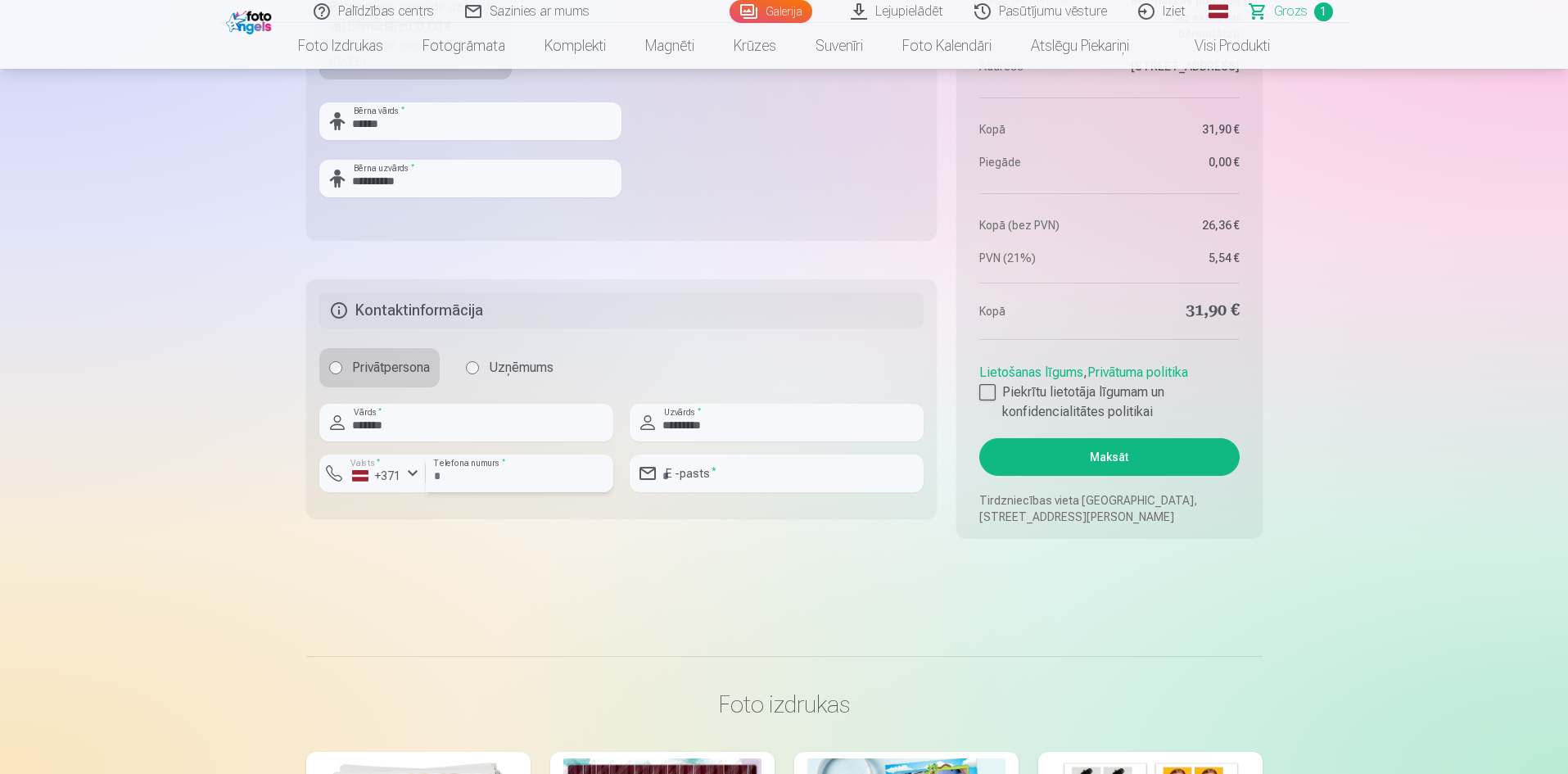
drag, startPoint x: 477, startPoint y: 480, endPoint x: 491, endPoint y: 472, distance: 16.1
click at [477, 480] on input "number" at bounding box center [519, 473] width 187 height 37
type input "********"
click at [728, 475] on input "email" at bounding box center [776, 473] width 294 height 37
type input "**********"
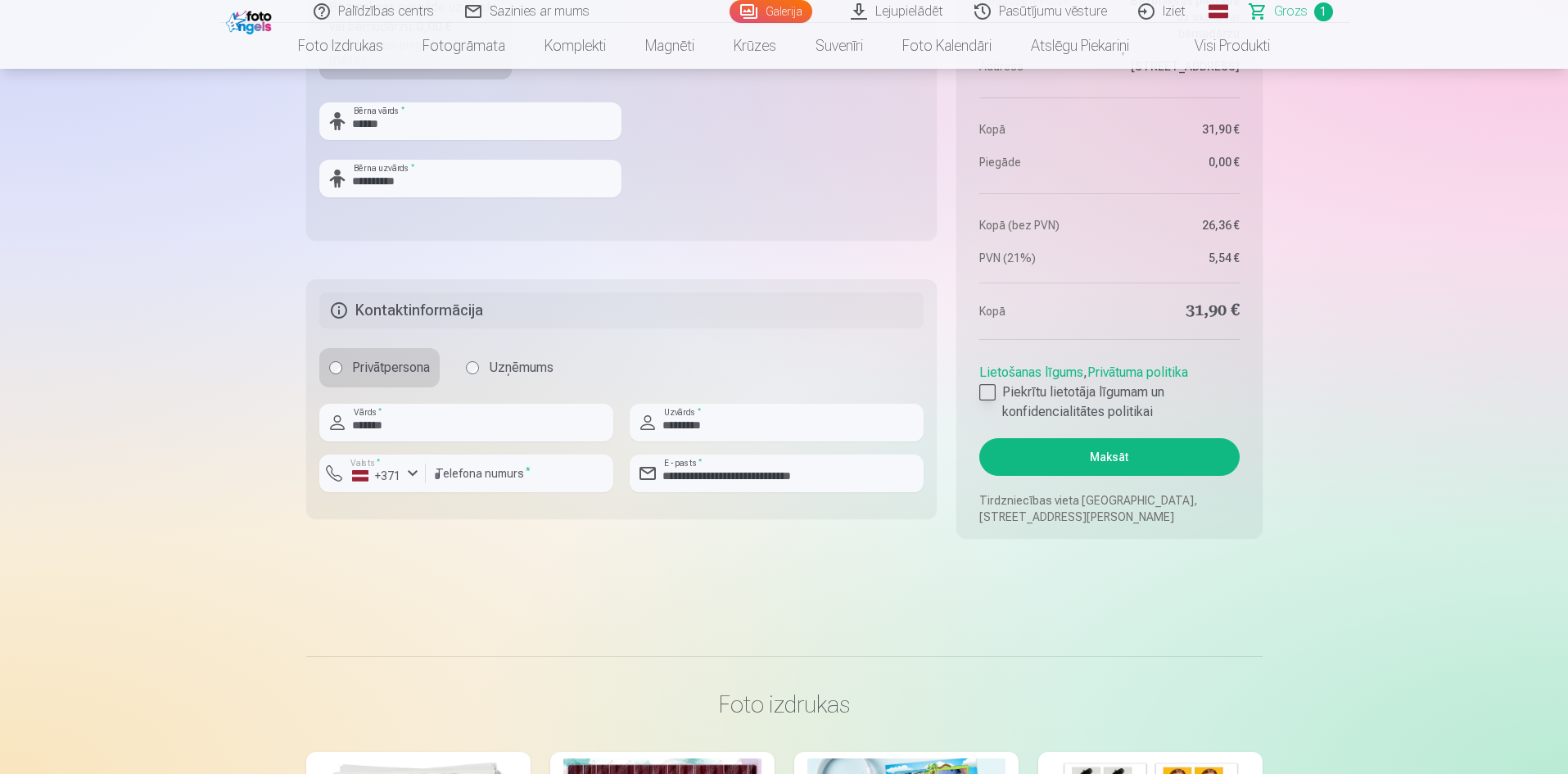
click at [1100, 401] on label "Piekrītu lietotāja līgumam un konfidencialitātes politikai" at bounding box center [1108, 402] width 259 height 39
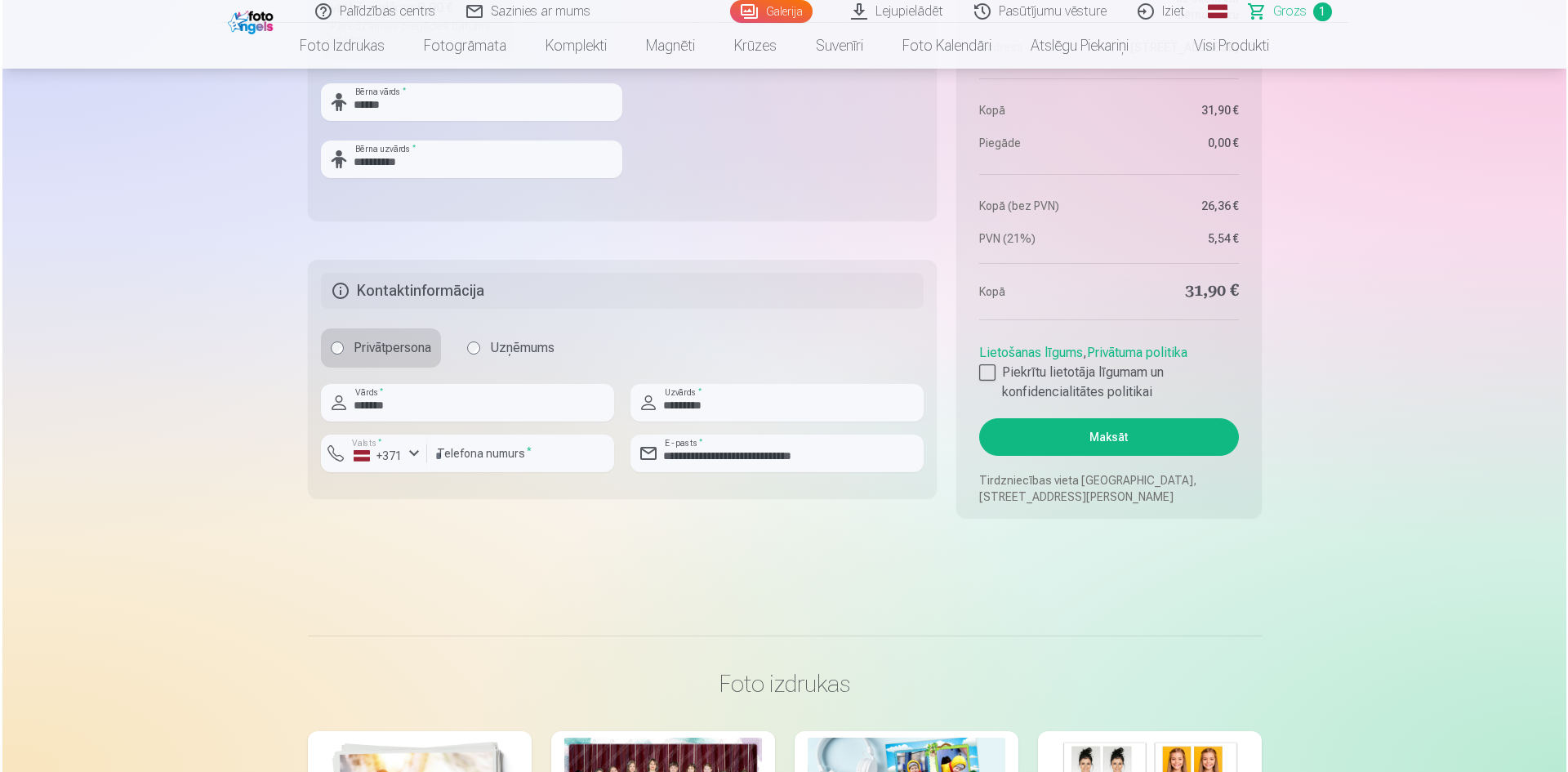
scroll to position [817, 0]
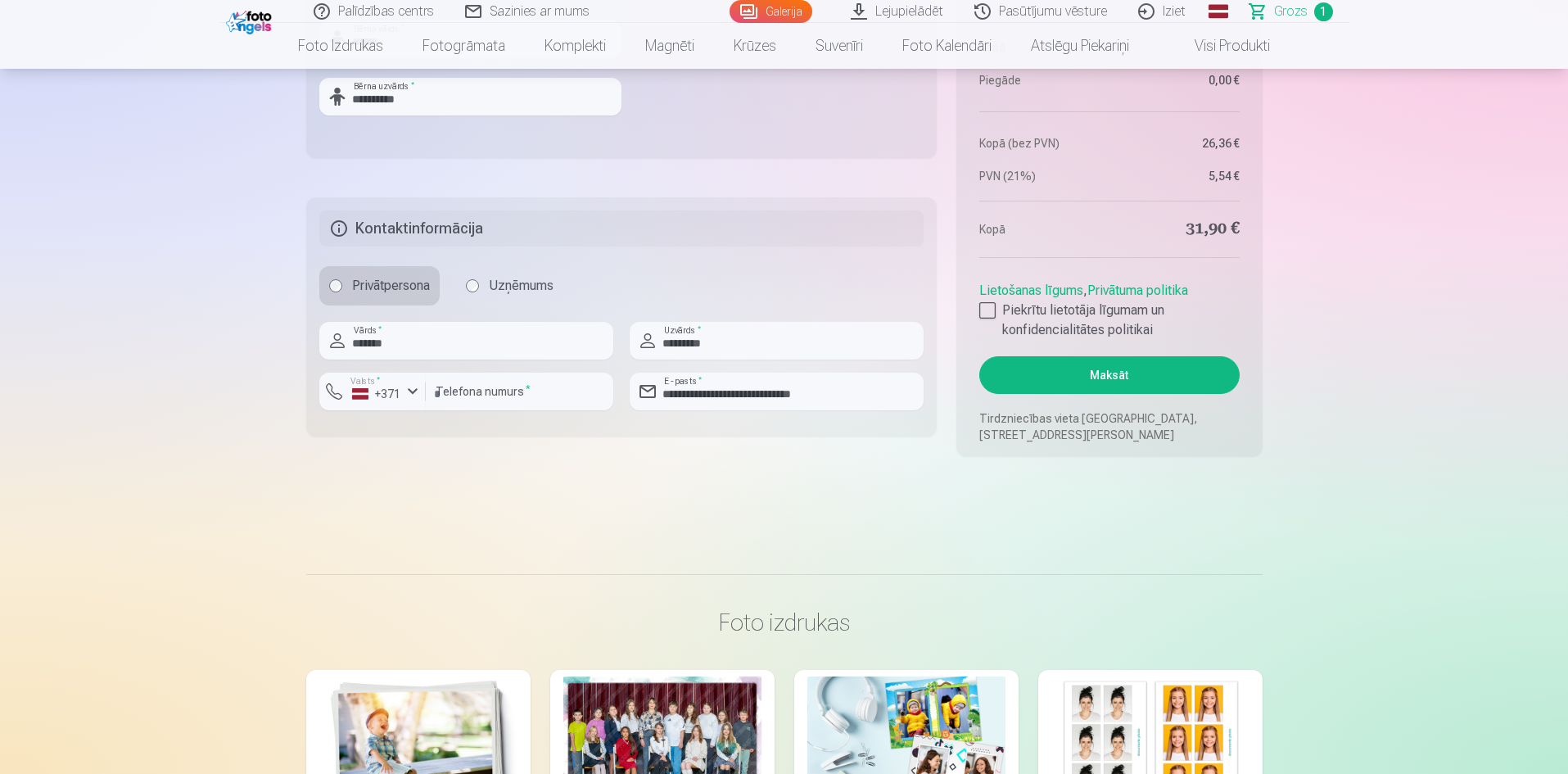
click at [1178, 376] on button "Maksāt" at bounding box center [1108, 375] width 259 height 37
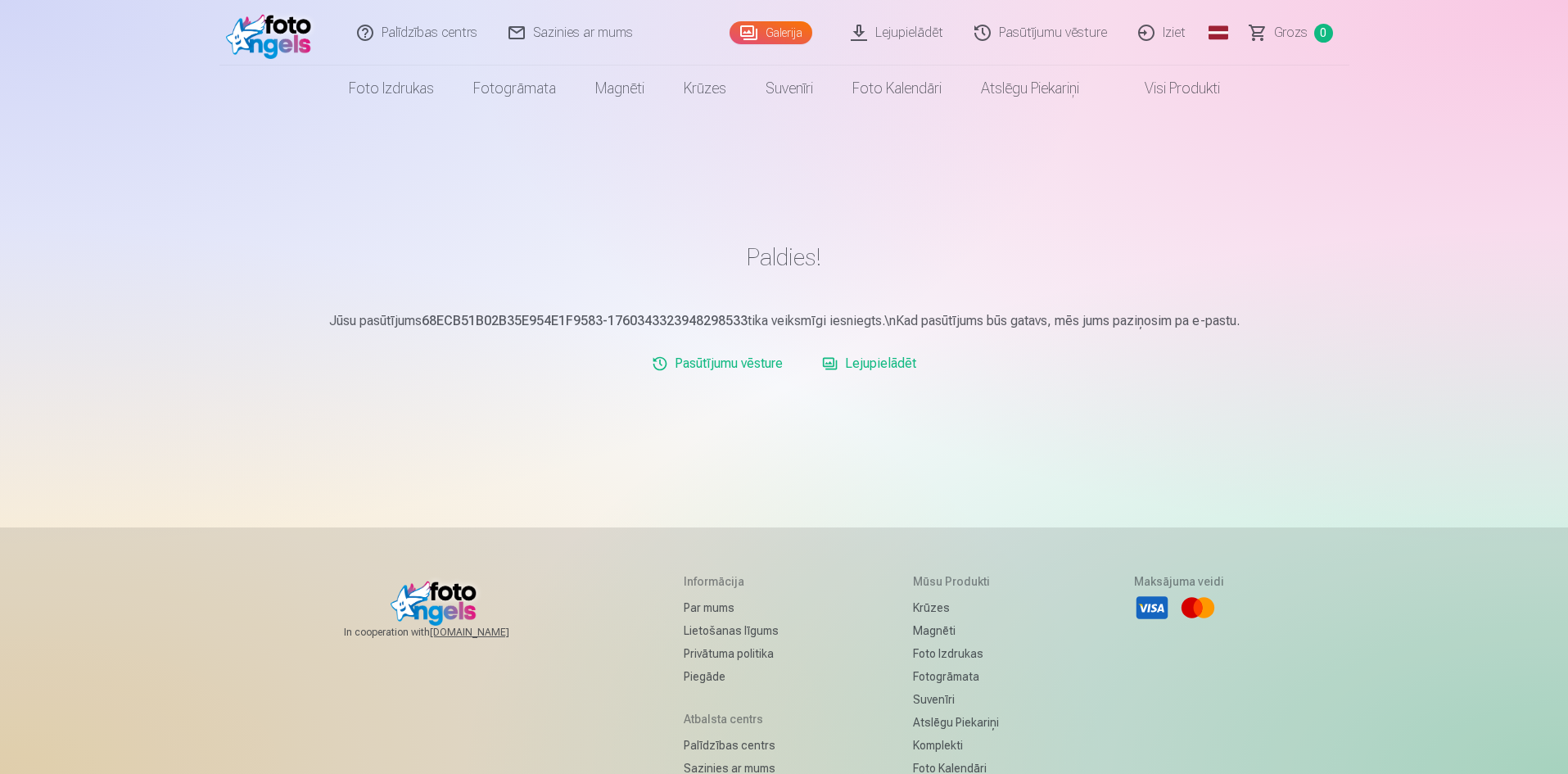
click at [1178, 34] on link "Iziet" at bounding box center [1162, 32] width 79 height 65
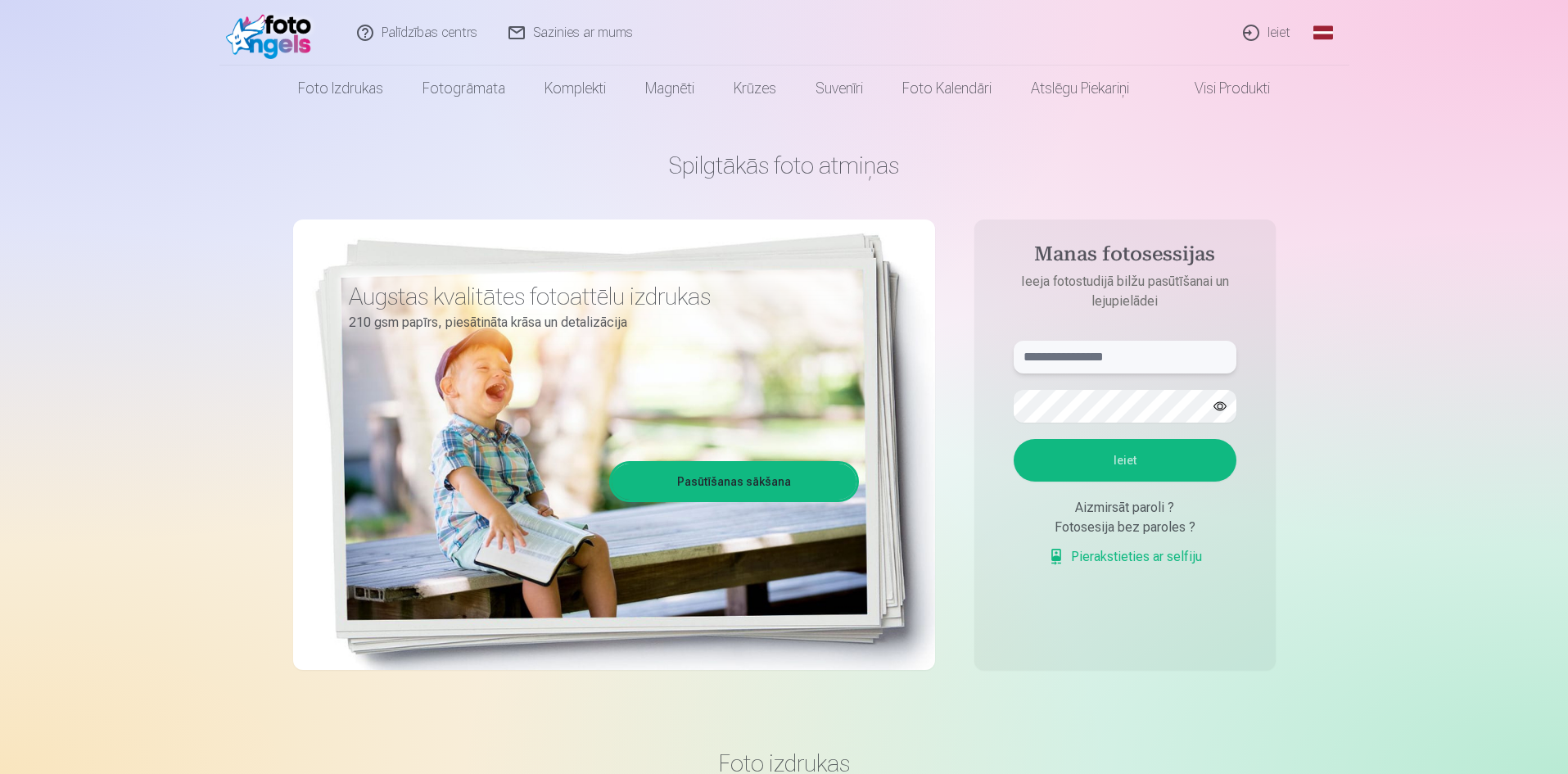
click at [1104, 361] on input "text" at bounding box center [1124, 357] width 223 height 33
type input "**********"
click at [1013, 439] on button "Ieiet" at bounding box center [1124, 460] width 223 height 42
